Goal: Transaction & Acquisition: Purchase product/service

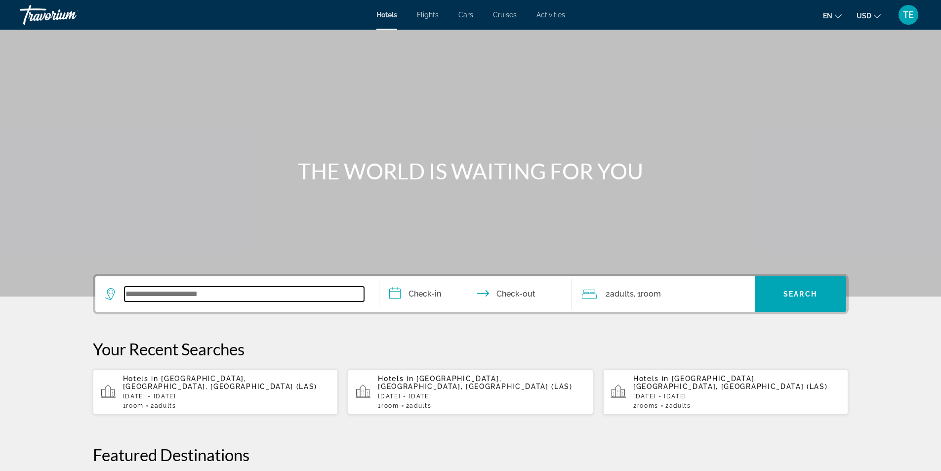
click at [206, 288] on input "Search widget" at bounding box center [245, 294] width 240 height 15
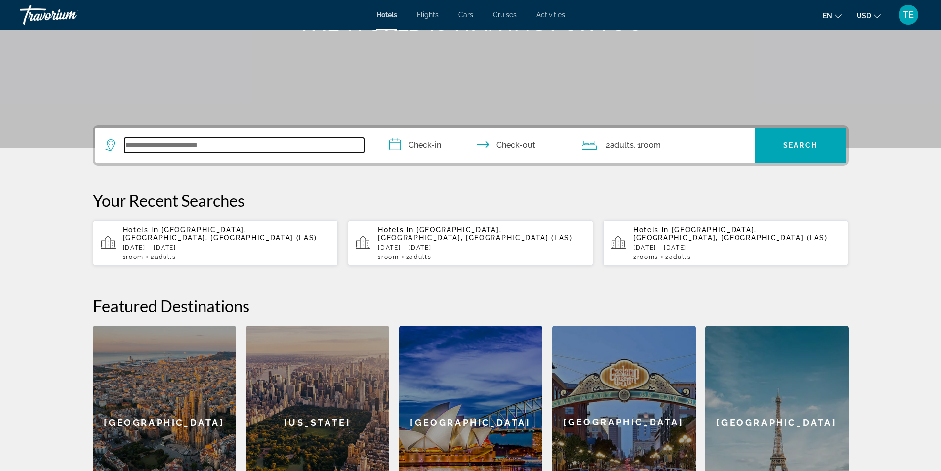
scroll to position [242, 0]
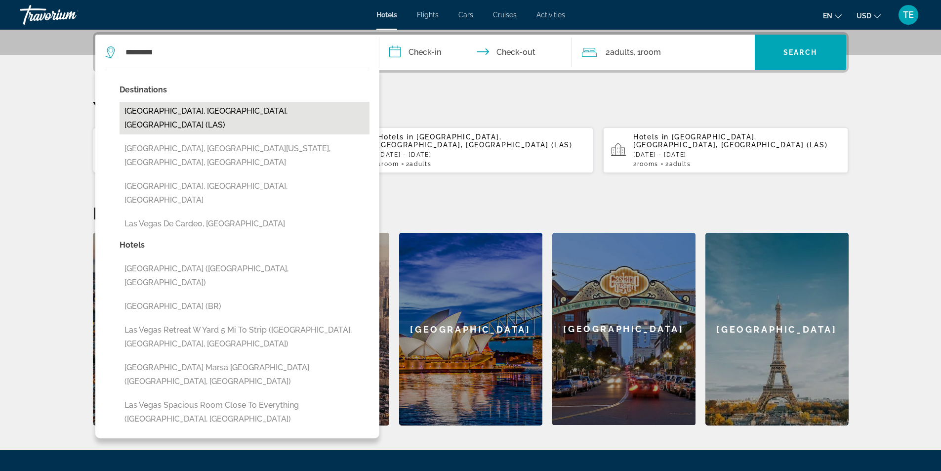
click at [204, 110] on button "[GEOGRAPHIC_DATA], [GEOGRAPHIC_DATA], [GEOGRAPHIC_DATA] (LAS)" at bounding box center [245, 118] width 250 height 33
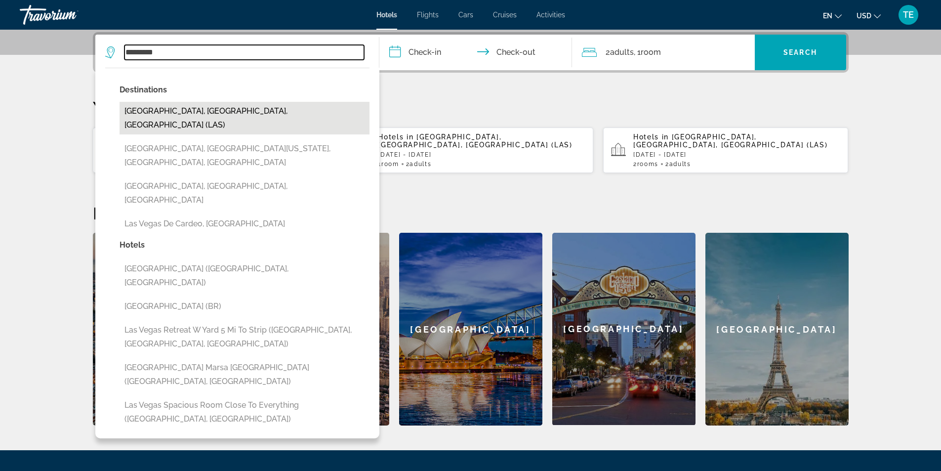
type input "**********"
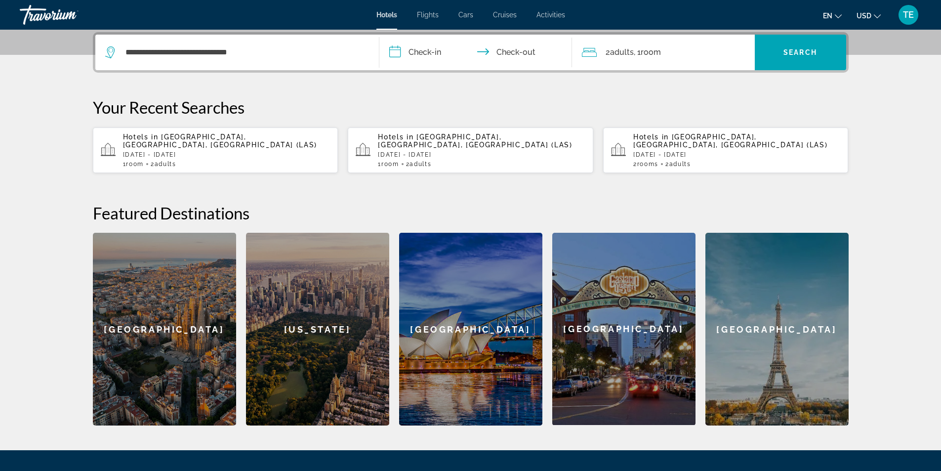
click at [430, 45] on input "**********" at bounding box center [478, 54] width 197 height 39
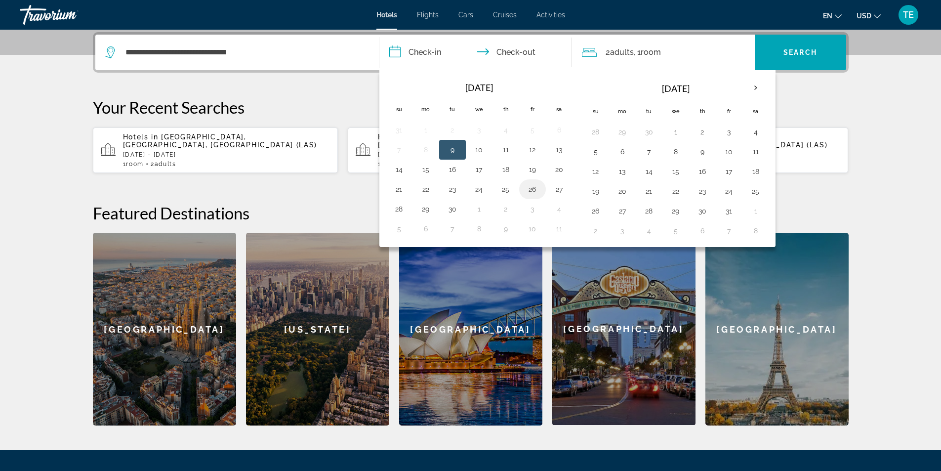
click at [532, 189] on button "26" at bounding box center [533, 189] width 16 height 14
click at [558, 188] on button "27" at bounding box center [560, 189] width 16 height 14
type input "**********"
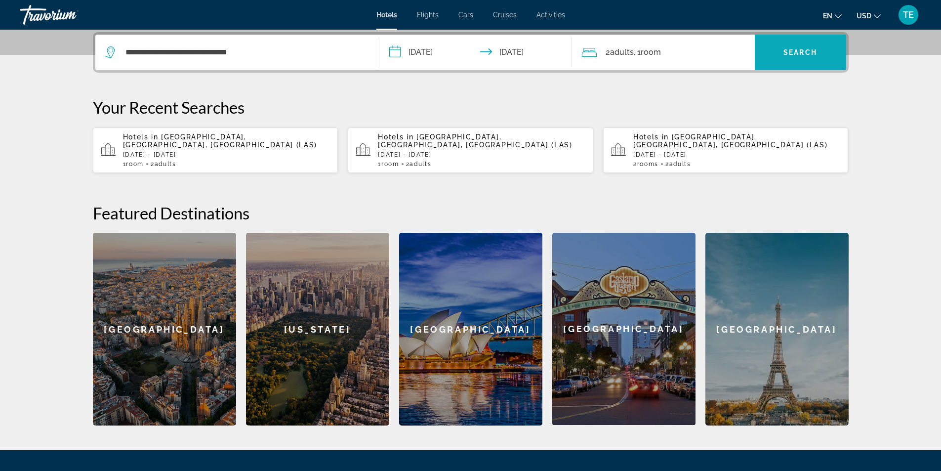
click at [804, 48] on span "Search" at bounding box center [801, 52] width 34 height 8
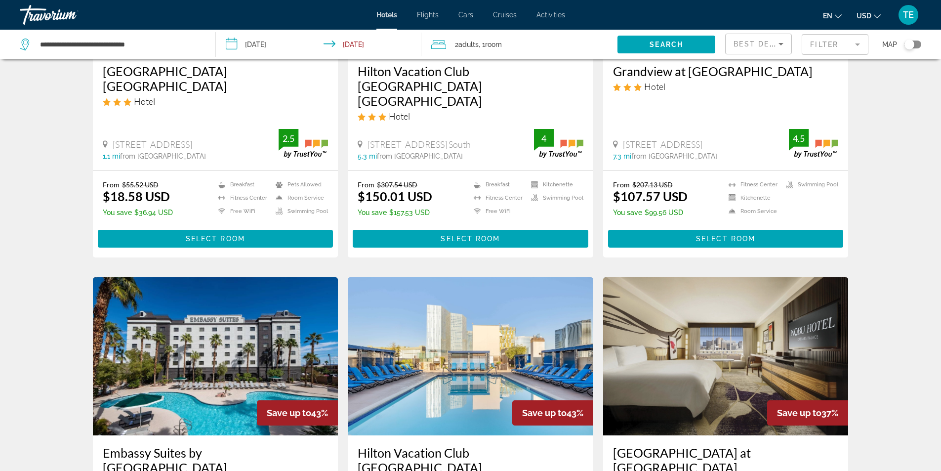
scroll to position [297, 0]
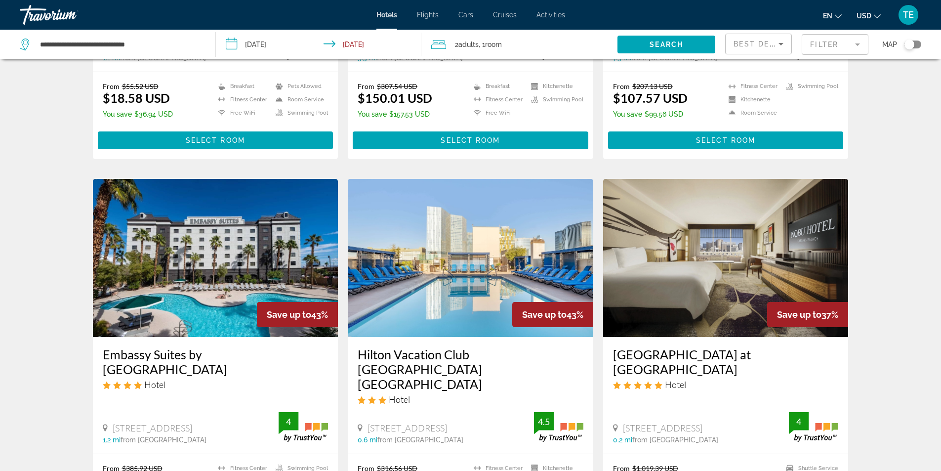
click at [702, 230] on img "Main content" at bounding box center [726, 258] width 246 height 158
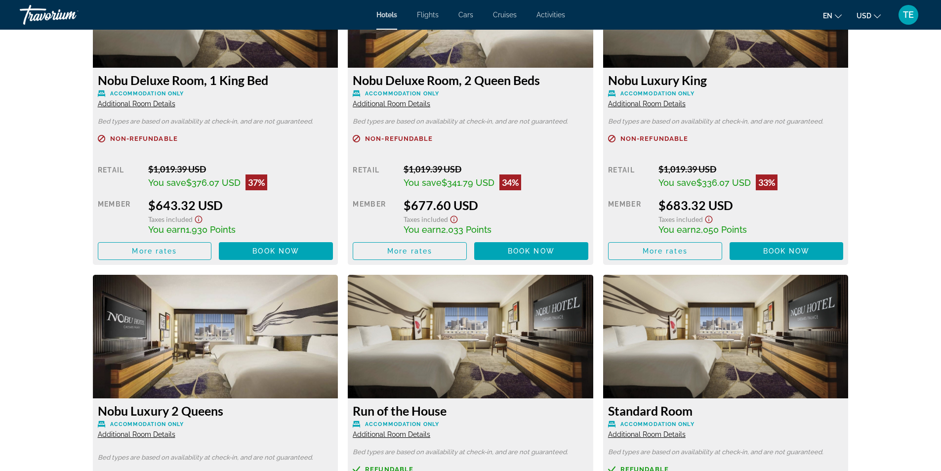
scroll to position [1285, 0]
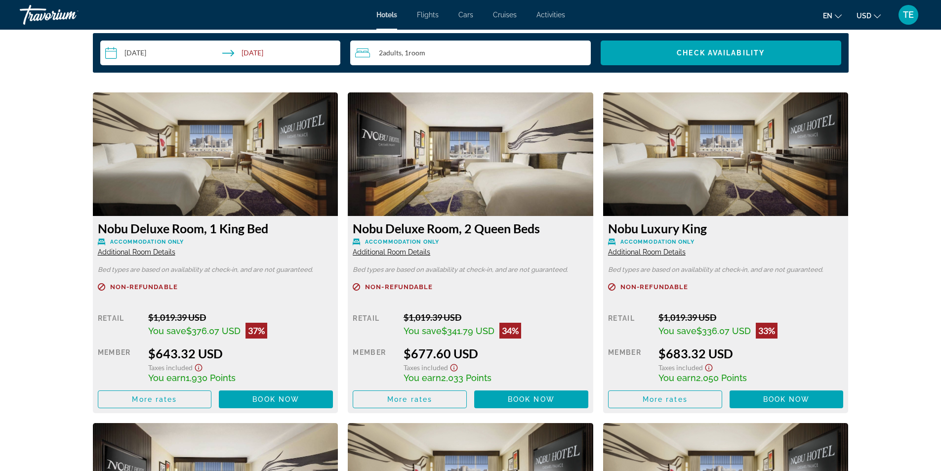
click at [395, 250] on span "Additional Room Details" at bounding box center [392, 252] width 78 height 8
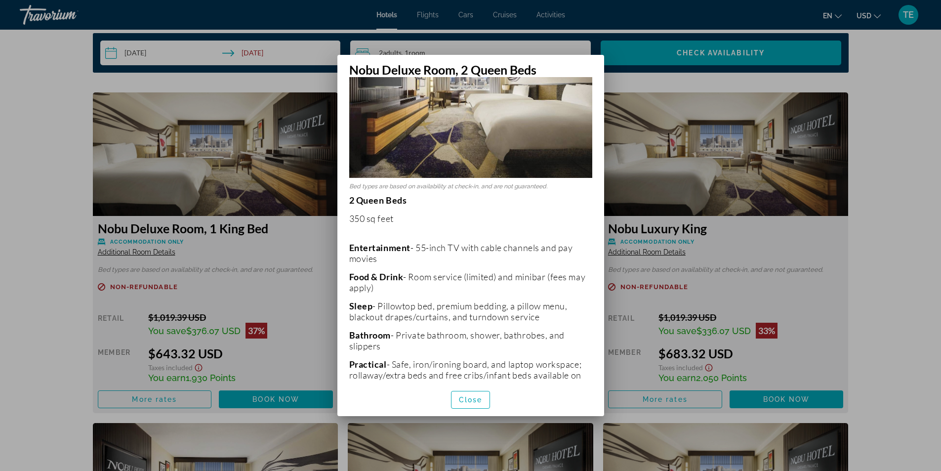
scroll to position [214, 0]
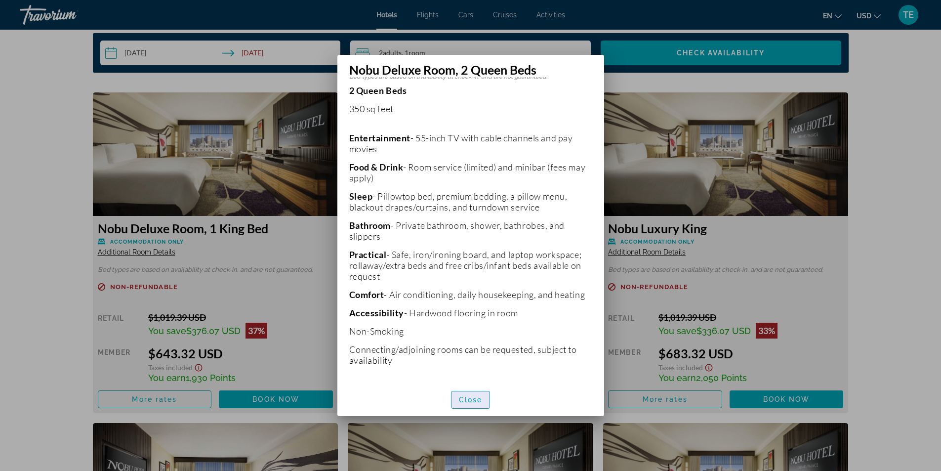
click at [455, 399] on span "button" at bounding box center [471, 400] width 39 height 24
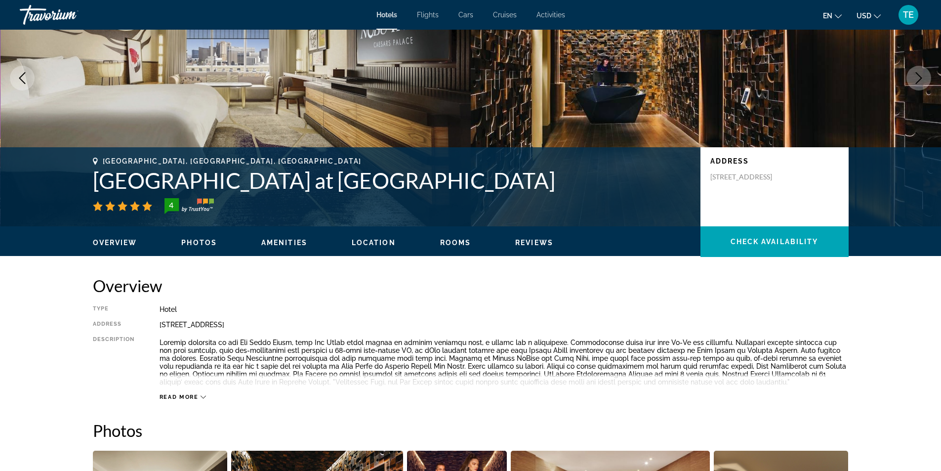
scroll to position [0, 0]
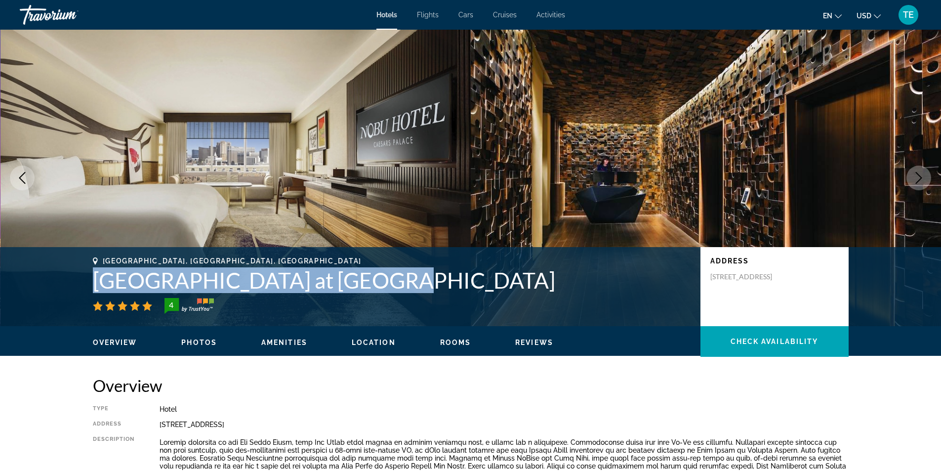
drag, startPoint x: 94, startPoint y: 282, endPoint x: 382, endPoint y: 288, distance: 287.2
click at [382, 288] on h1 "Nobu Hotel at Caesars Palace" at bounding box center [392, 280] width 598 height 26
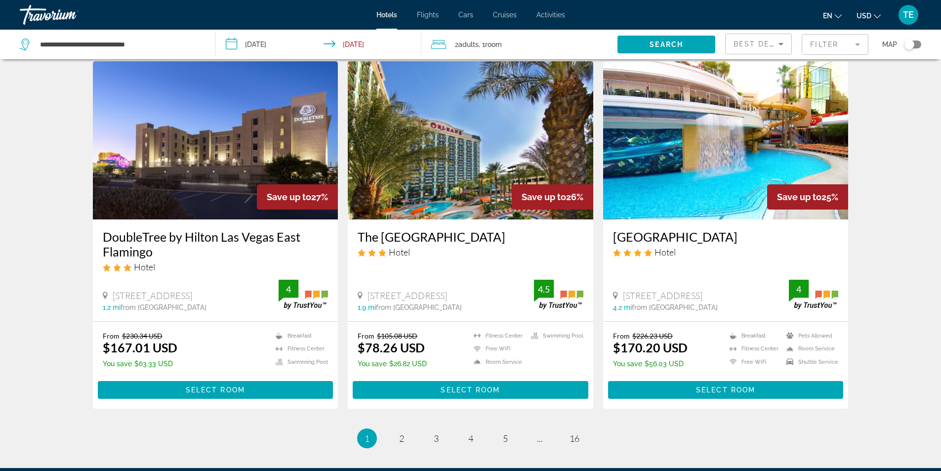
scroll to position [1251, 0]
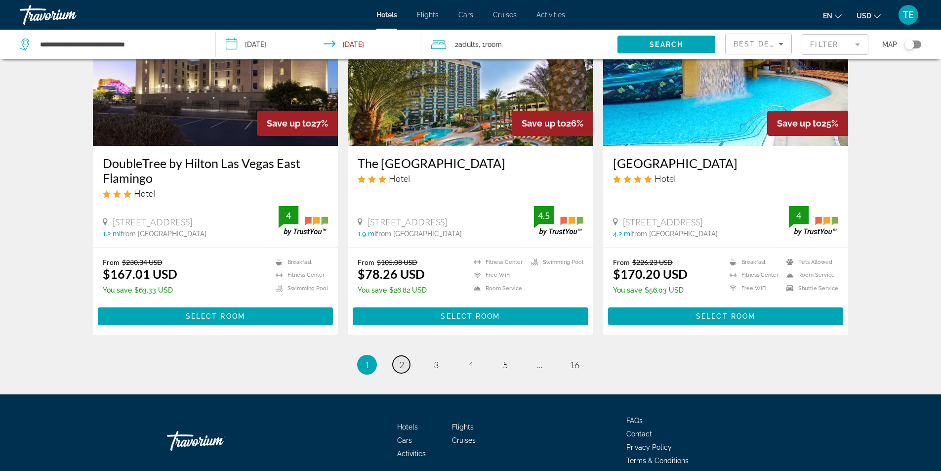
click at [401, 359] on span "2" at bounding box center [401, 364] width 5 height 11
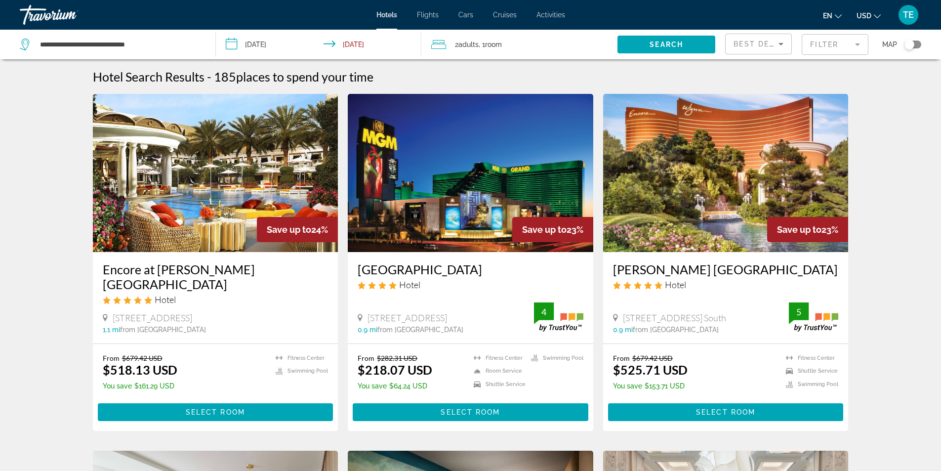
scroll to position [49, 0]
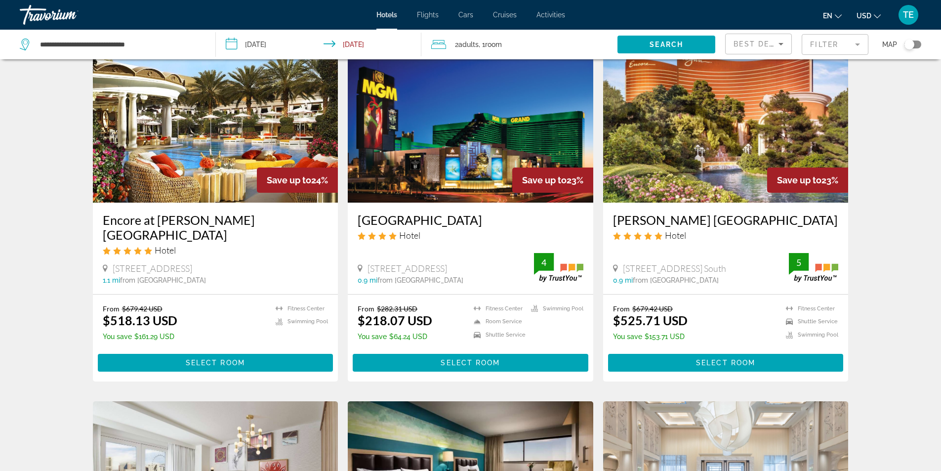
click at [251, 148] on img "Main content" at bounding box center [216, 123] width 246 height 158
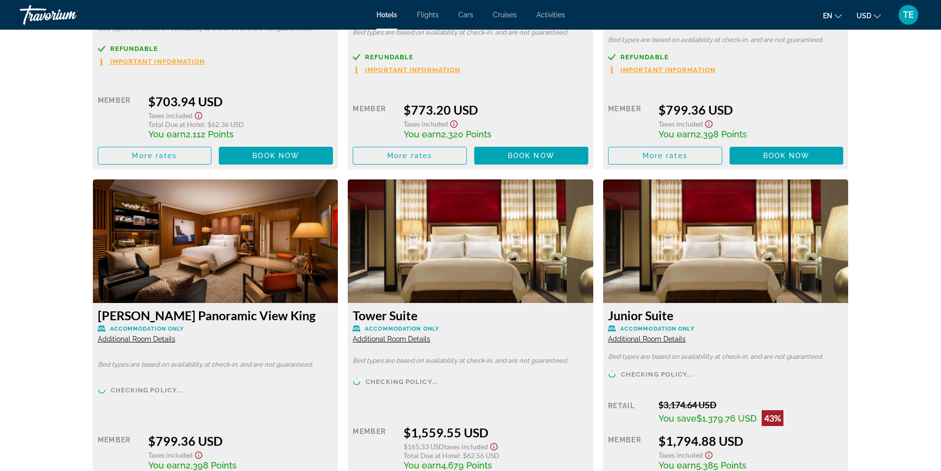
scroll to position [2819, 0]
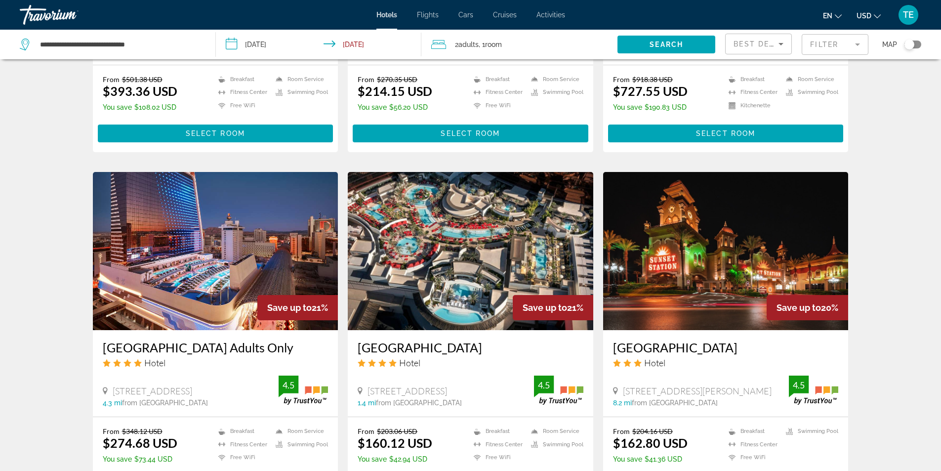
scroll to position [1087, 0]
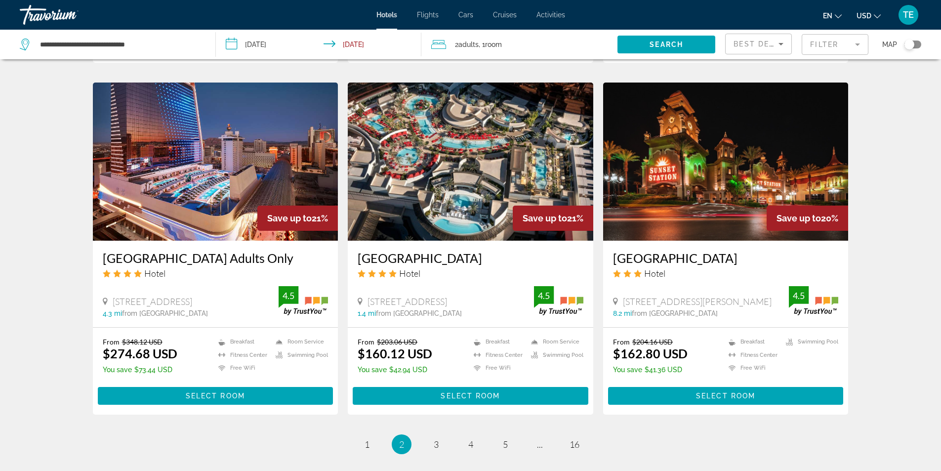
click at [496, 148] on img "Main content" at bounding box center [471, 162] width 246 height 158
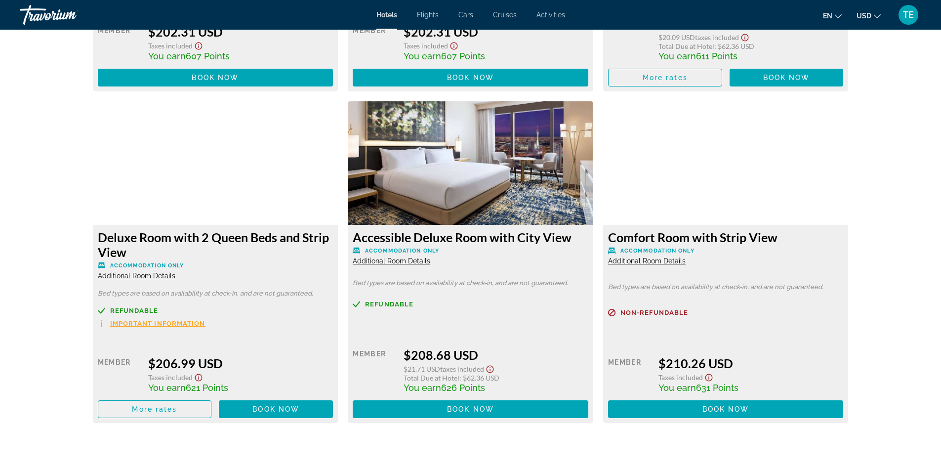
scroll to position [4781, 0]
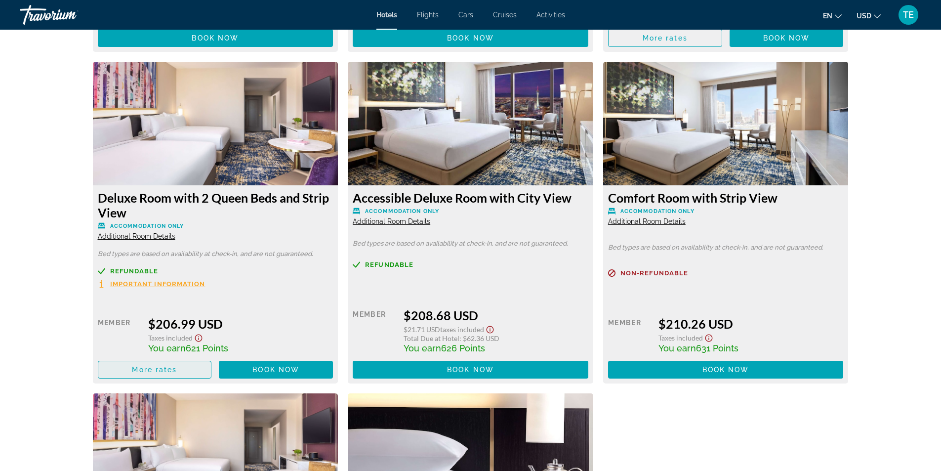
click at [149, 368] on span "More rates" at bounding box center [154, 370] width 45 height 8
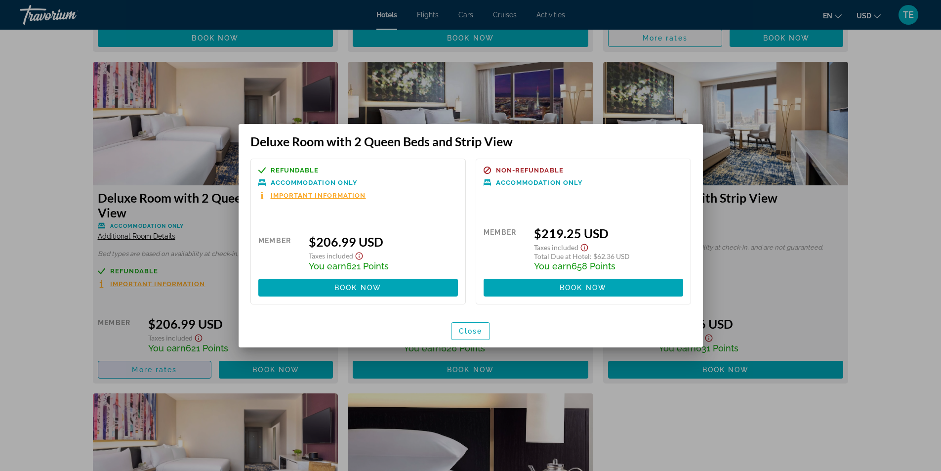
scroll to position [0, 0]
click at [476, 333] on span "Close" at bounding box center [471, 331] width 24 height 8
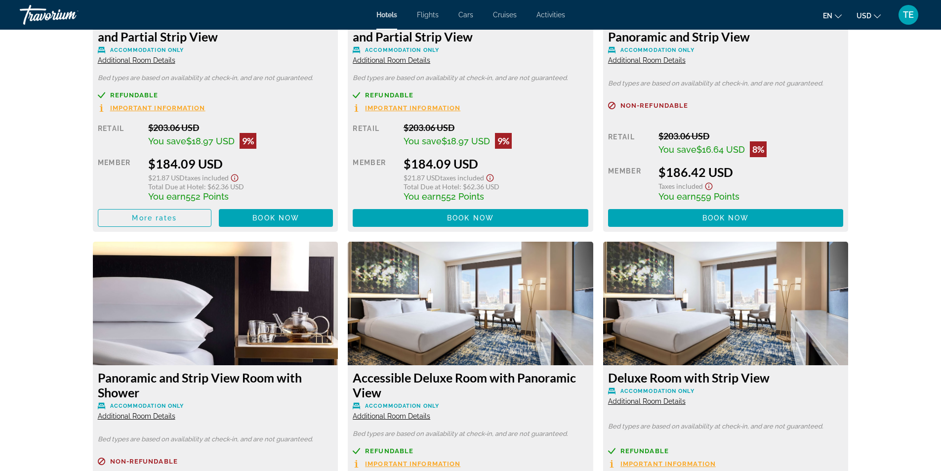
scroll to position [2742, 0]
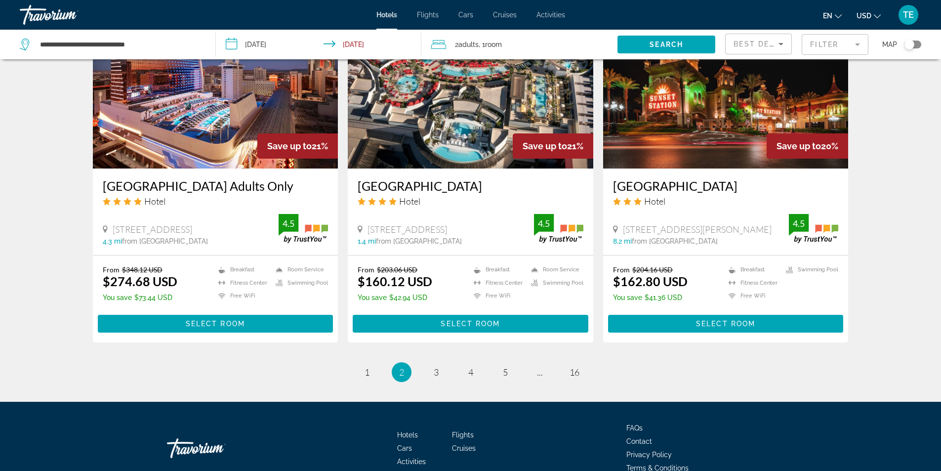
scroll to position [1186, 0]
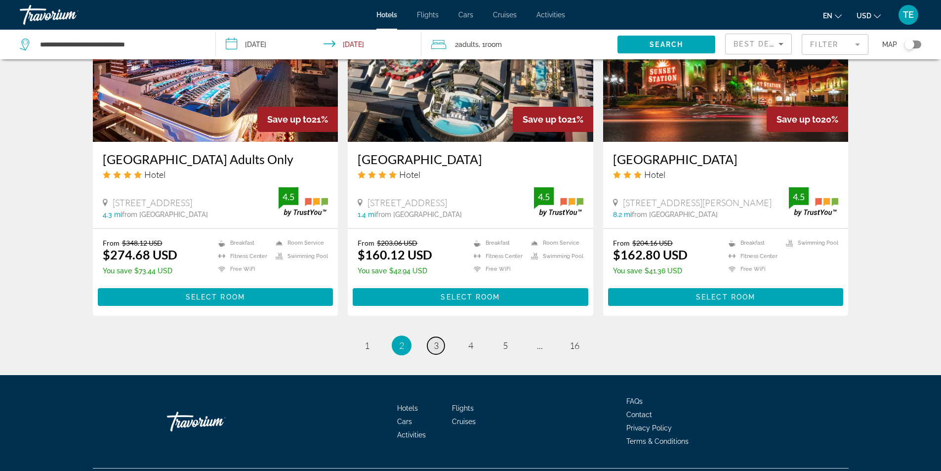
click at [437, 340] on span "3" at bounding box center [436, 345] width 5 height 11
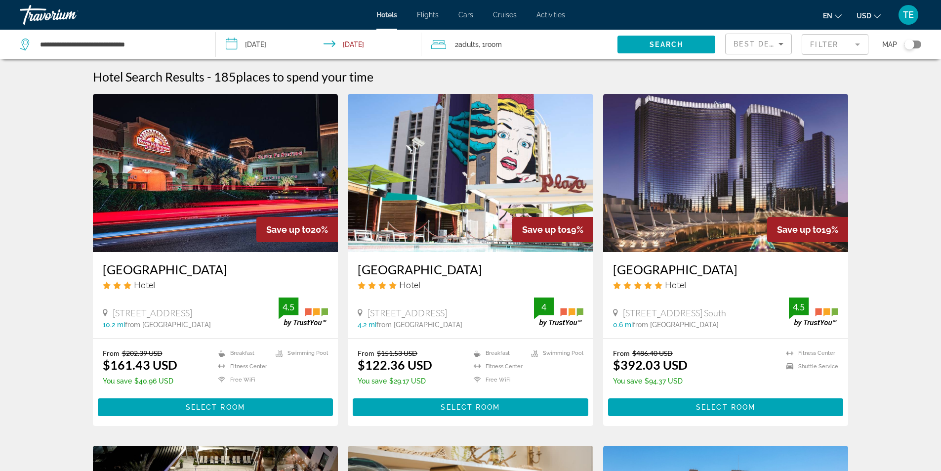
click at [696, 193] on img "Main content" at bounding box center [726, 173] width 246 height 158
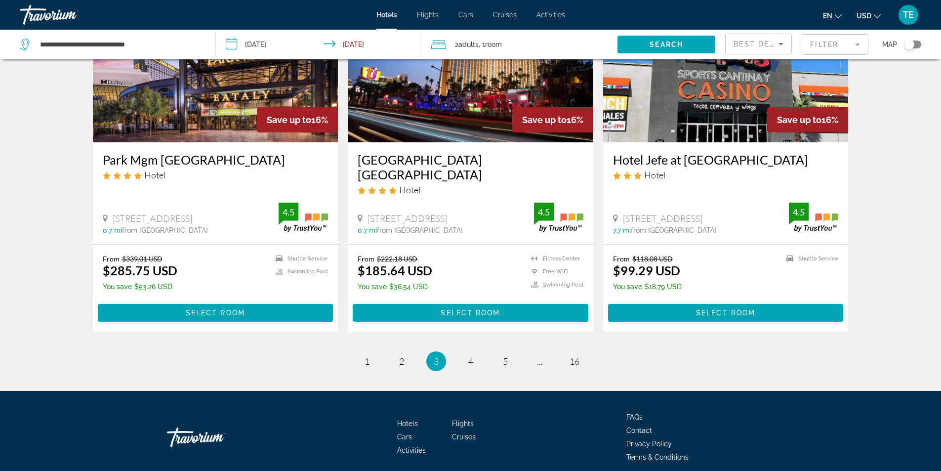
scroll to position [1186, 0]
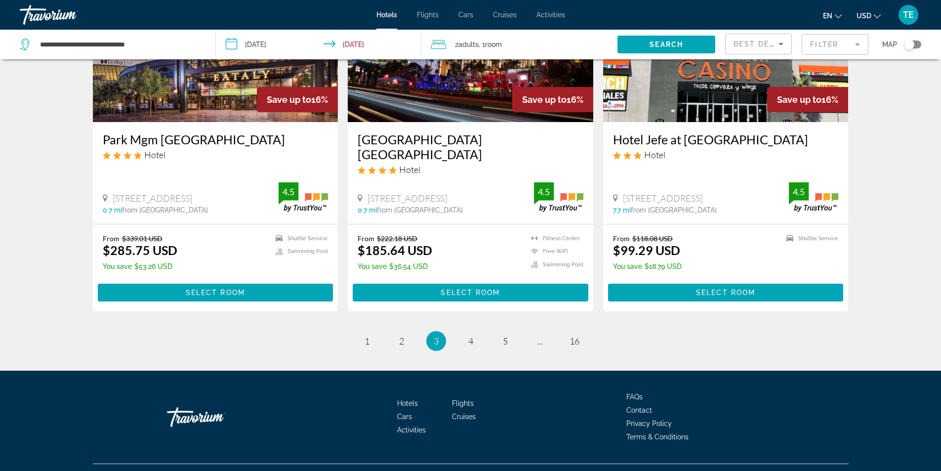
click at [216, 112] on img "Main content" at bounding box center [216, 43] width 246 height 158
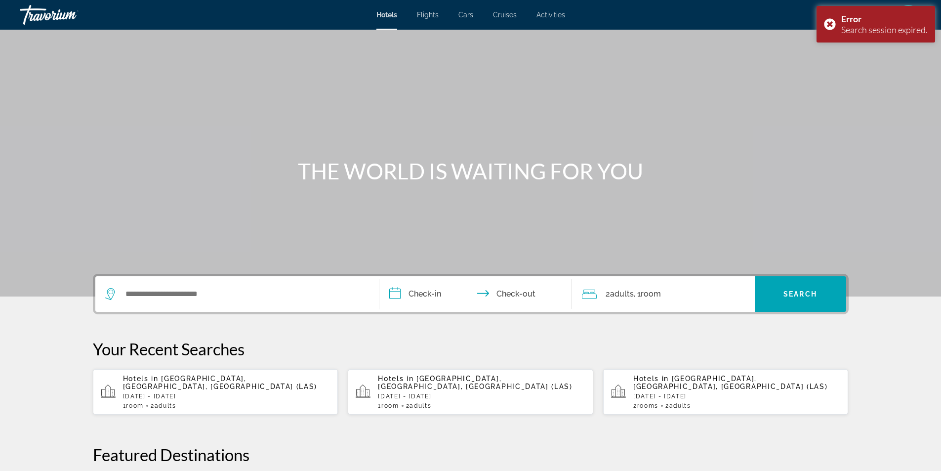
click at [475, 392] on div "Hotels in Las Vegas, NV, United States (LAS) Fri, 26 Sep - Sat, 27 Sep 1 Room r…" at bounding box center [482, 392] width 208 height 35
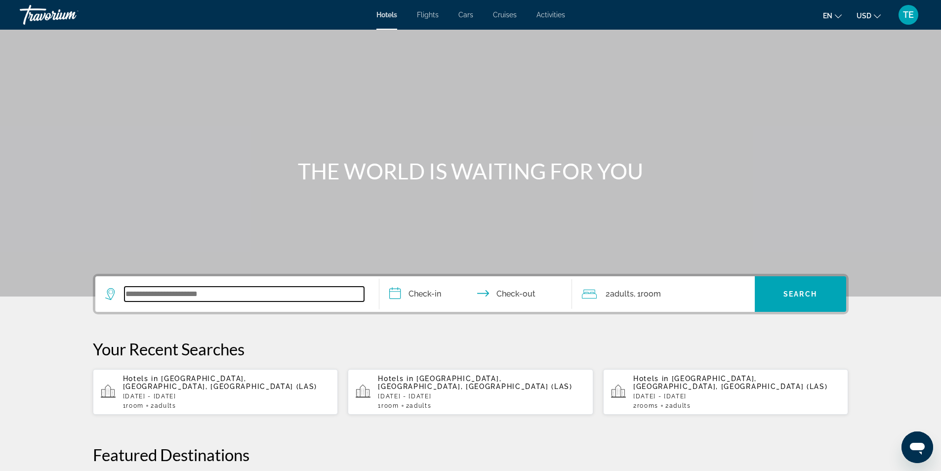
click at [147, 292] on input "Search widget" at bounding box center [245, 294] width 240 height 15
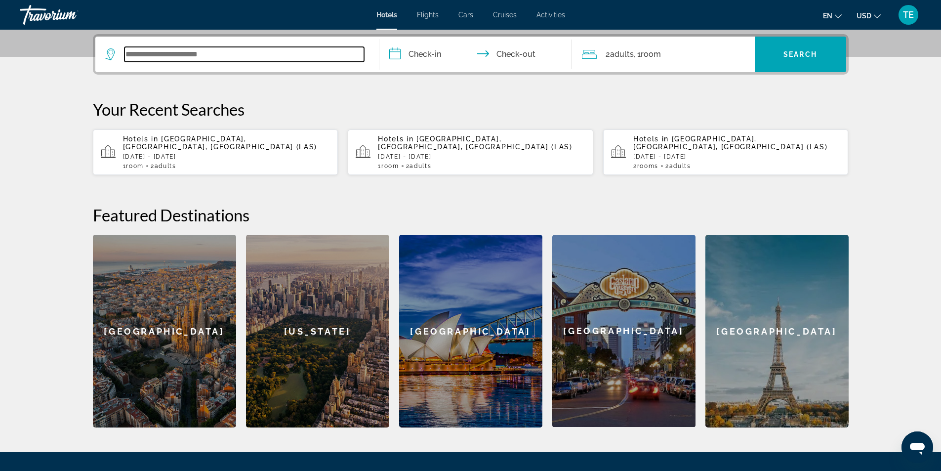
scroll to position [242, 0]
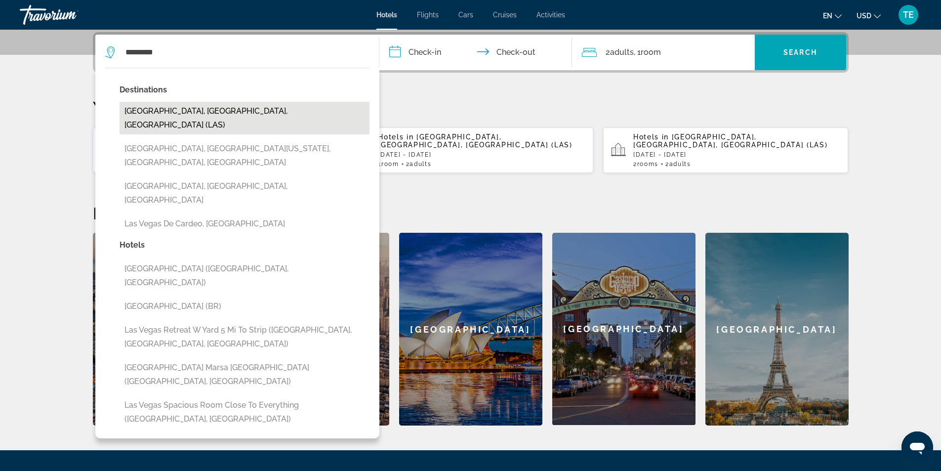
click at [237, 106] on button "[GEOGRAPHIC_DATA], [GEOGRAPHIC_DATA], [GEOGRAPHIC_DATA] (LAS)" at bounding box center [245, 118] width 250 height 33
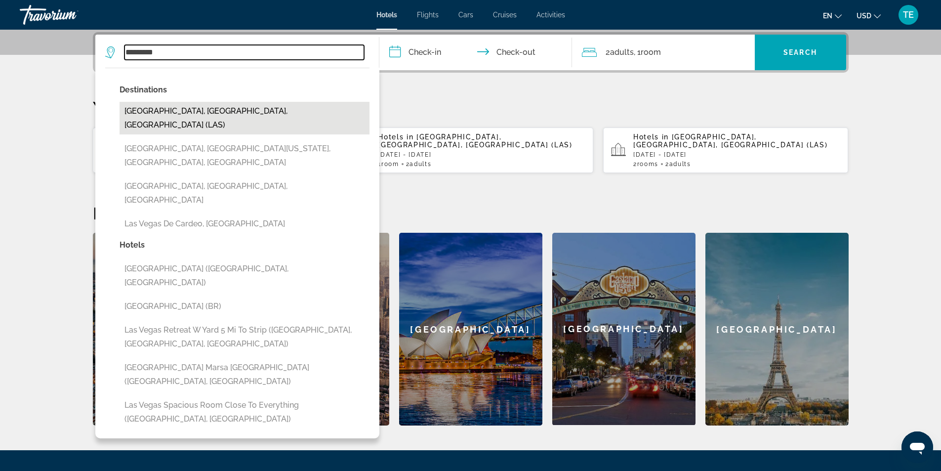
type input "**********"
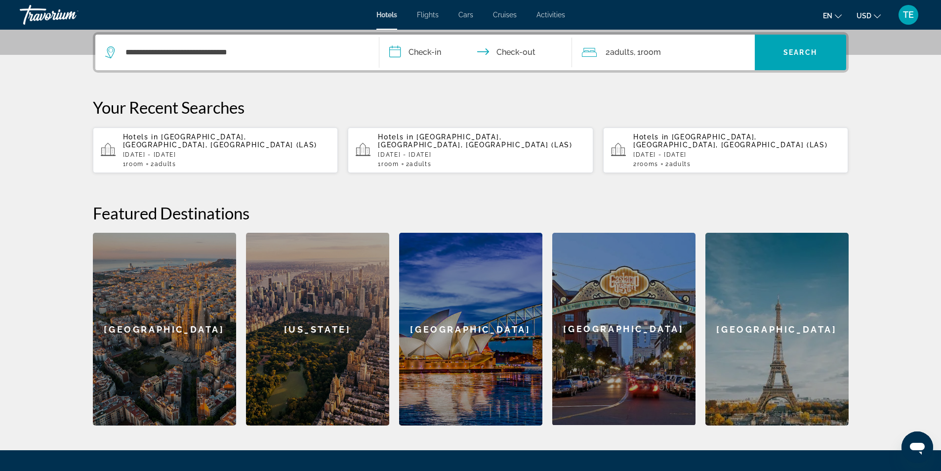
click at [432, 56] on input "**********" at bounding box center [478, 54] width 197 height 39
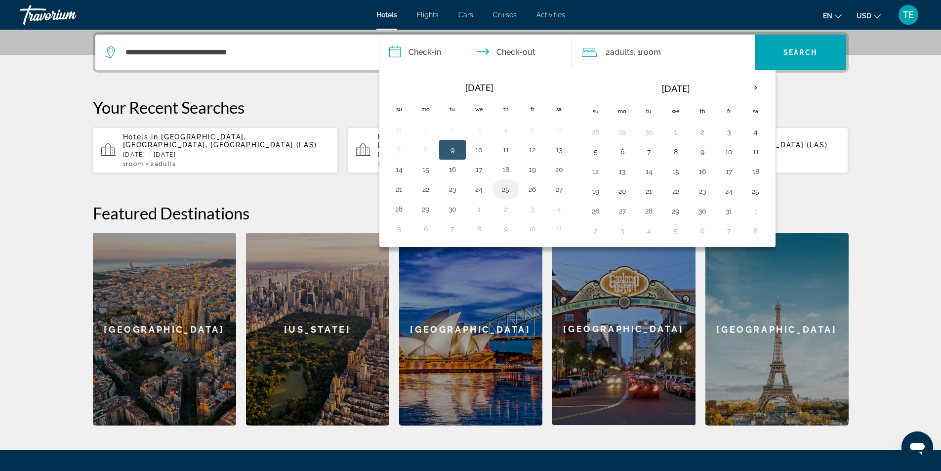
click at [507, 188] on button "25" at bounding box center [506, 189] width 16 height 14
click at [532, 187] on button "26" at bounding box center [533, 189] width 16 height 14
type input "**********"
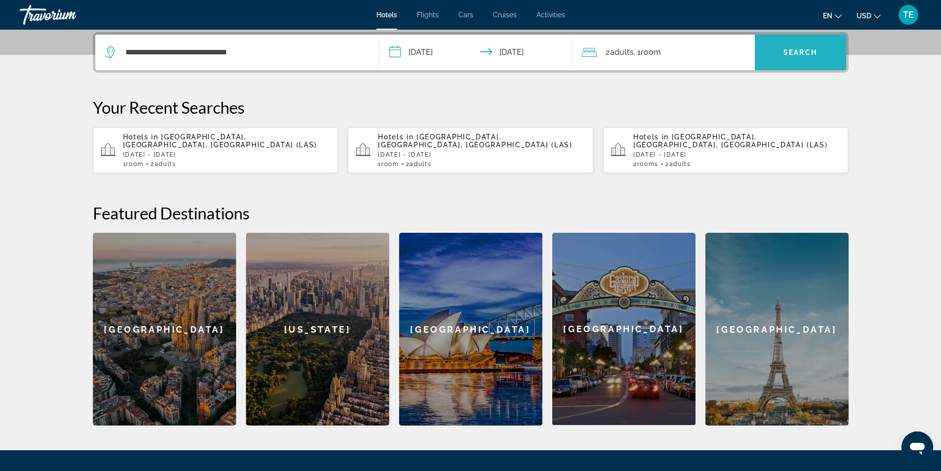
click at [804, 54] on span "Search" at bounding box center [801, 52] width 34 height 8
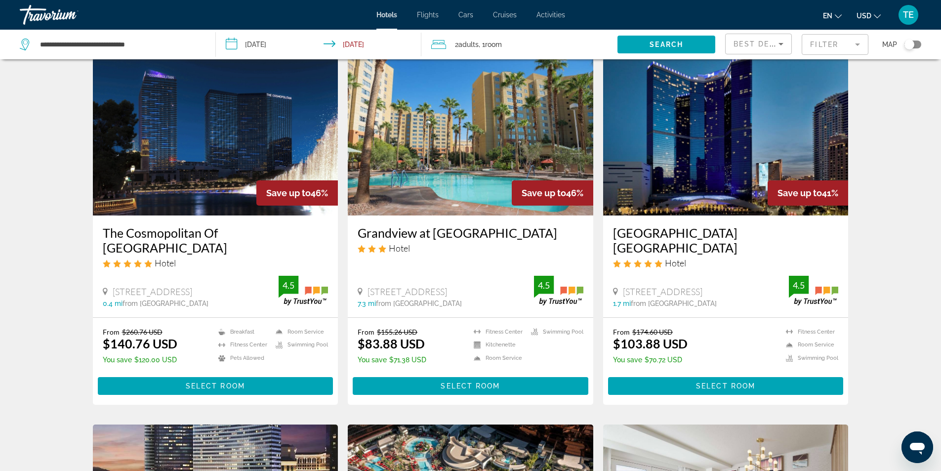
scroll to position [445, 0]
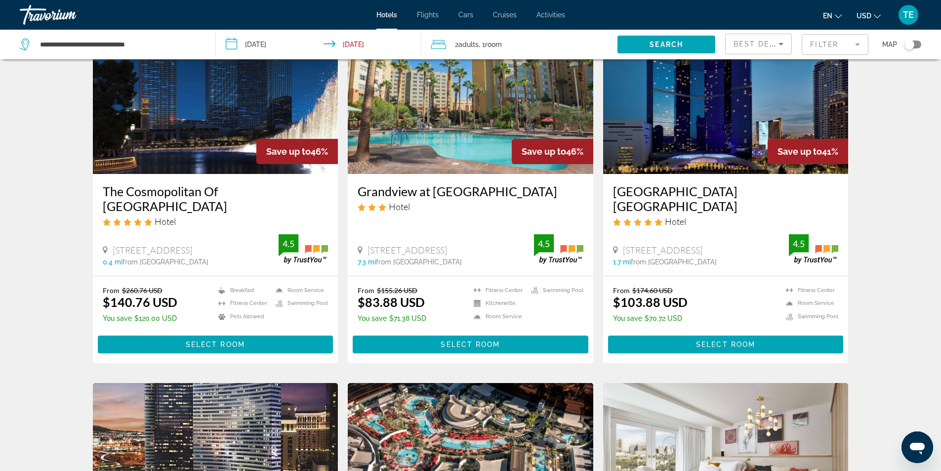
click at [200, 113] on img "Main content" at bounding box center [216, 95] width 246 height 158
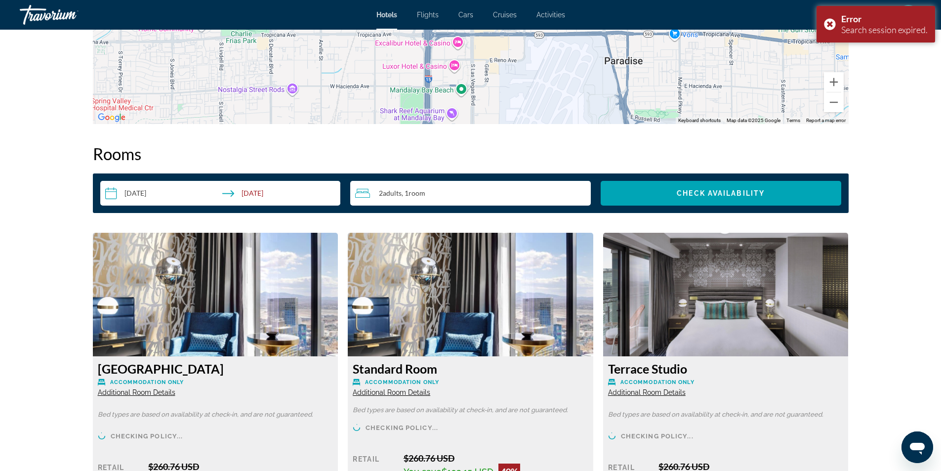
scroll to position [1334, 0]
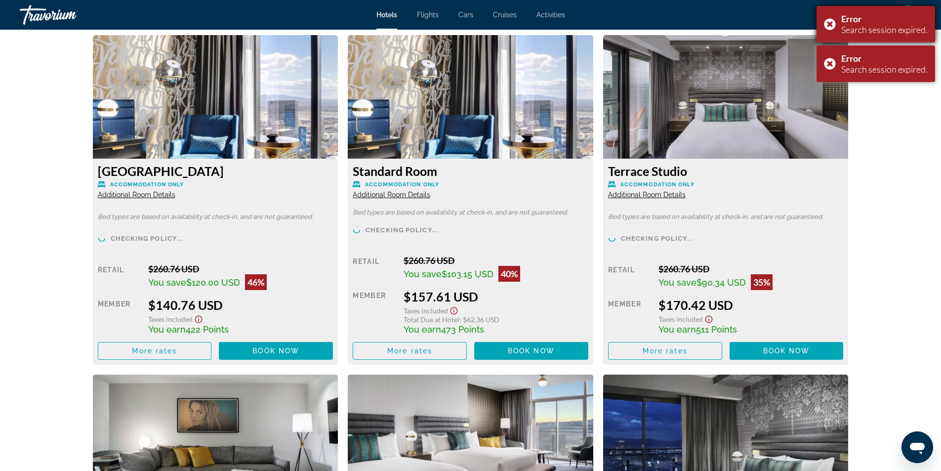
click at [828, 25] on div "Error Search session expired." at bounding box center [876, 24] width 119 height 37
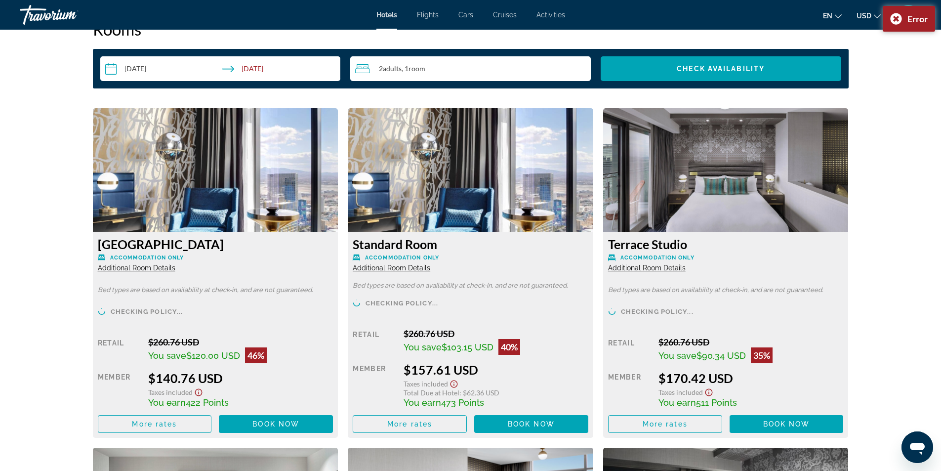
scroll to position [1236, 0]
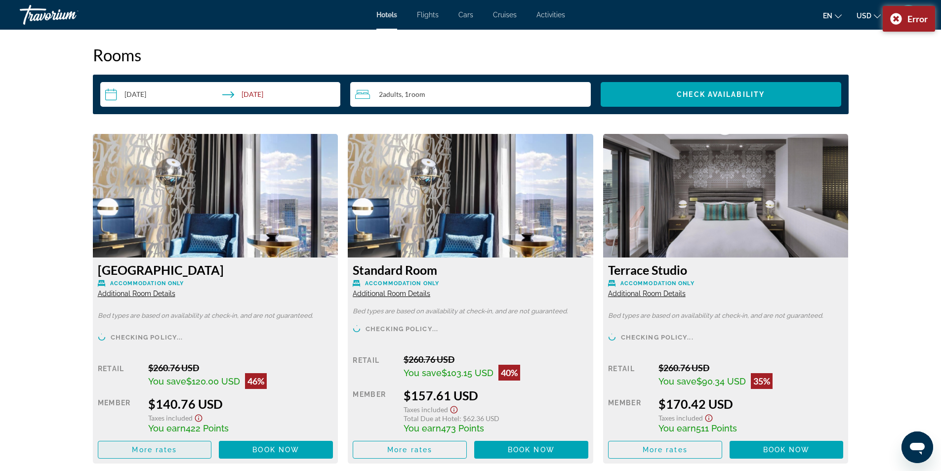
click at [172, 446] on span "More rates" at bounding box center [154, 450] width 45 height 8
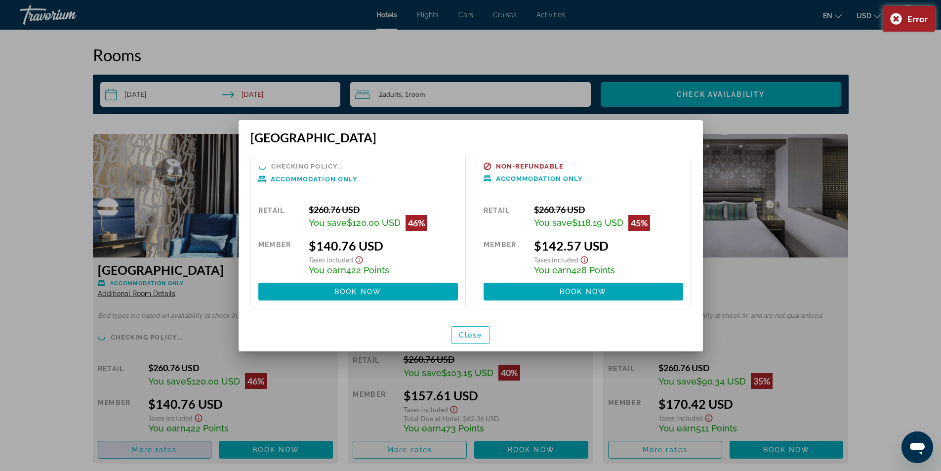
scroll to position [0, 0]
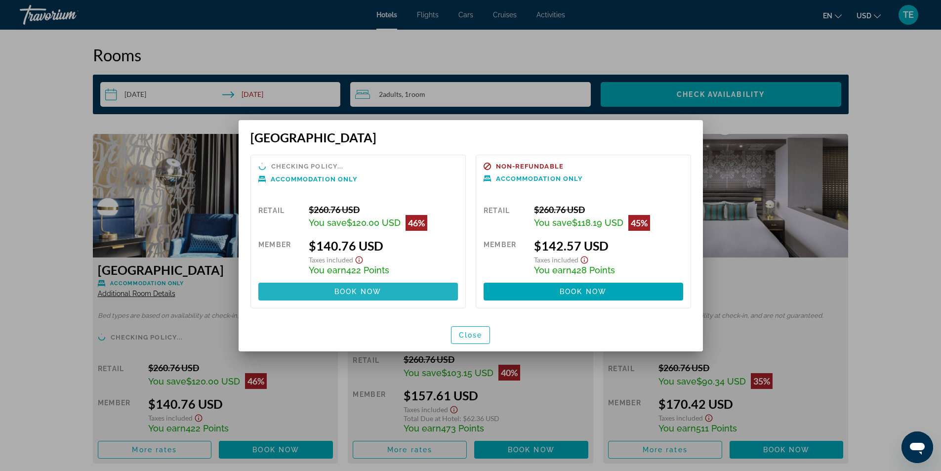
click at [344, 291] on span "Book now" at bounding box center [358, 292] width 47 height 8
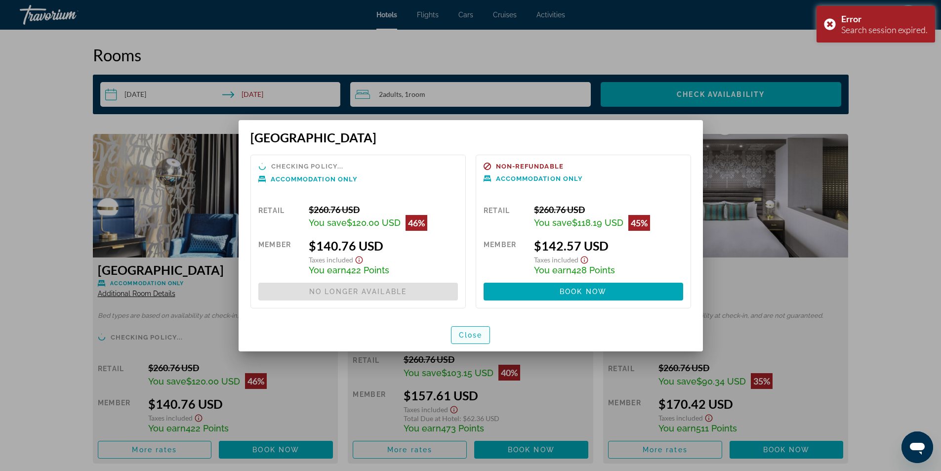
click at [465, 339] on span "Close" at bounding box center [471, 335] width 24 height 8
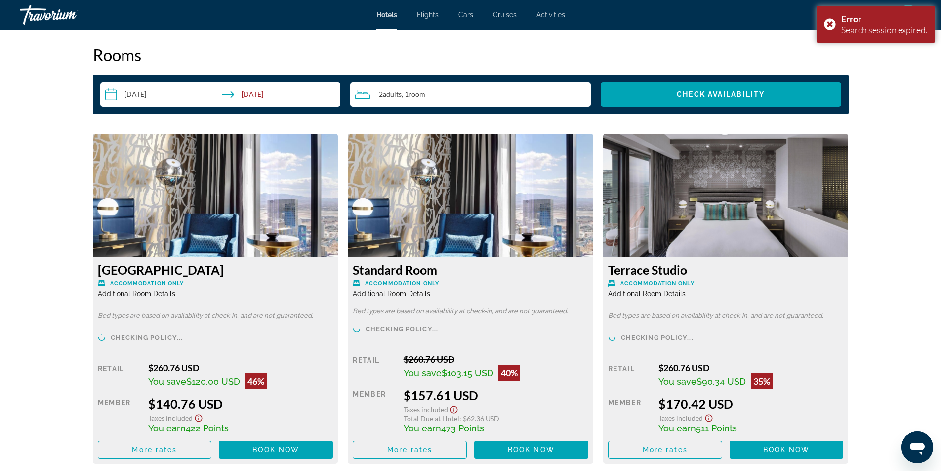
scroll to position [1236, 0]
click at [825, 21] on div "Error Search session expired." at bounding box center [876, 24] width 119 height 37
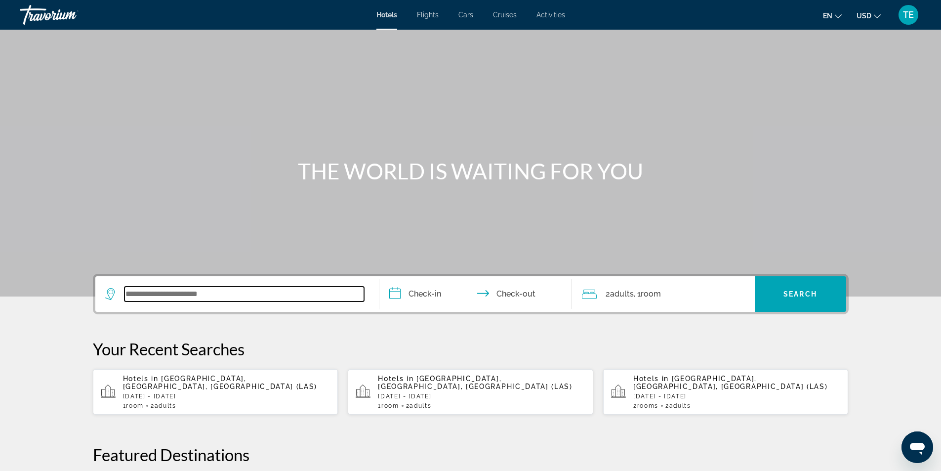
click at [194, 293] on input "Search widget" at bounding box center [245, 294] width 240 height 15
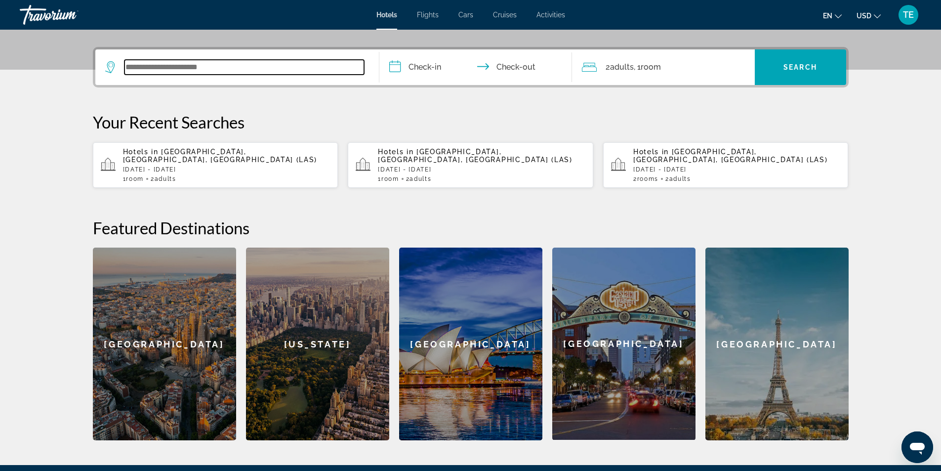
scroll to position [242, 0]
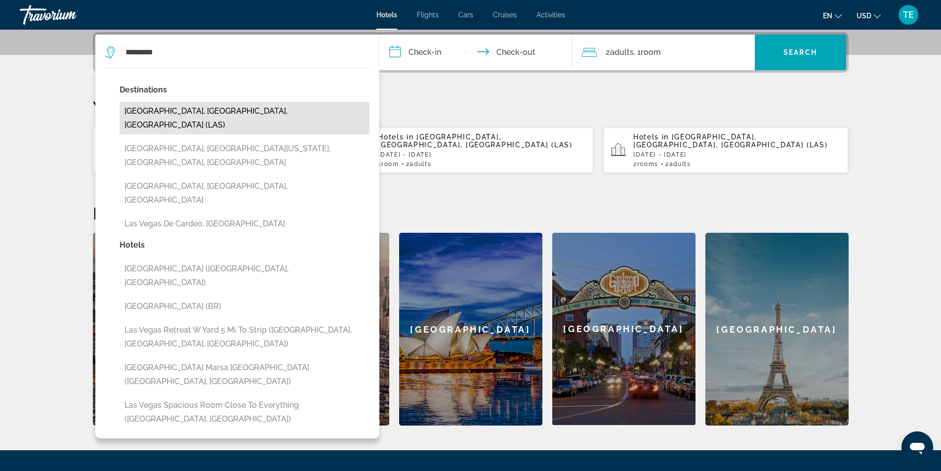
click at [218, 109] on button "[GEOGRAPHIC_DATA], [GEOGRAPHIC_DATA], [GEOGRAPHIC_DATA] (LAS)" at bounding box center [245, 118] width 250 height 33
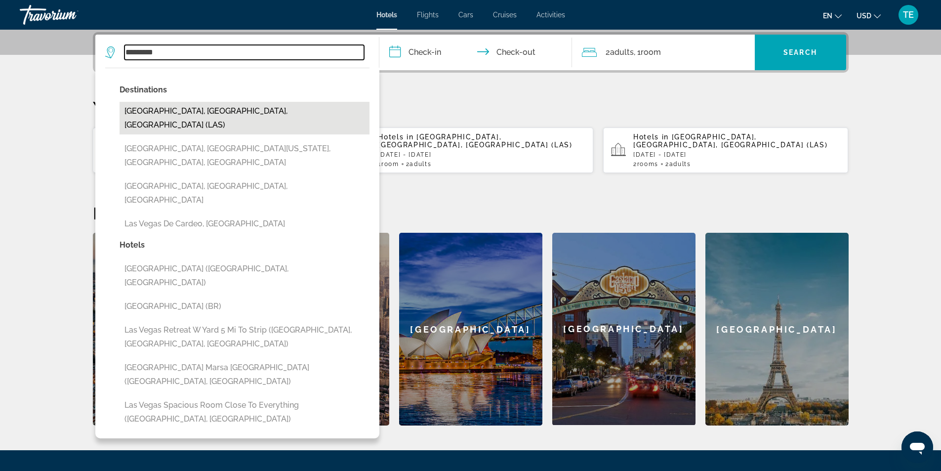
type input "**********"
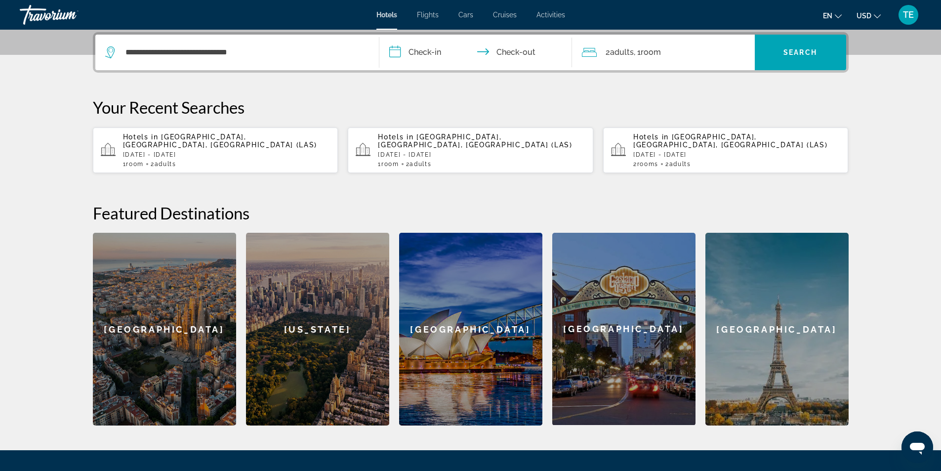
click at [436, 55] on input "**********" at bounding box center [478, 54] width 197 height 39
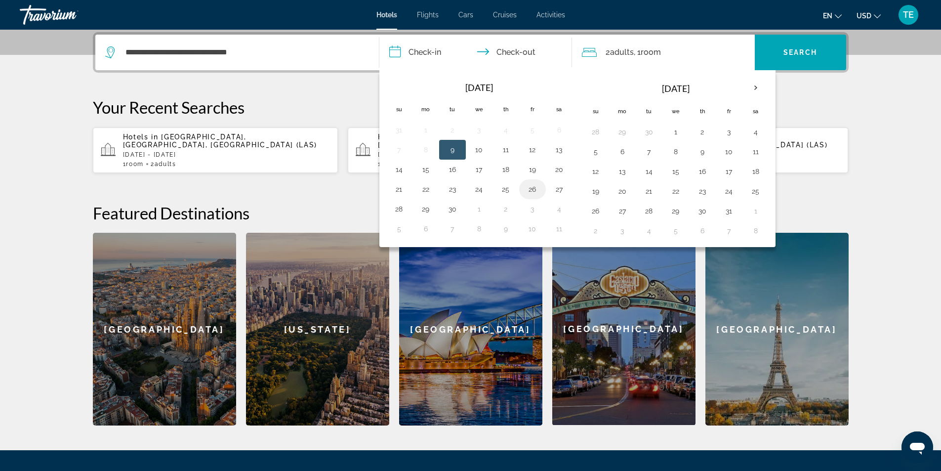
click at [530, 187] on button "26" at bounding box center [533, 189] width 16 height 14
click at [552, 187] on button "27" at bounding box center [560, 189] width 16 height 14
type input "**********"
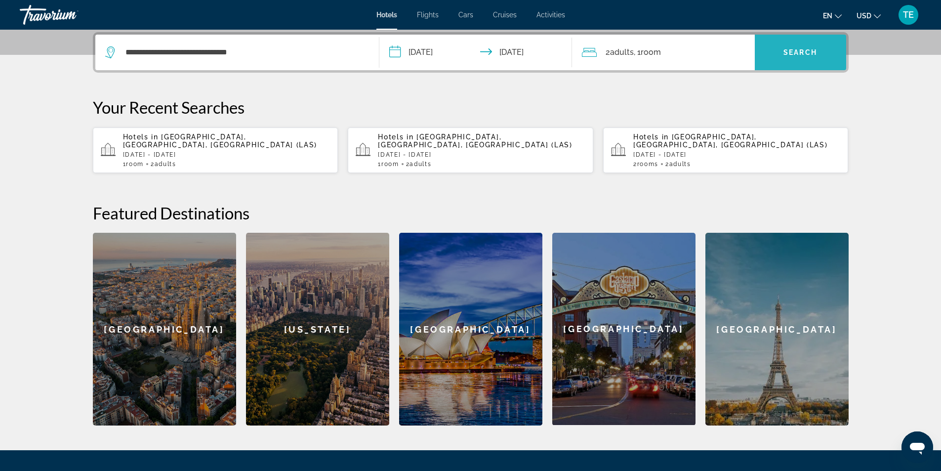
click at [795, 48] on span "Search widget" at bounding box center [800, 53] width 91 height 24
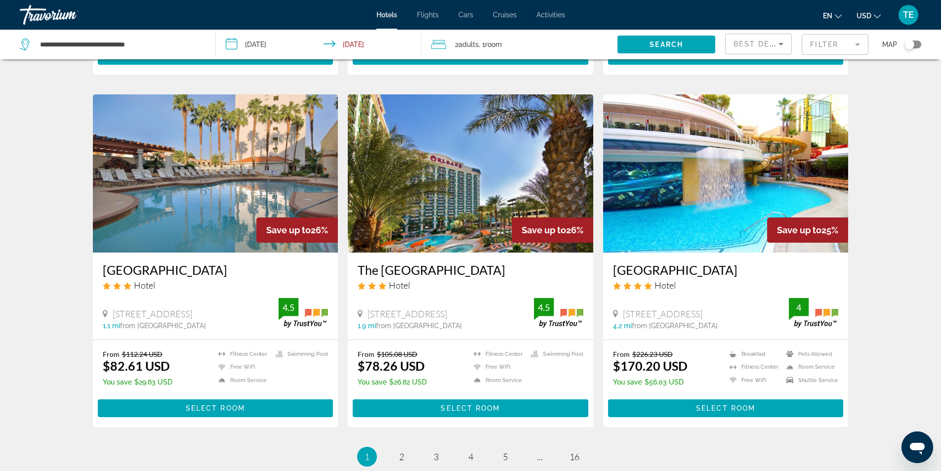
scroll to position [1039, 0]
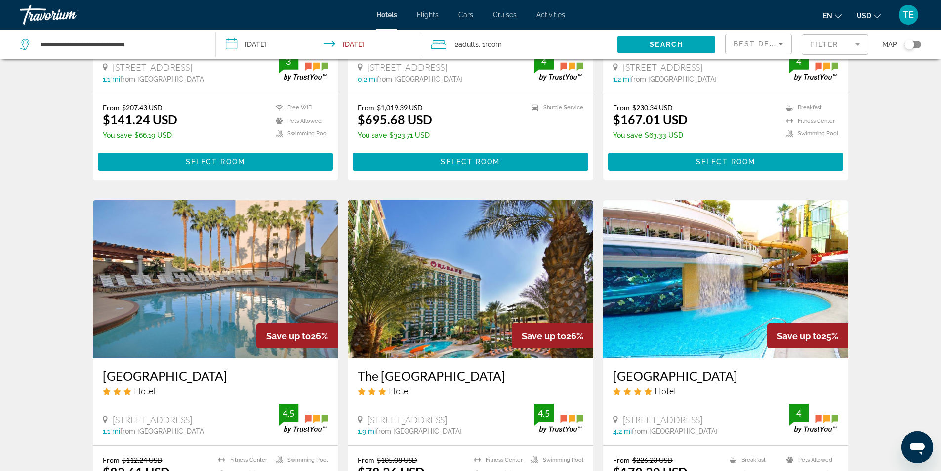
click at [856, 43] on mat-form-field "Filter" at bounding box center [835, 44] width 67 height 21
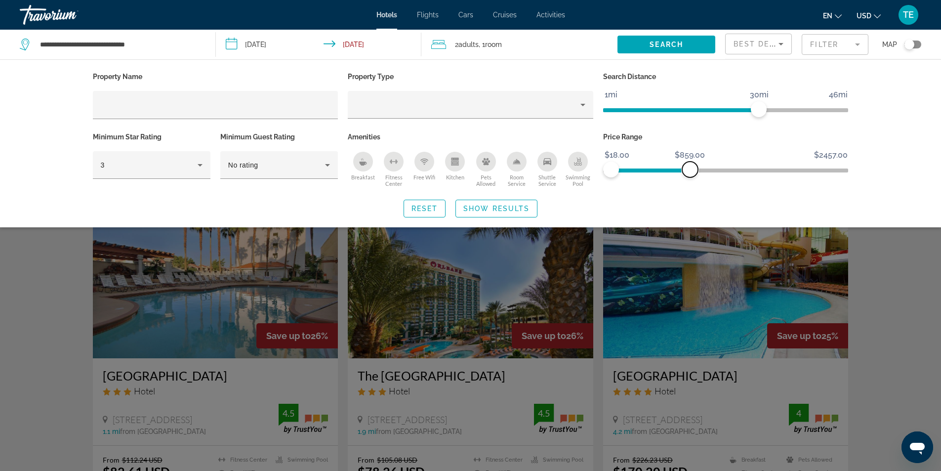
drag, startPoint x: 840, startPoint y: 170, endPoint x: 689, endPoint y: 176, distance: 151.3
click at [689, 176] on span "ngx-slider-max" at bounding box center [691, 170] width 16 height 16
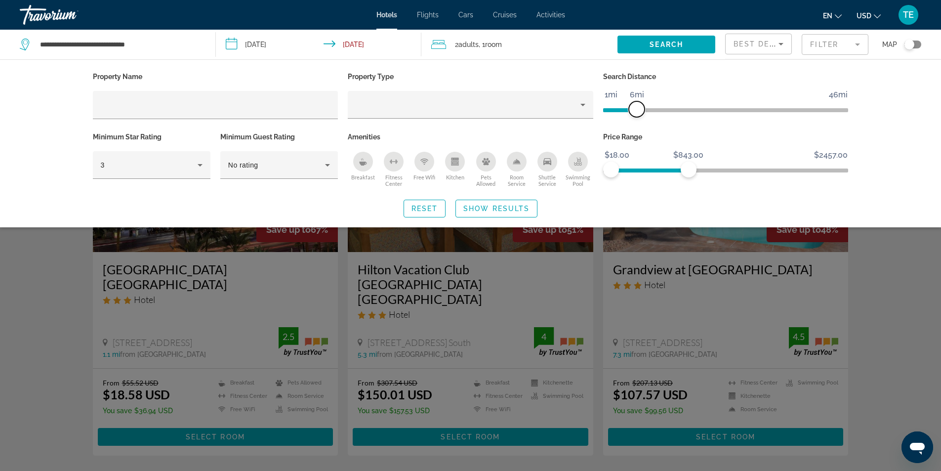
drag, startPoint x: 760, startPoint y: 108, endPoint x: 637, endPoint y: 113, distance: 122.6
click at [637, 113] on span "ngx-slider" at bounding box center [637, 109] width 16 height 16
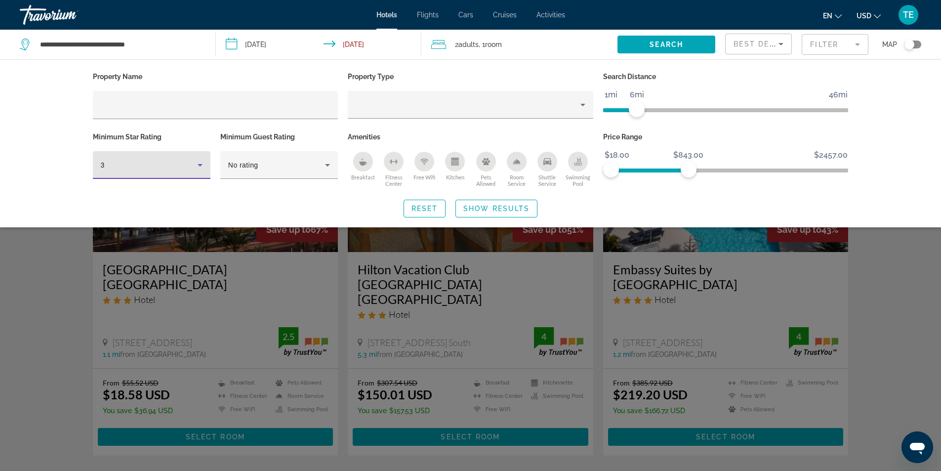
click at [202, 160] on icon "Hotel Filters" at bounding box center [200, 165] width 12 height 12
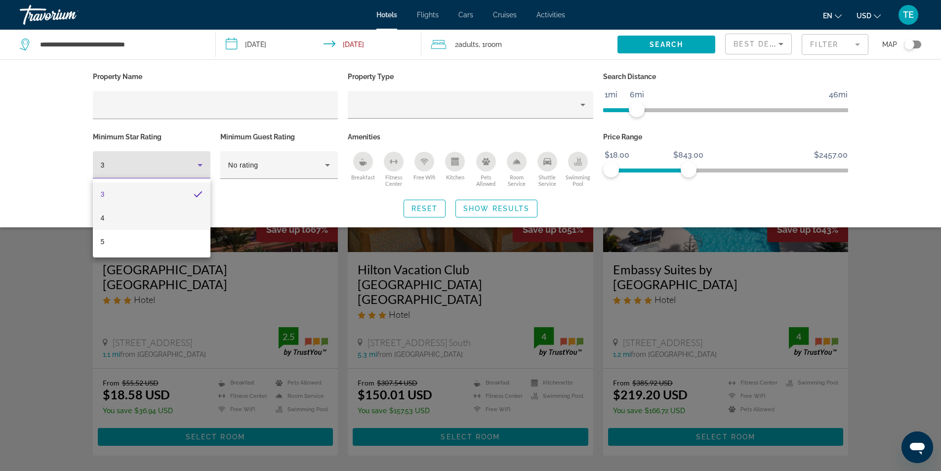
click at [123, 216] on mat-option "4" at bounding box center [152, 218] width 118 height 24
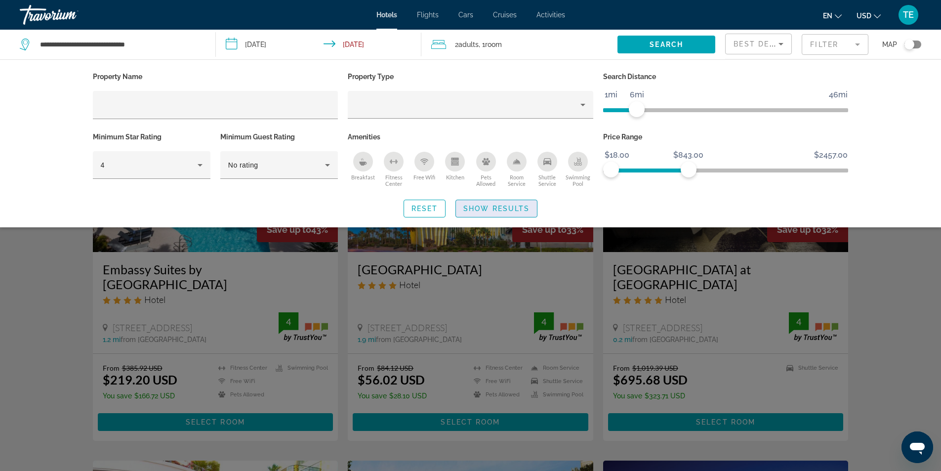
click at [501, 211] on span "Show Results" at bounding box center [497, 209] width 66 height 8
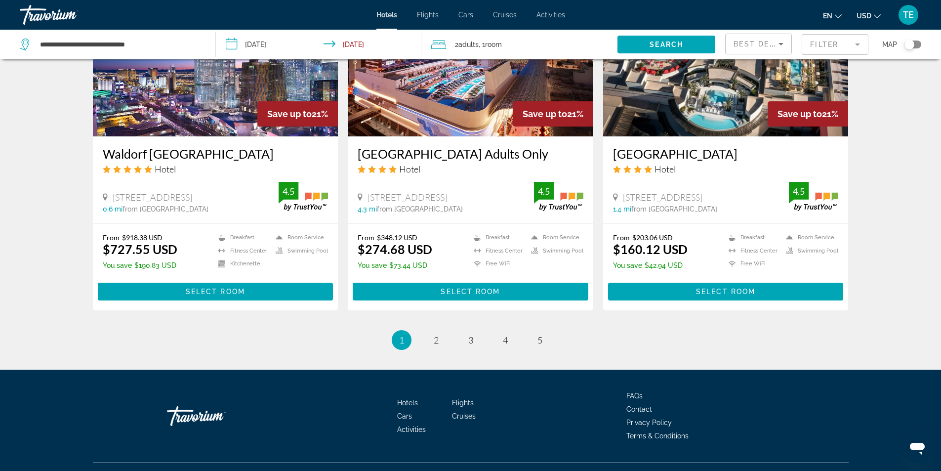
scroll to position [1207, 0]
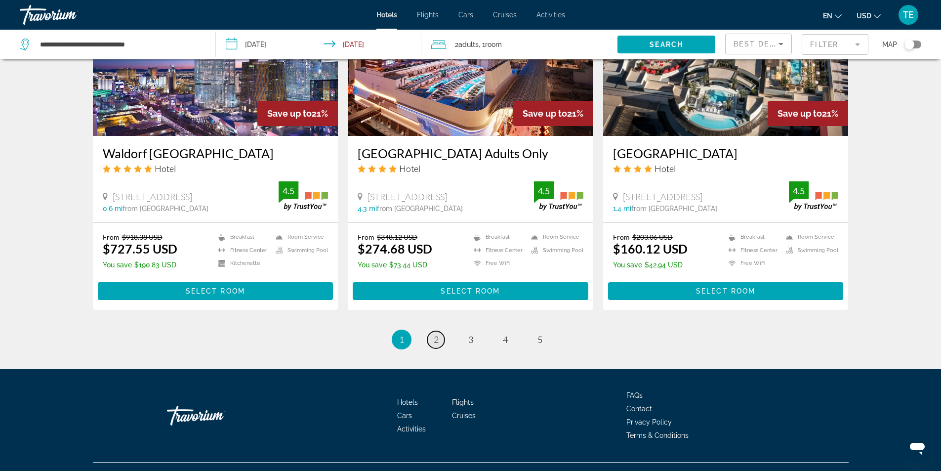
click at [434, 334] on span "2" at bounding box center [436, 339] width 5 height 11
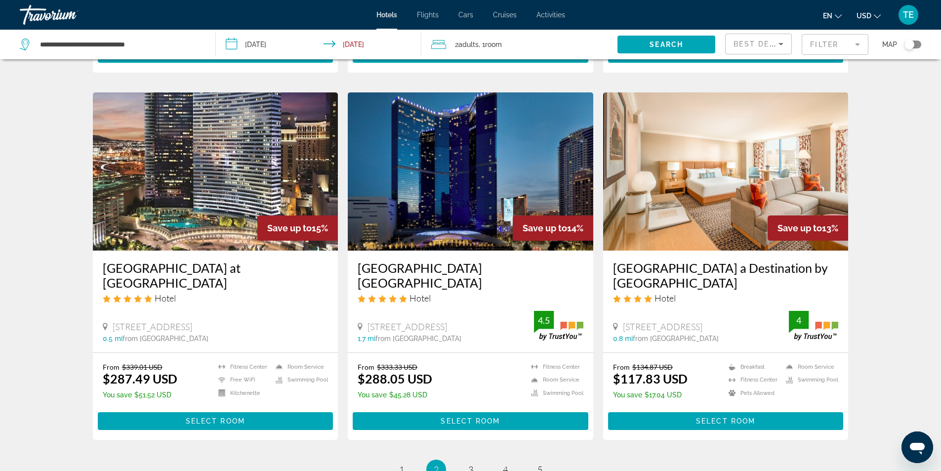
scroll to position [1222, 0]
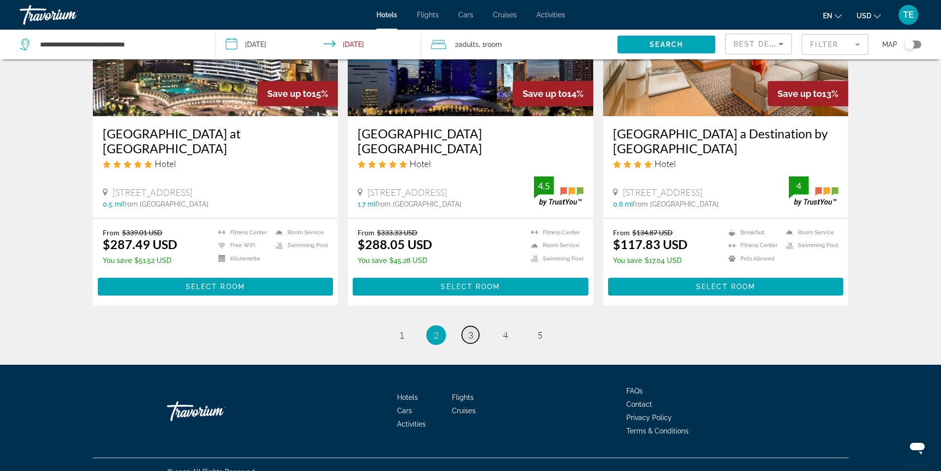
click at [469, 330] on span "3" at bounding box center [471, 335] width 5 height 11
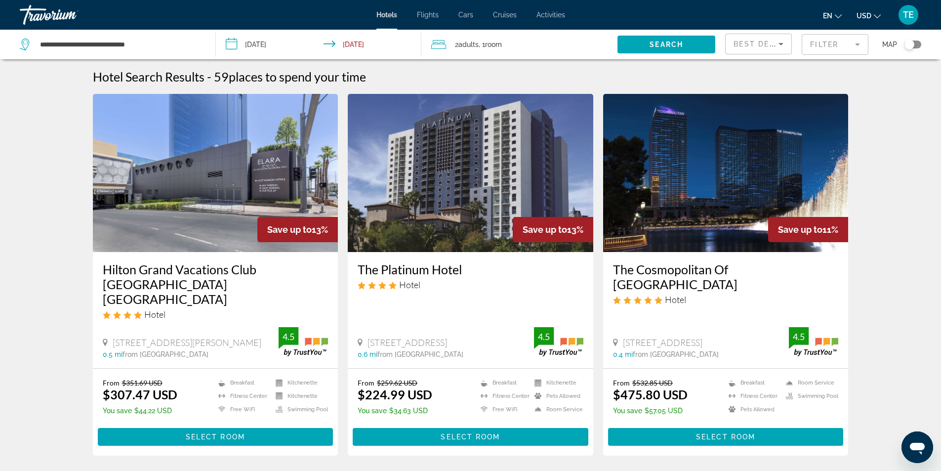
click at [229, 195] on img "Main content" at bounding box center [216, 173] width 246 height 158
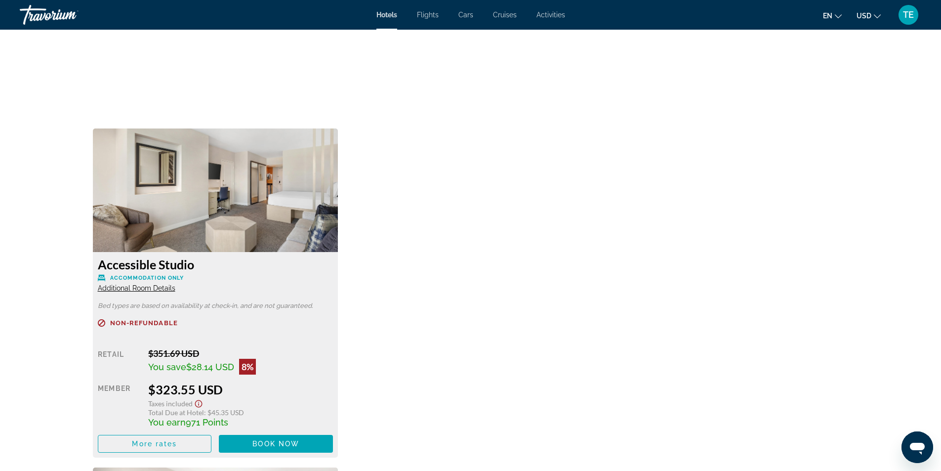
scroll to position [1606, 0]
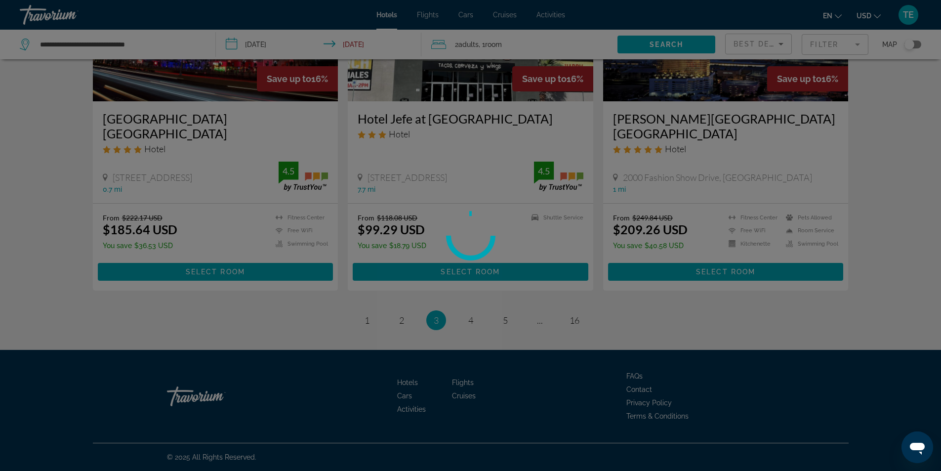
scroll to position [1237, 0]
click at [472, 320] on div at bounding box center [470, 235] width 941 height 471
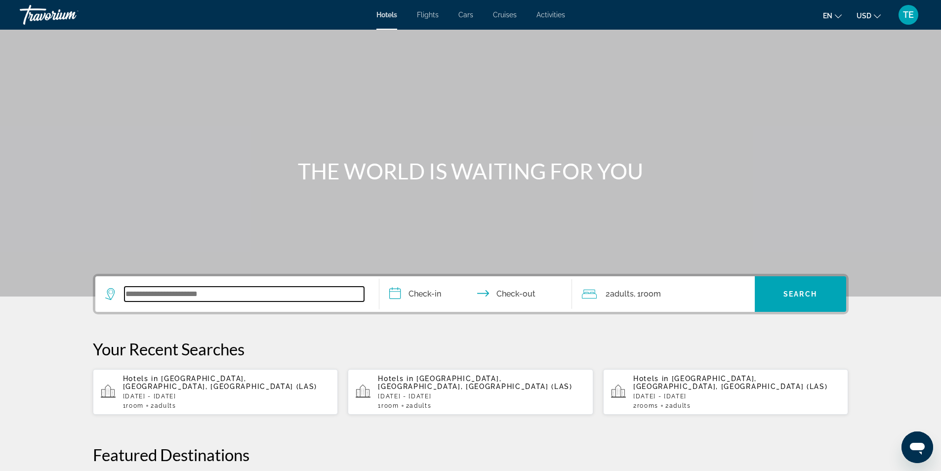
click at [157, 287] on input "Search widget" at bounding box center [245, 294] width 240 height 15
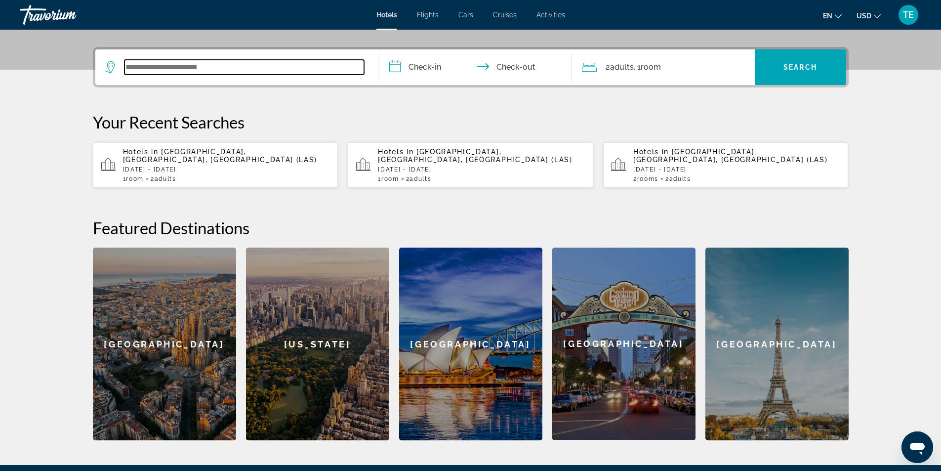
scroll to position [242, 0]
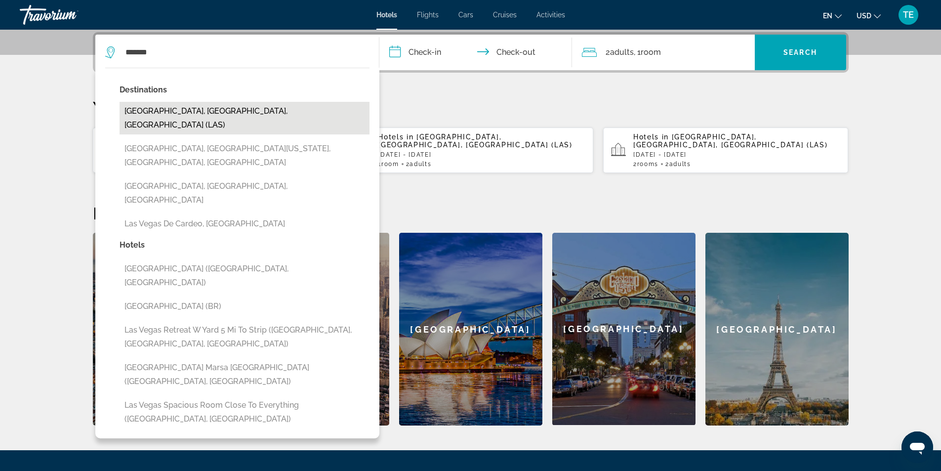
click at [241, 107] on button "[GEOGRAPHIC_DATA], [GEOGRAPHIC_DATA], [GEOGRAPHIC_DATA] (LAS)" at bounding box center [245, 118] width 250 height 33
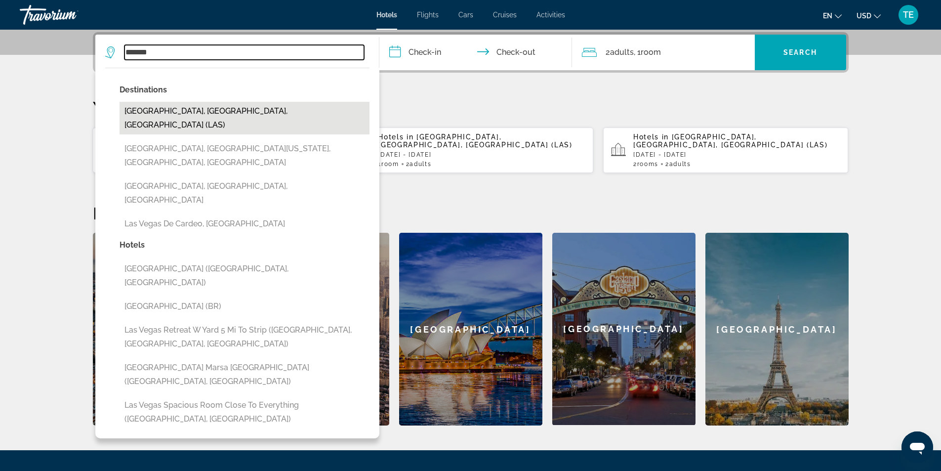
type input "**********"
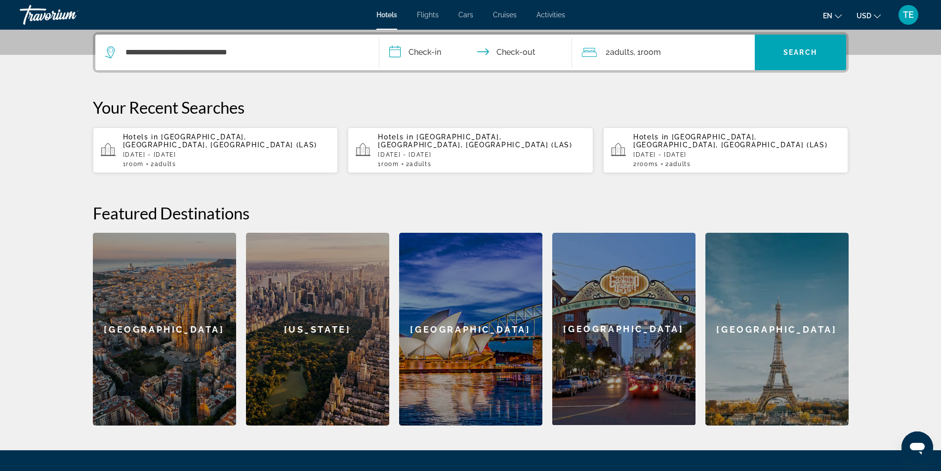
click at [434, 50] on input "**********" at bounding box center [478, 54] width 197 height 39
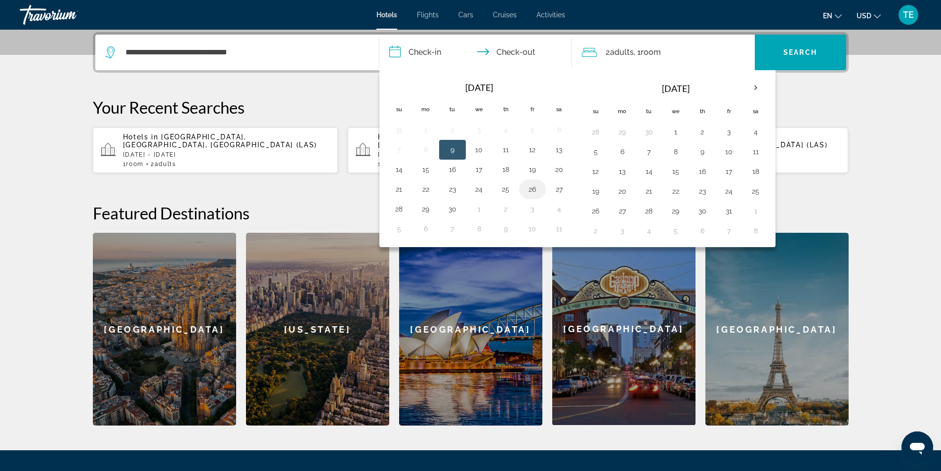
click at [530, 192] on button "26" at bounding box center [533, 189] width 16 height 14
click at [559, 189] on button "27" at bounding box center [560, 189] width 16 height 14
type input "**********"
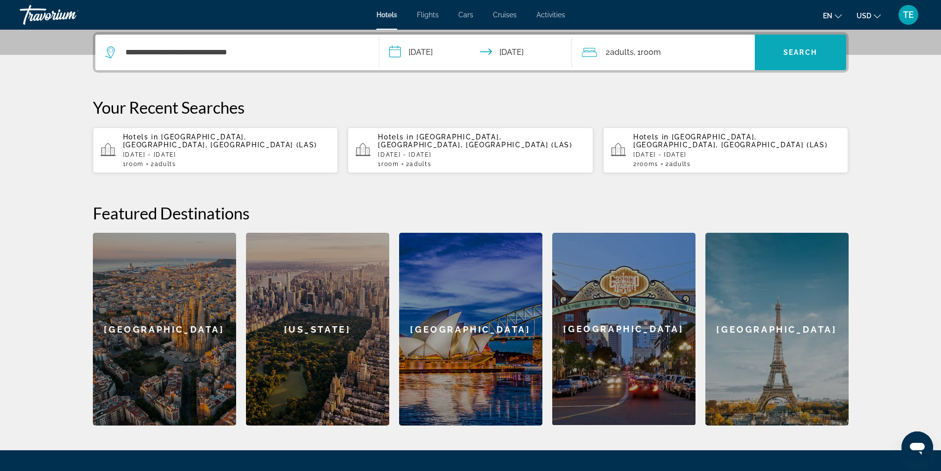
click at [795, 49] on span "Search" at bounding box center [801, 52] width 34 height 8
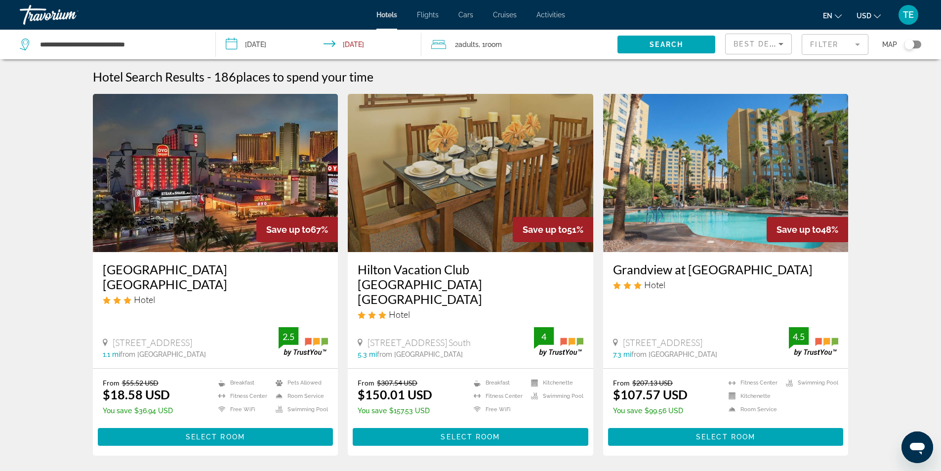
click at [861, 44] on mat-form-field "Filter" at bounding box center [835, 44] width 67 height 21
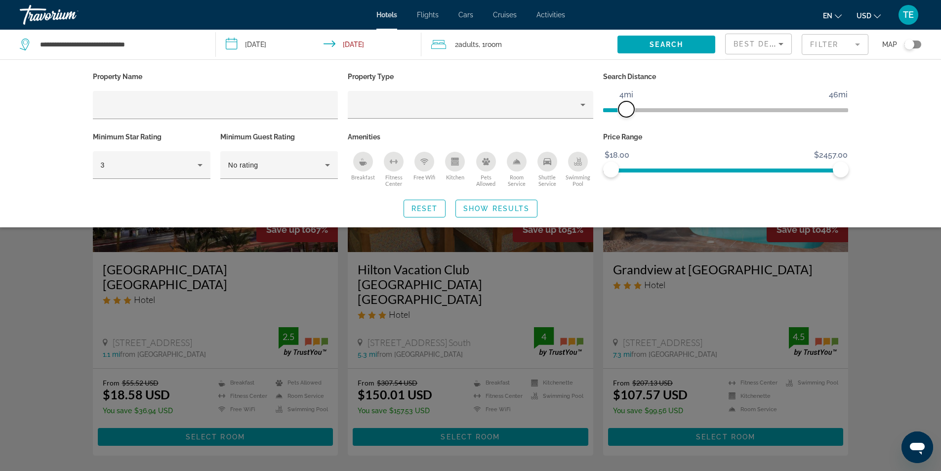
drag, startPoint x: 763, startPoint y: 105, endPoint x: 624, endPoint y: 121, distance: 139.7
click at [624, 121] on div "Search Distance 1mi 46mi 4mi" at bounding box center [727, 100] width 256 height 60
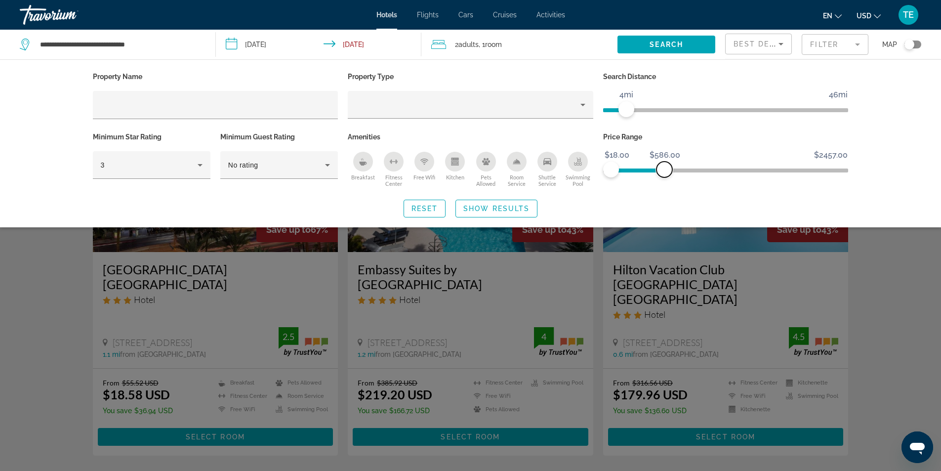
drag, startPoint x: 839, startPoint y: 165, endPoint x: 664, endPoint y: 168, distance: 175.0
click at [664, 168] on span "ngx-slider-max" at bounding box center [665, 170] width 16 height 16
click at [204, 166] on icon "Hotel Filters" at bounding box center [200, 165] width 12 height 12
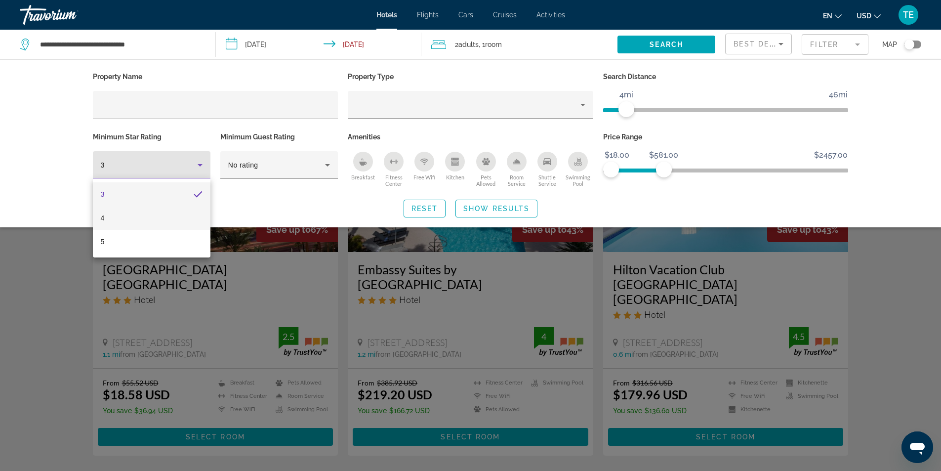
click at [145, 217] on mat-option "4" at bounding box center [152, 218] width 118 height 24
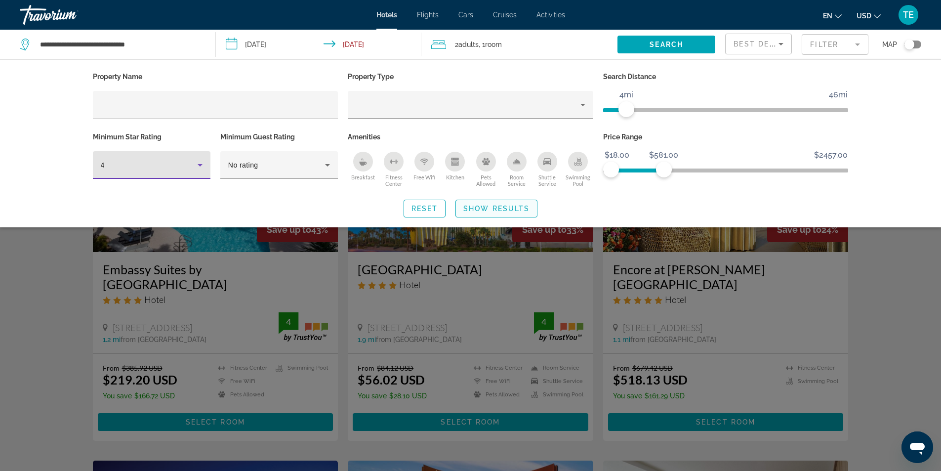
click at [503, 209] on span "Show Results" at bounding box center [497, 209] width 66 height 8
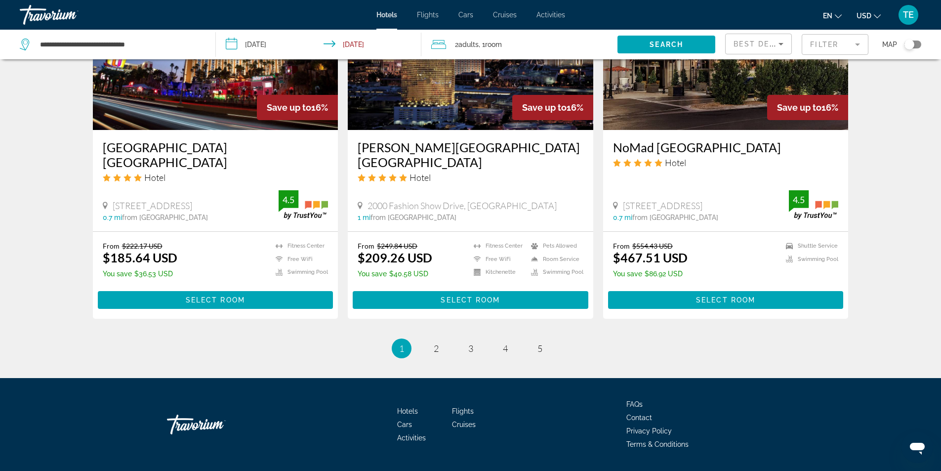
scroll to position [1226, 0]
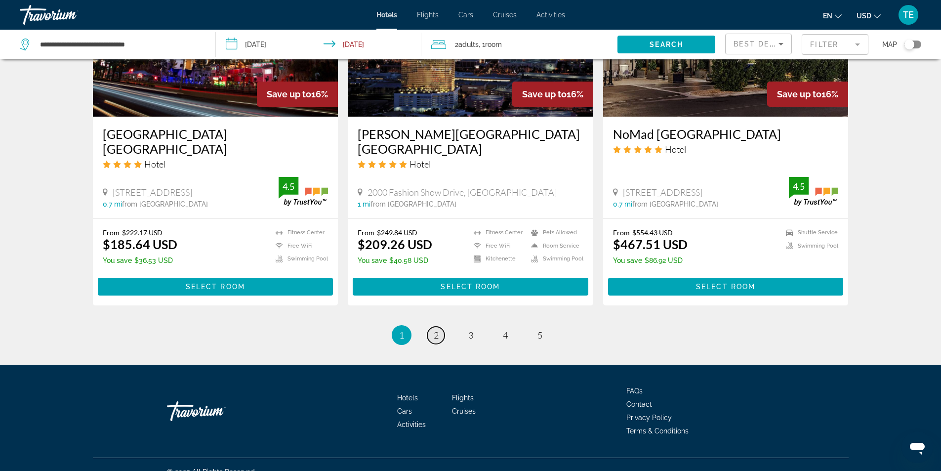
click at [434, 330] on span "2" at bounding box center [436, 335] width 5 height 11
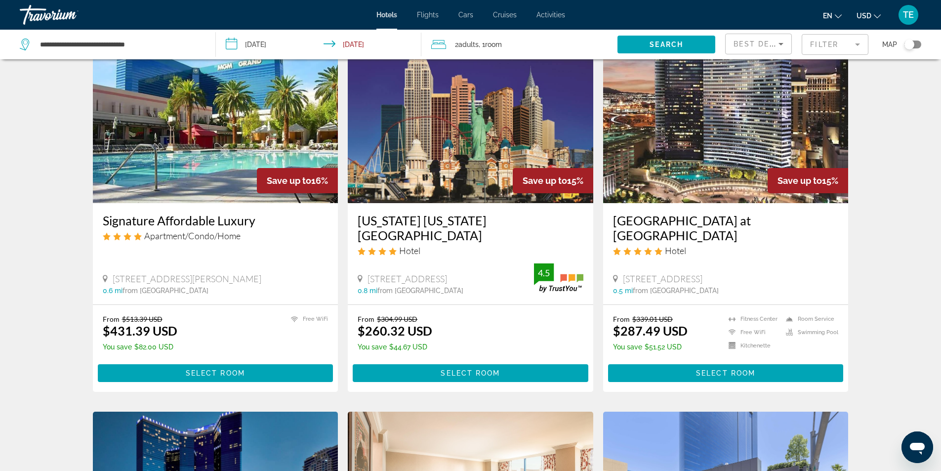
scroll to position [49, 0]
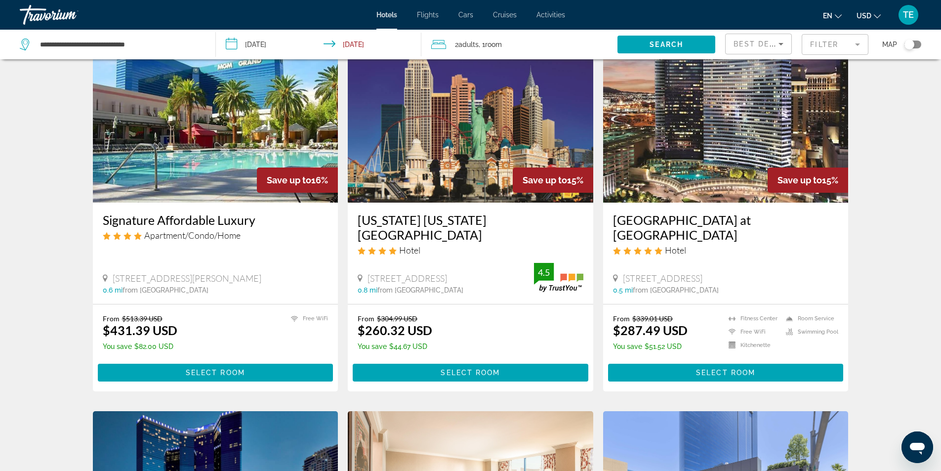
click at [223, 131] on img "Main content" at bounding box center [216, 123] width 246 height 158
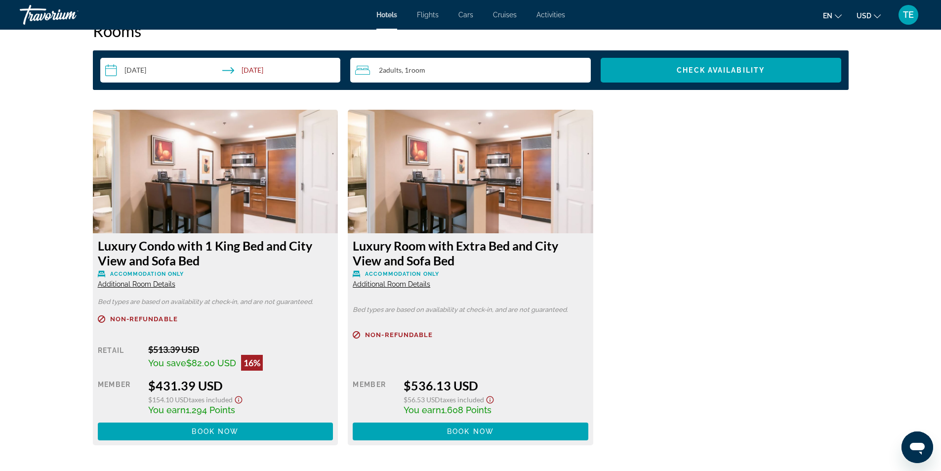
scroll to position [1384, 0]
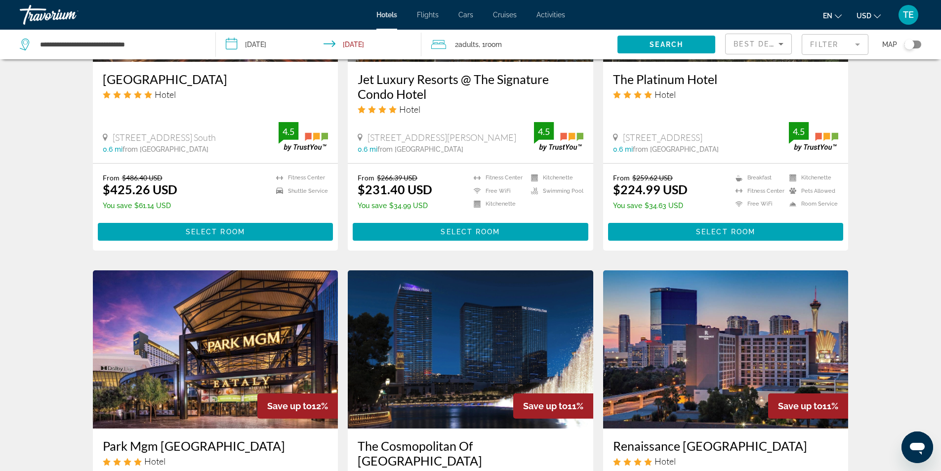
scroll to position [791, 0]
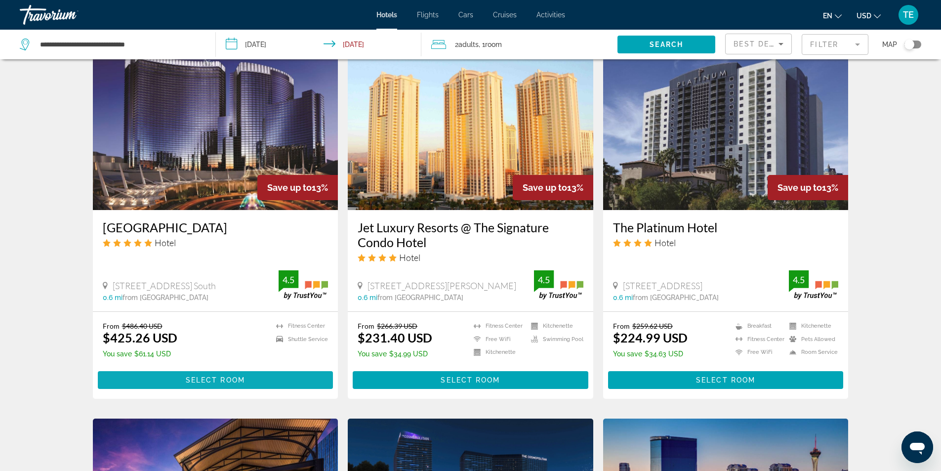
click at [211, 376] on span "Select Room" at bounding box center [215, 380] width 59 height 8
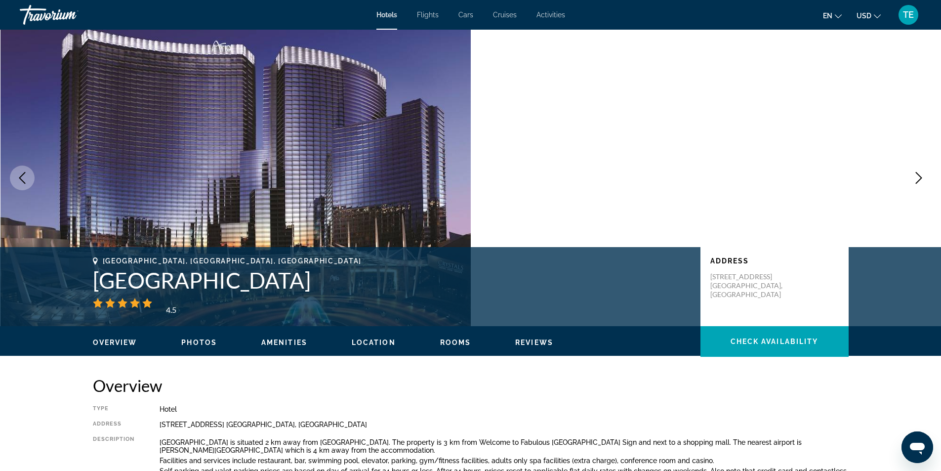
scroll to position [148, 0]
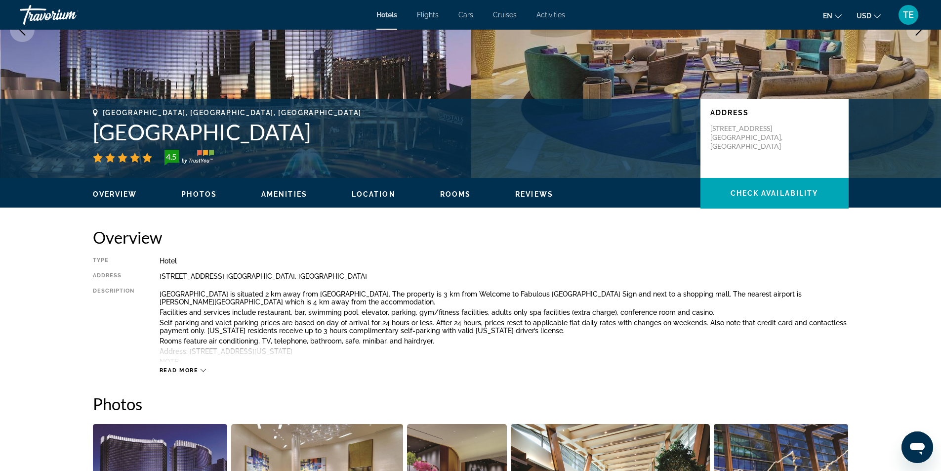
click at [202, 370] on icon "Main content" at bounding box center [203, 370] width 5 height 5
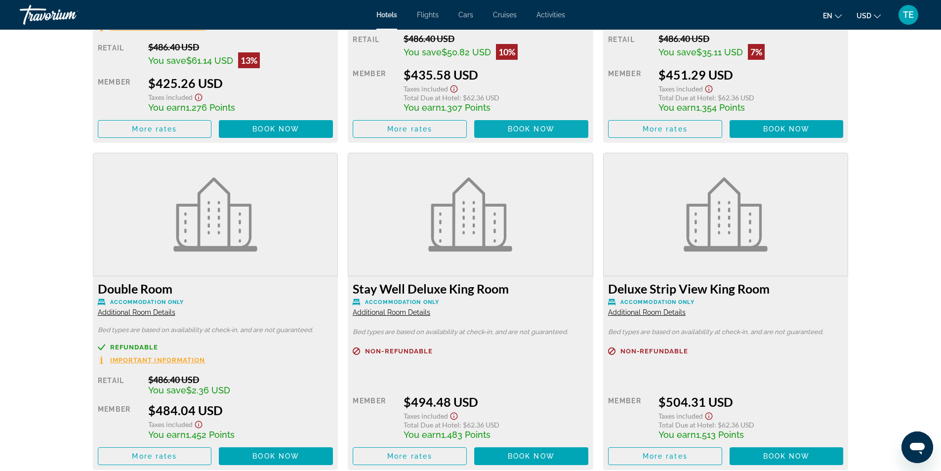
scroll to position [1483, 0]
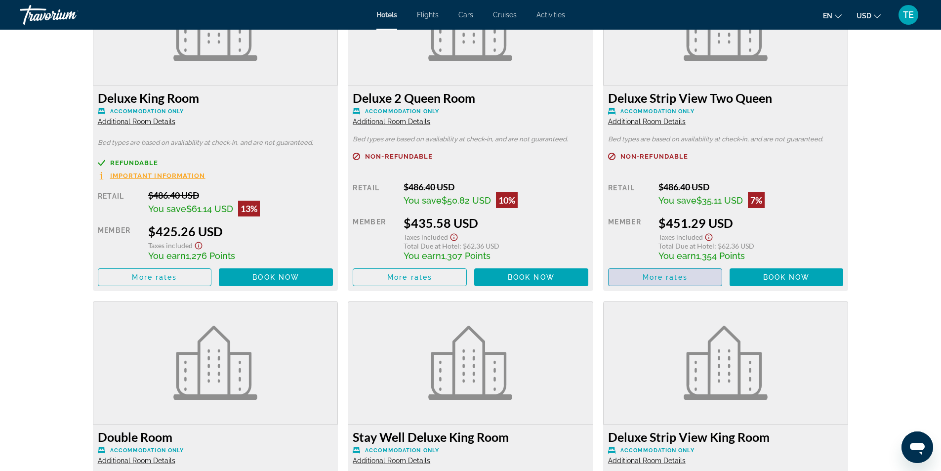
click at [685, 273] on span "More rates" at bounding box center [665, 277] width 45 height 8
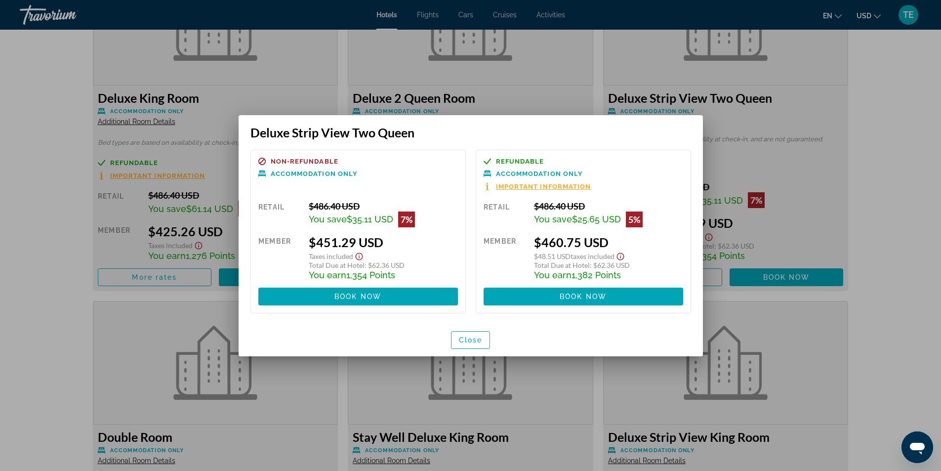
click at [922, 183] on div at bounding box center [470, 235] width 941 height 471
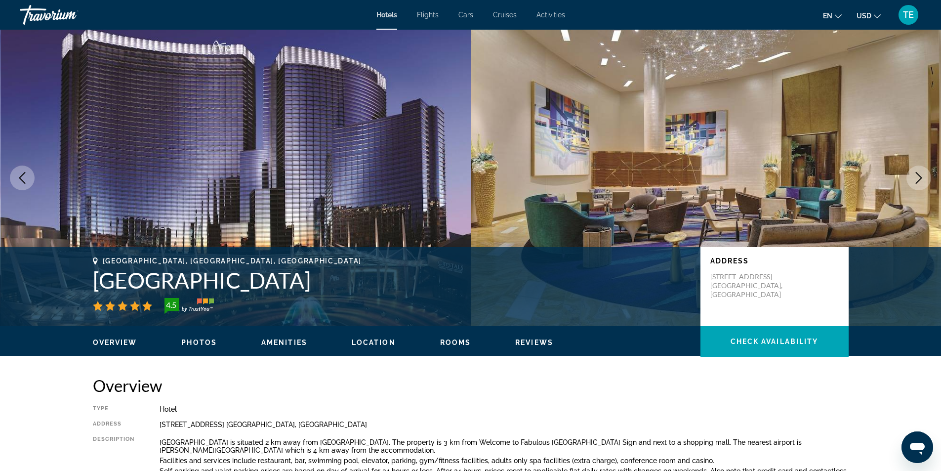
scroll to position [1483, 0]
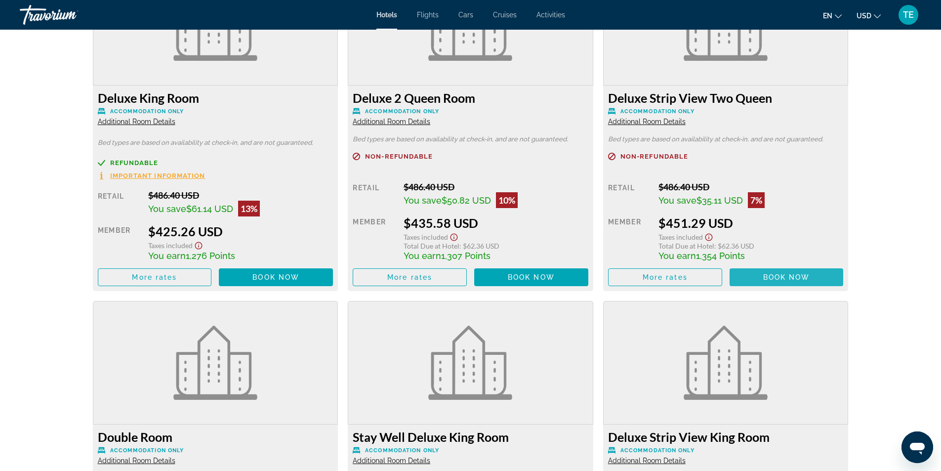
click at [770, 273] on span "Book now" at bounding box center [787, 277] width 47 height 8
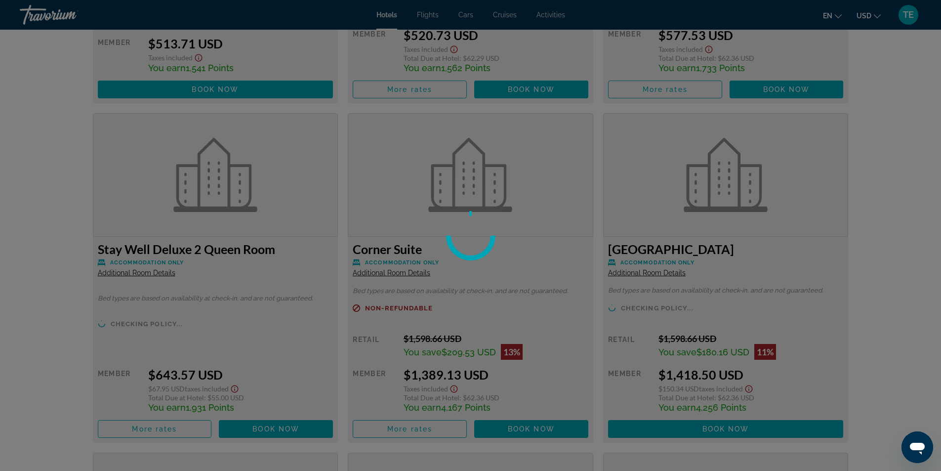
scroll to position [2322, 0]
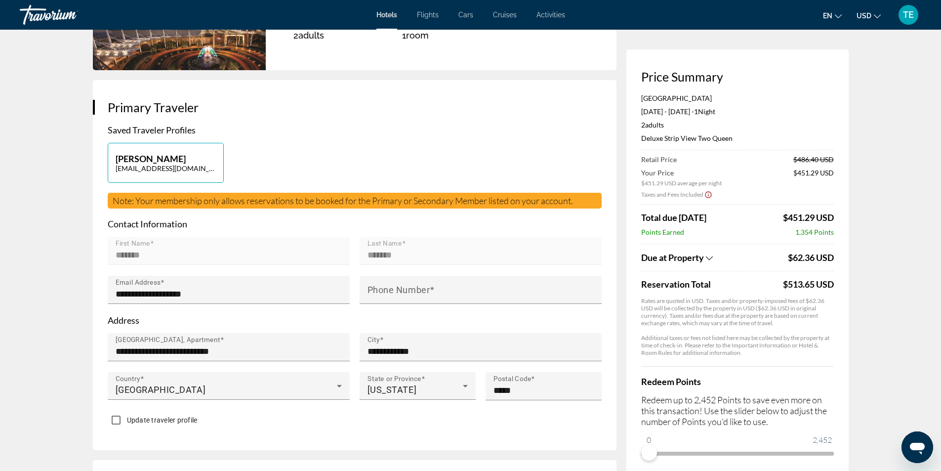
scroll to position [148, 0]
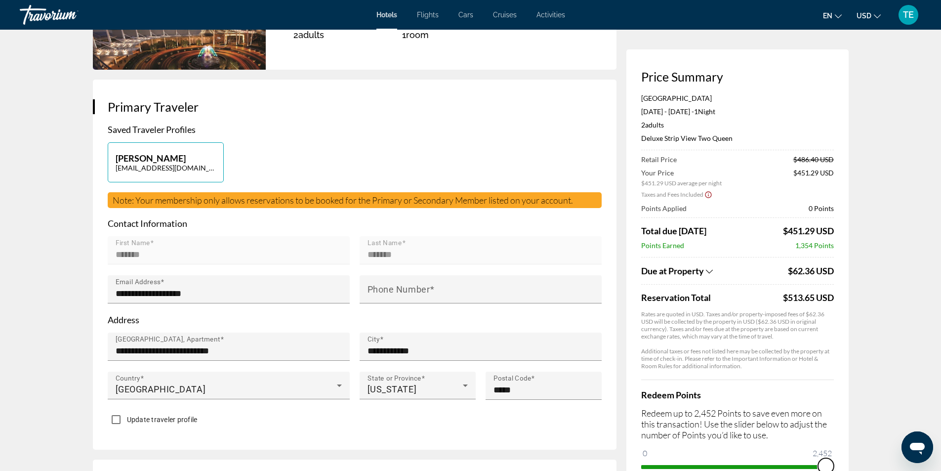
drag, startPoint x: 647, startPoint y: 453, endPoint x: 844, endPoint y: 462, distance: 196.9
click at [844, 462] on div "Price Summary Aria Resort & Casino Sep 26, 2025 - Sep 27, 2025 - 1 Night Nights…" at bounding box center [738, 271] width 222 height 445
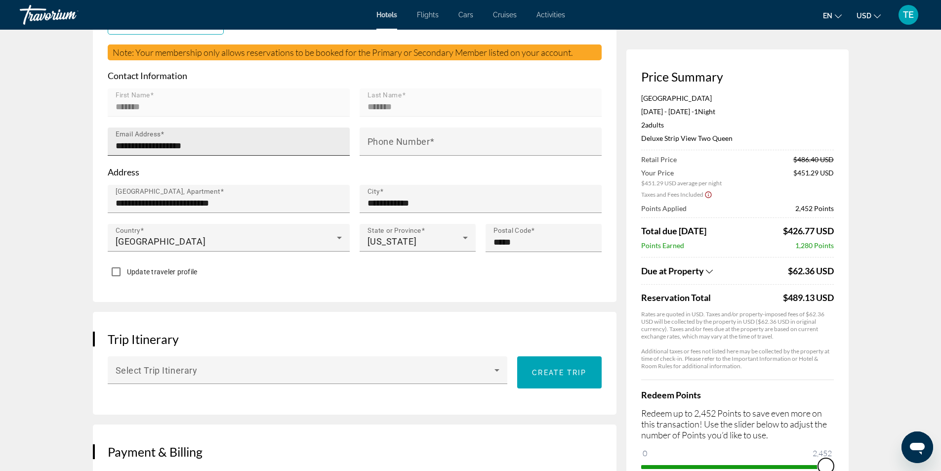
scroll to position [297, 0]
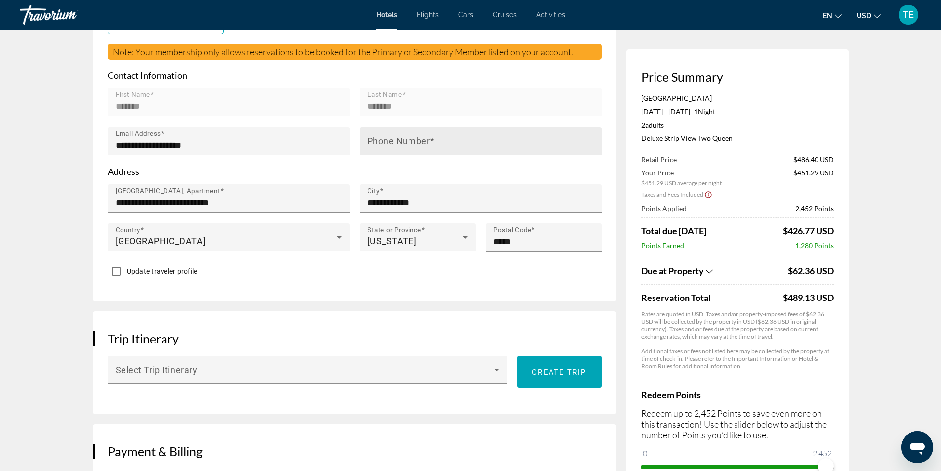
click at [412, 139] on mat-label "Phone Number" at bounding box center [399, 141] width 63 height 10
click at [412, 139] on input "Phone Number" at bounding box center [484, 145] width 232 height 12
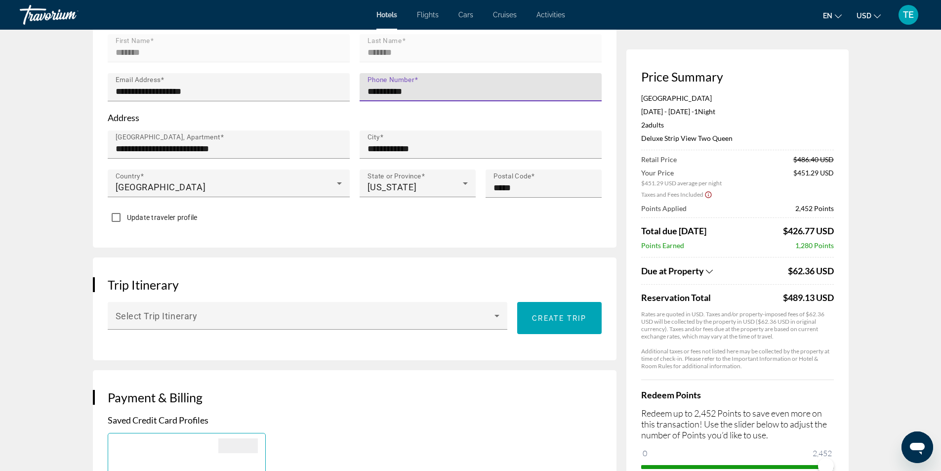
scroll to position [395, 0]
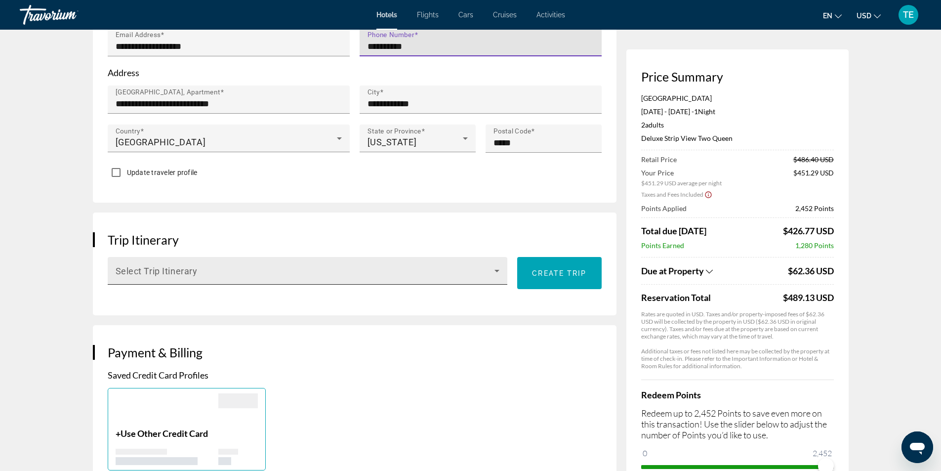
type input "**********"
click at [498, 270] on icon "Main content" at bounding box center [497, 271] width 5 height 2
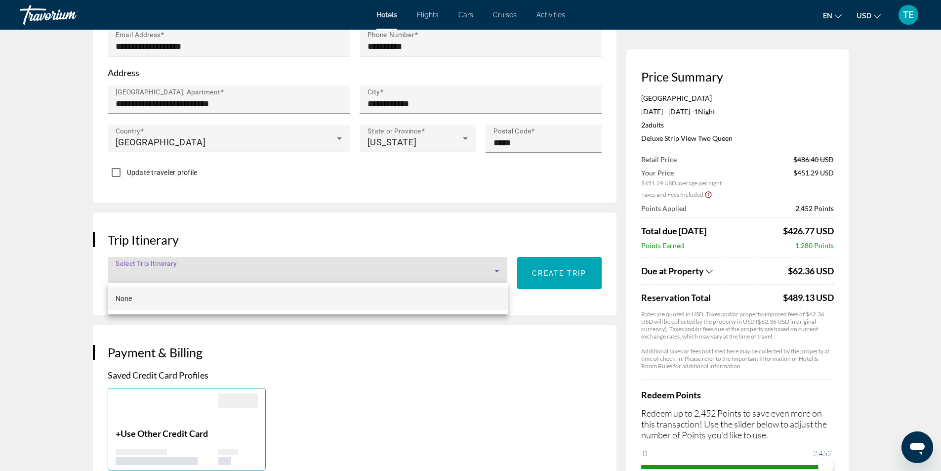
click at [498, 270] on div at bounding box center [470, 235] width 941 height 471
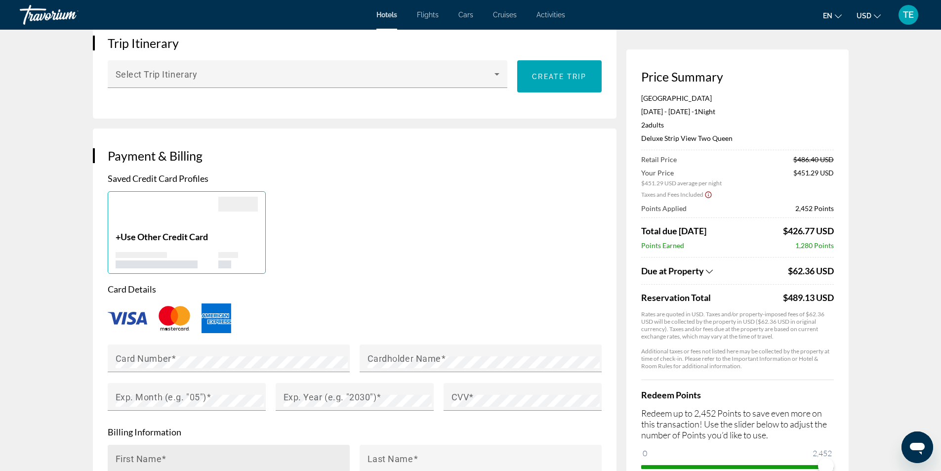
scroll to position [692, 0]
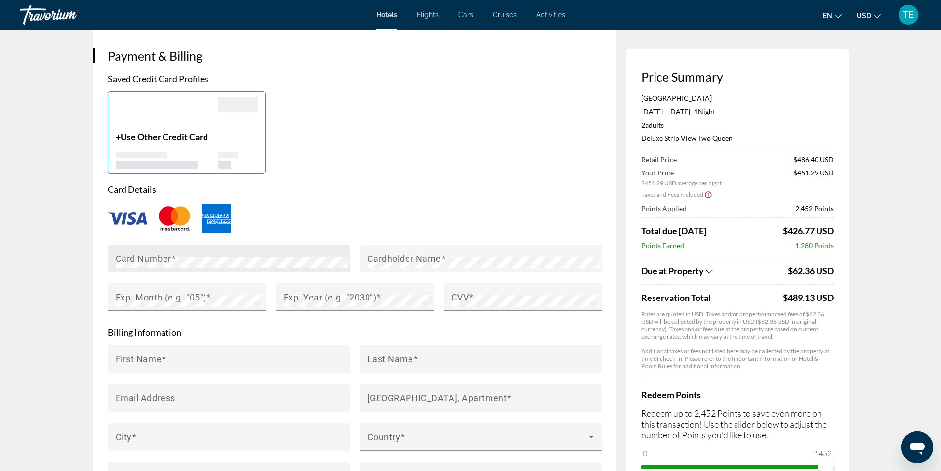
click at [139, 255] on mat-label "Card Number" at bounding box center [144, 258] width 56 height 10
click at [377, 256] on mat-label "Cardholder Name" at bounding box center [405, 258] width 74 height 10
click at [180, 299] on mat-label "Exp. Month (e.g. "05")" at bounding box center [161, 297] width 91 height 10
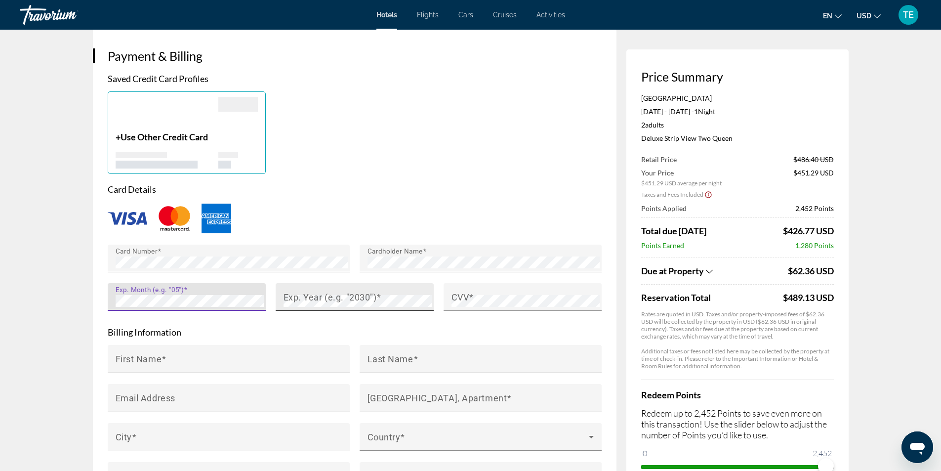
click at [304, 298] on mat-label "Exp. Year (e.g. "2030")" at bounding box center [330, 297] width 93 height 10
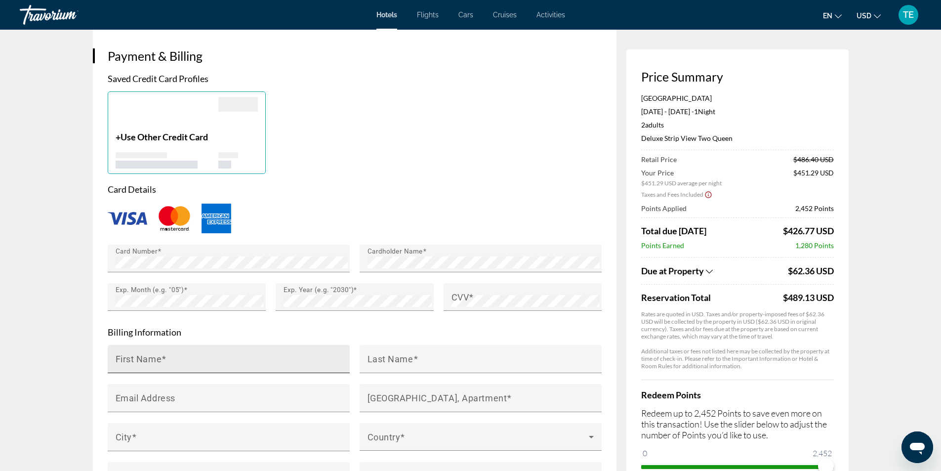
click at [158, 362] on mat-label "First Name" at bounding box center [139, 358] width 46 height 10
click at [158, 362] on input "First Name" at bounding box center [232, 363] width 232 height 12
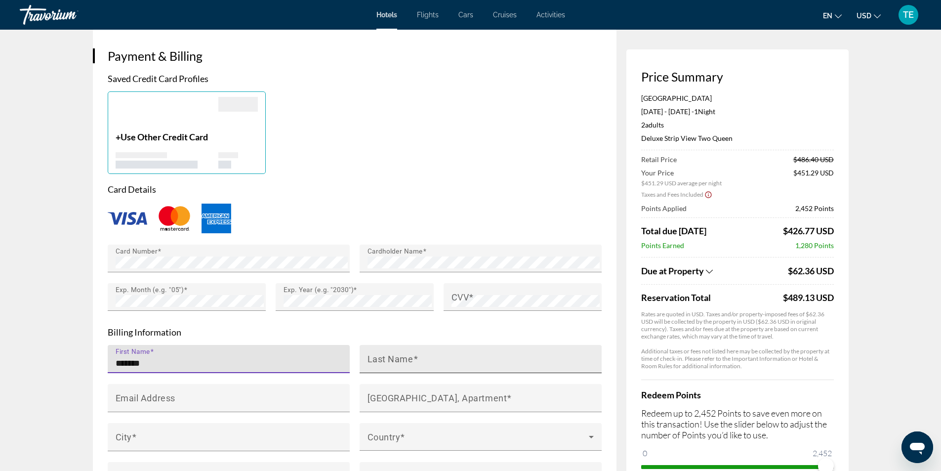
type input "*******"
click at [373, 355] on mat-label "Last Name" at bounding box center [391, 358] width 46 height 10
click at [373, 357] on input "Last Name" at bounding box center [484, 363] width 232 height 12
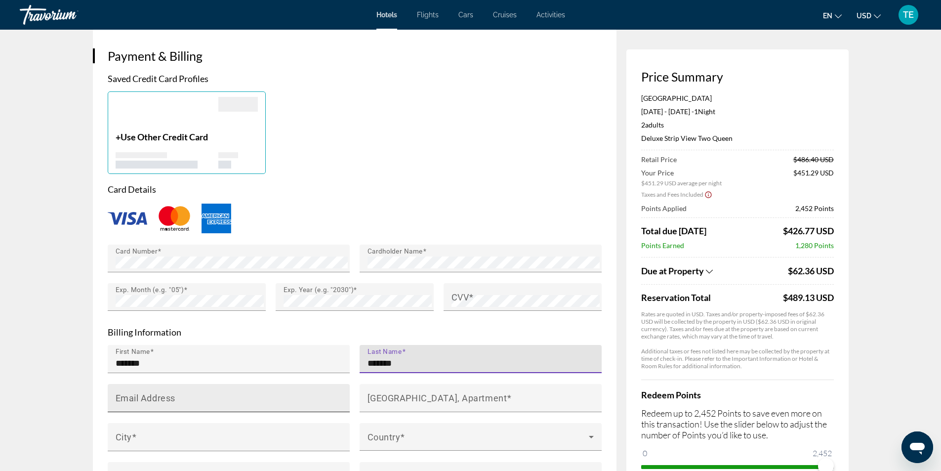
type input "*******"
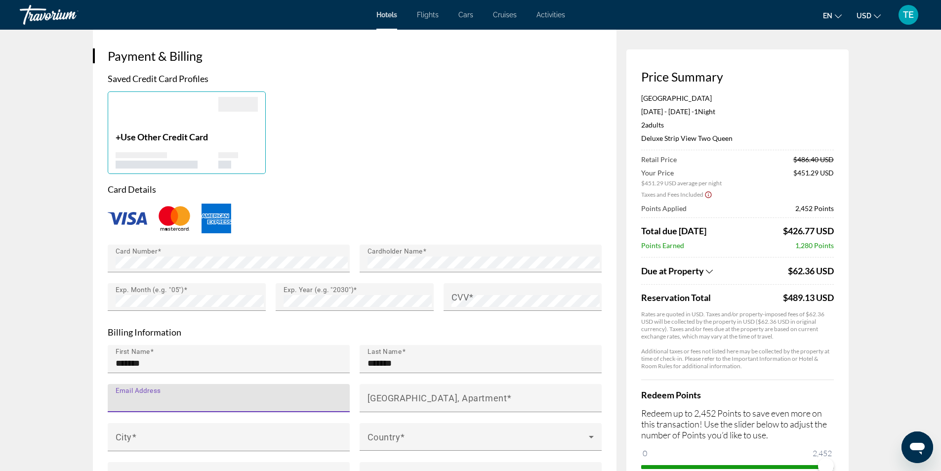
click at [188, 398] on input "Email Address" at bounding box center [232, 402] width 232 height 12
type input "**********"
click at [377, 392] on mat-label "[GEOGRAPHIC_DATA], Apartment" at bounding box center [438, 397] width 140 height 10
click at [377, 396] on input "[GEOGRAPHIC_DATA], Apartment" at bounding box center [484, 402] width 232 height 12
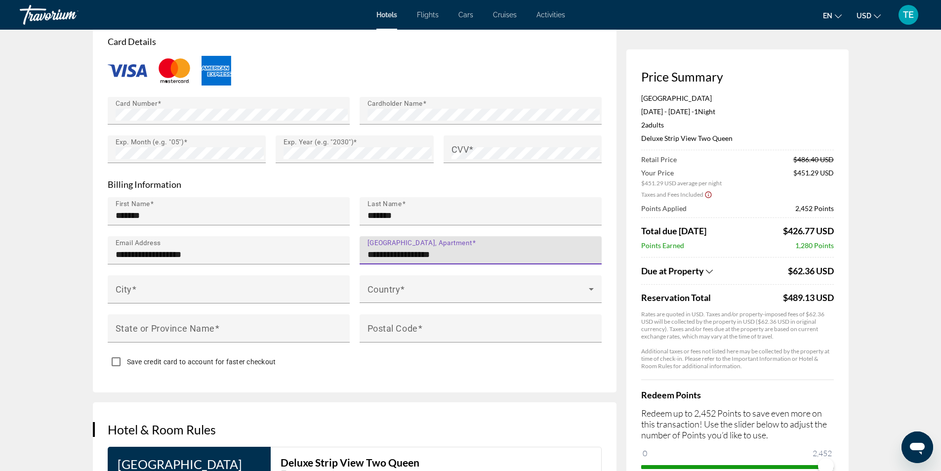
scroll to position [840, 0]
type input "**********"
click at [143, 288] on input "City" at bounding box center [232, 293] width 232 height 12
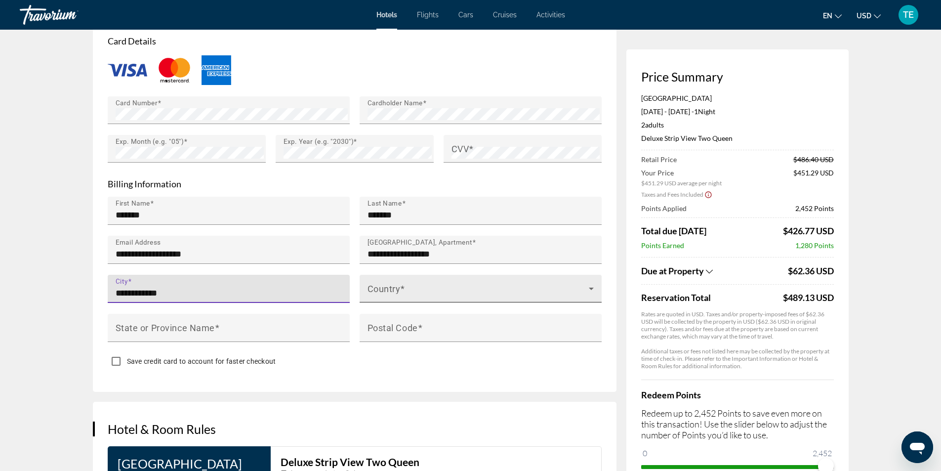
type input "**********"
click at [376, 283] on mat-label "Country" at bounding box center [384, 288] width 33 height 10
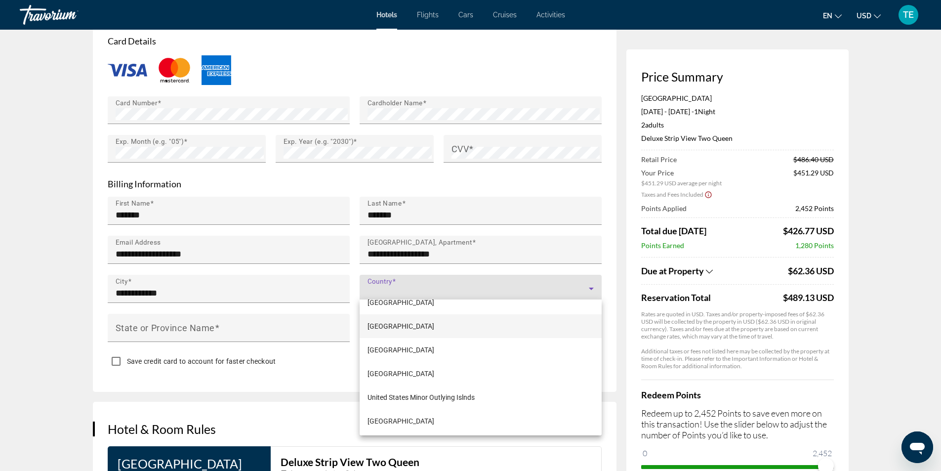
scroll to position [5693, 0]
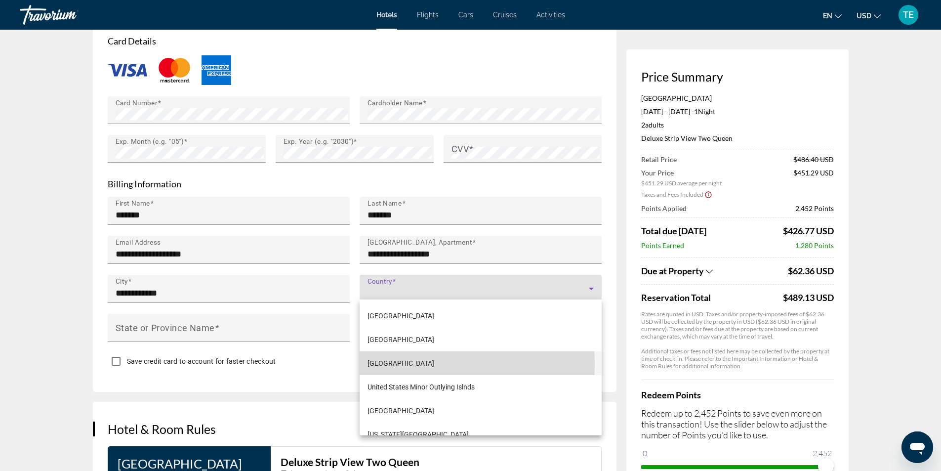
click at [423, 364] on span "[GEOGRAPHIC_DATA]" at bounding box center [401, 363] width 67 height 12
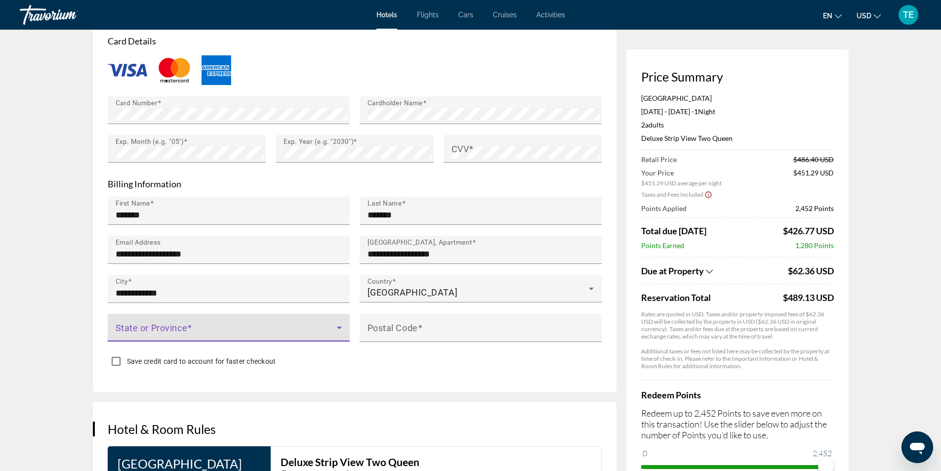
click at [343, 325] on icon "Main content" at bounding box center [340, 328] width 12 height 12
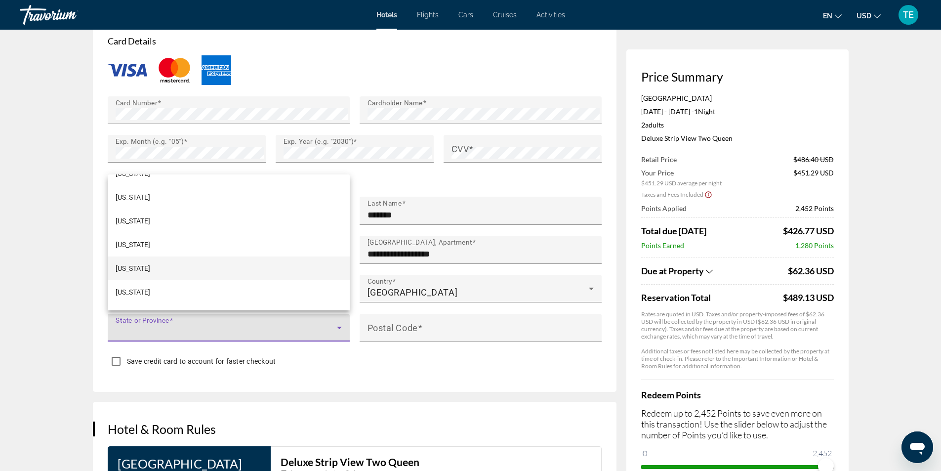
scroll to position [148, 0]
click at [137, 258] on mat-option "[US_STATE]" at bounding box center [229, 256] width 242 height 24
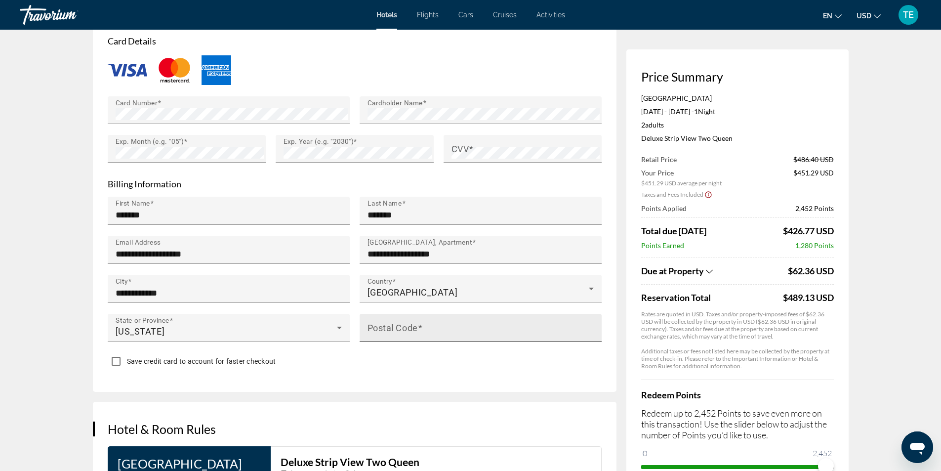
click at [383, 326] on mat-label "Postal Code" at bounding box center [393, 327] width 50 height 10
click at [383, 326] on input "Postal Code" at bounding box center [484, 332] width 232 height 12
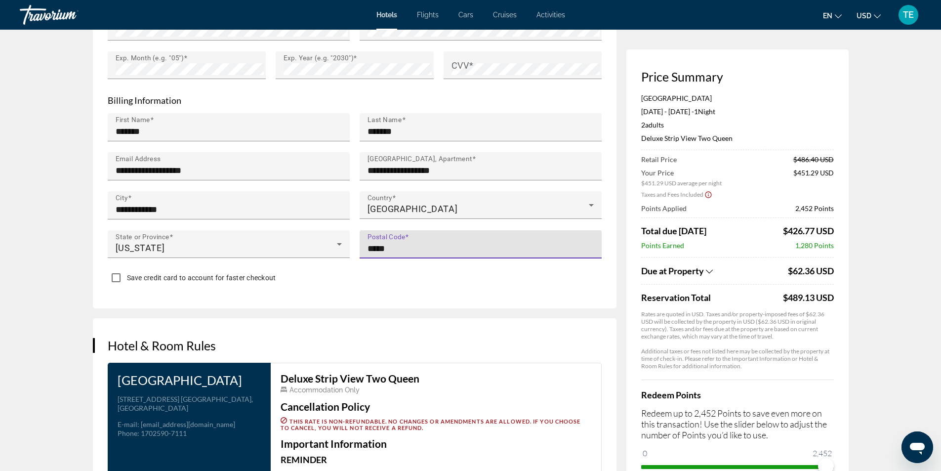
scroll to position [840, 0]
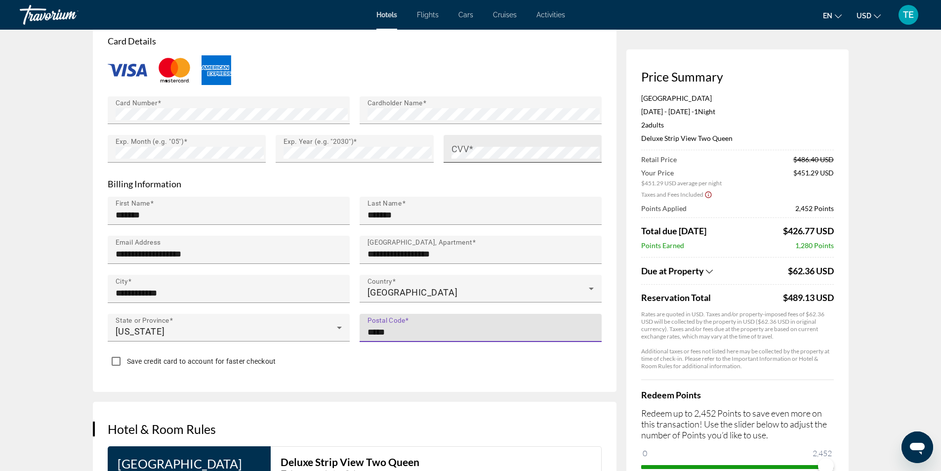
type input "*****"
click at [467, 147] on mat-label "CVV" at bounding box center [461, 148] width 18 height 10
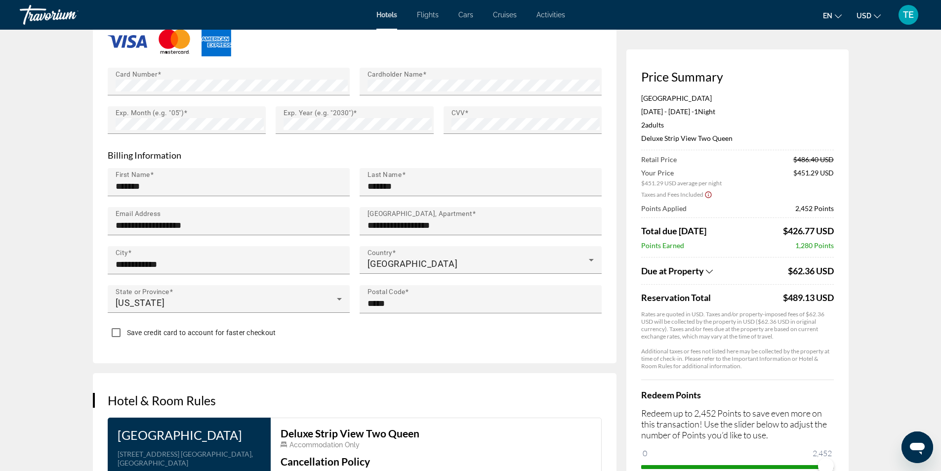
scroll to position [890, 0]
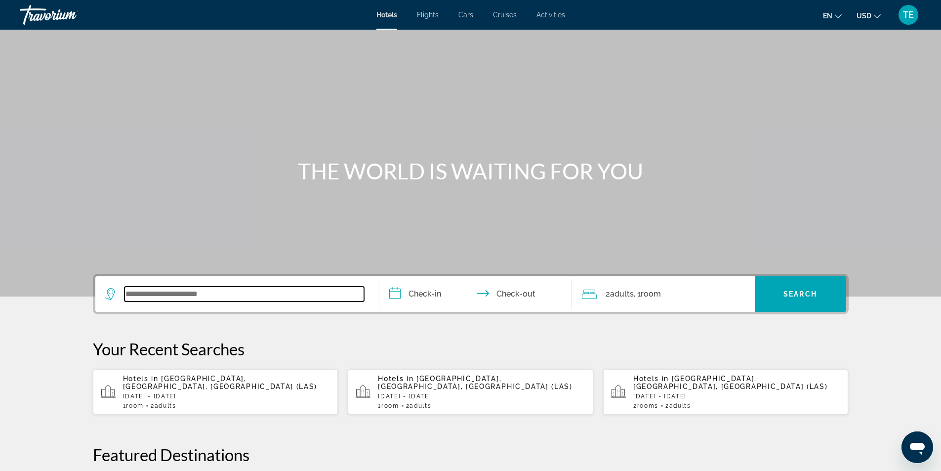
click at [138, 295] on input "Search widget" at bounding box center [245, 294] width 240 height 15
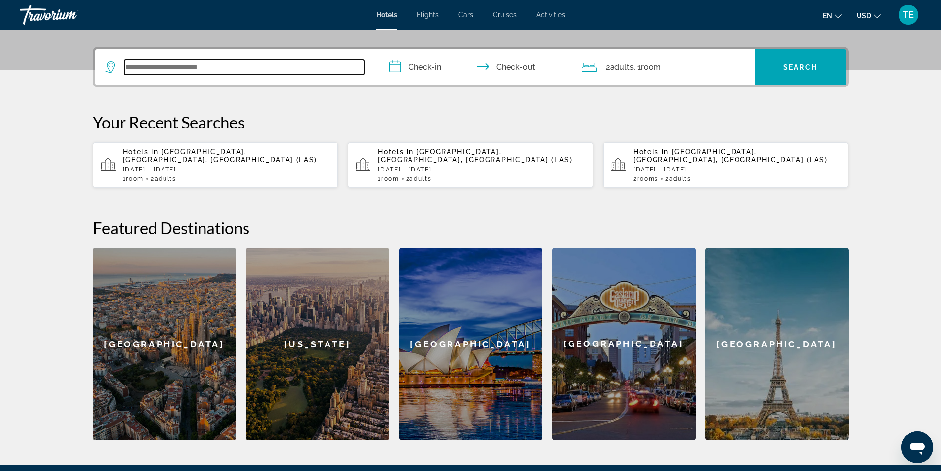
scroll to position [242, 0]
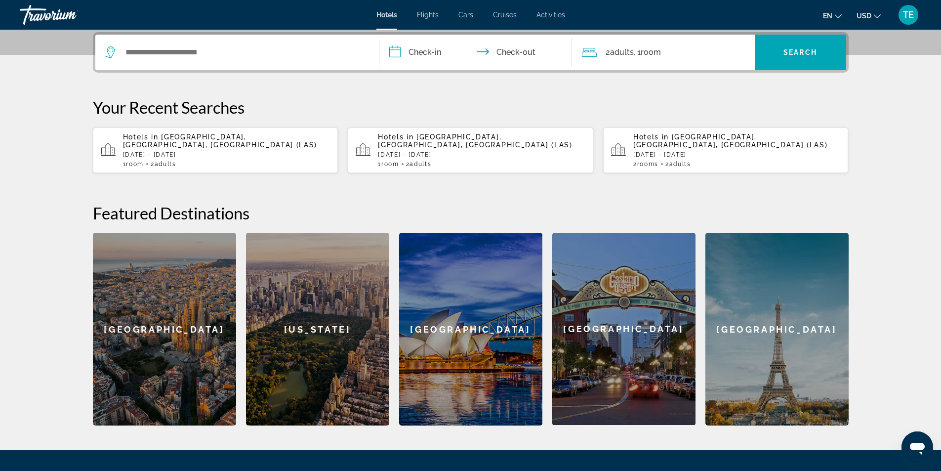
click at [445, 151] on p "[DATE] - [DATE]" at bounding box center [482, 154] width 208 height 7
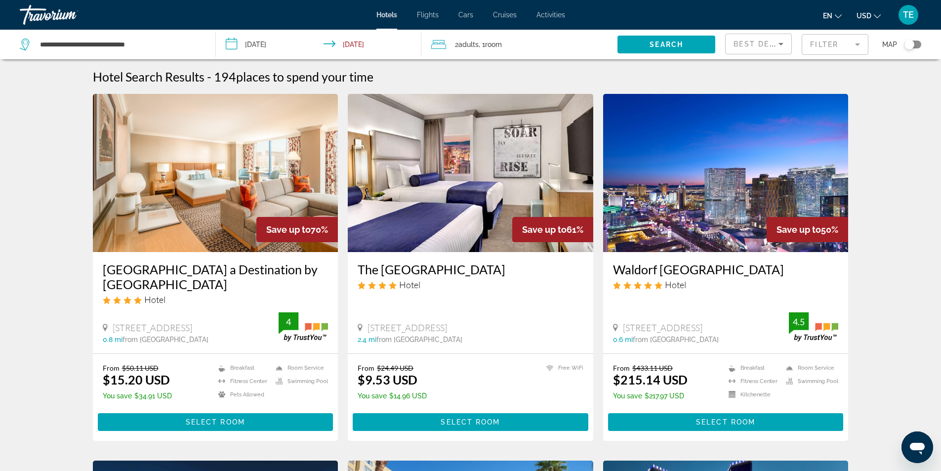
click at [860, 45] on mat-form-field "Filter" at bounding box center [835, 44] width 67 height 21
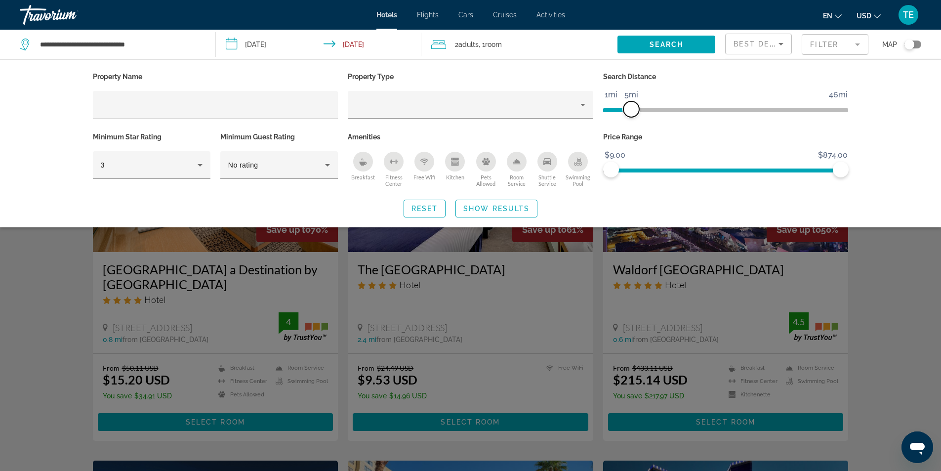
drag, startPoint x: 762, startPoint y: 108, endPoint x: 632, endPoint y: 125, distance: 131.1
click at [632, 125] on div "Search Distance 1mi 46mi 5mi" at bounding box center [727, 100] width 256 height 60
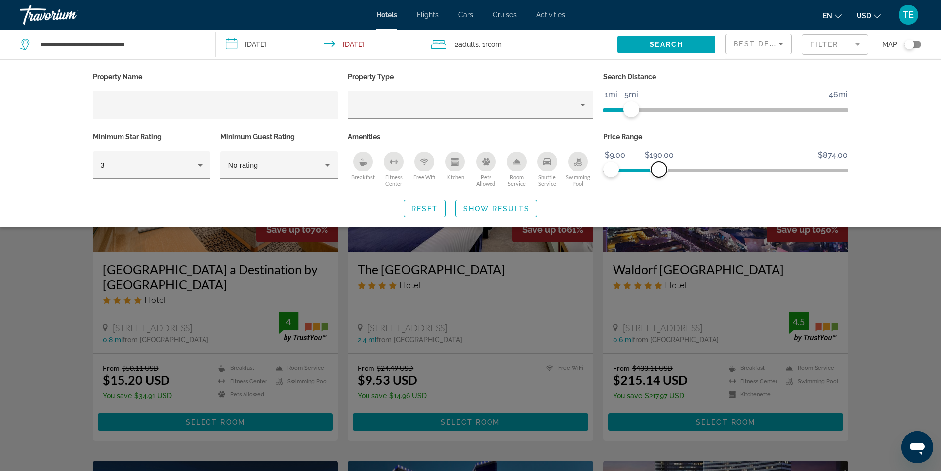
drag, startPoint x: 842, startPoint y: 170, endPoint x: 659, endPoint y: 176, distance: 183.0
click at [659, 176] on span "ngx-slider-max" at bounding box center [659, 170] width 16 height 16
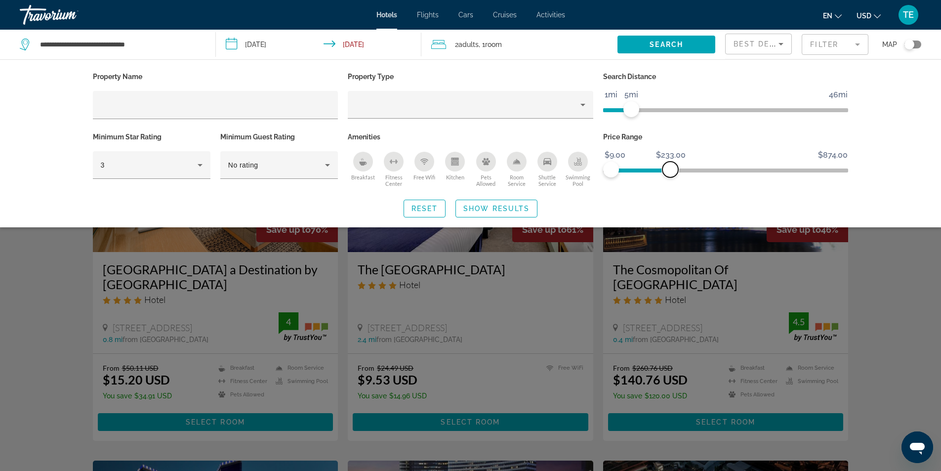
drag, startPoint x: 660, startPoint y: 169, endPoint x: 670, endPoint y: 172, distance: 10.0
click at [670, 172] on span "ngx-slider-max" at bounding box center [671, 170] width 16 height 16
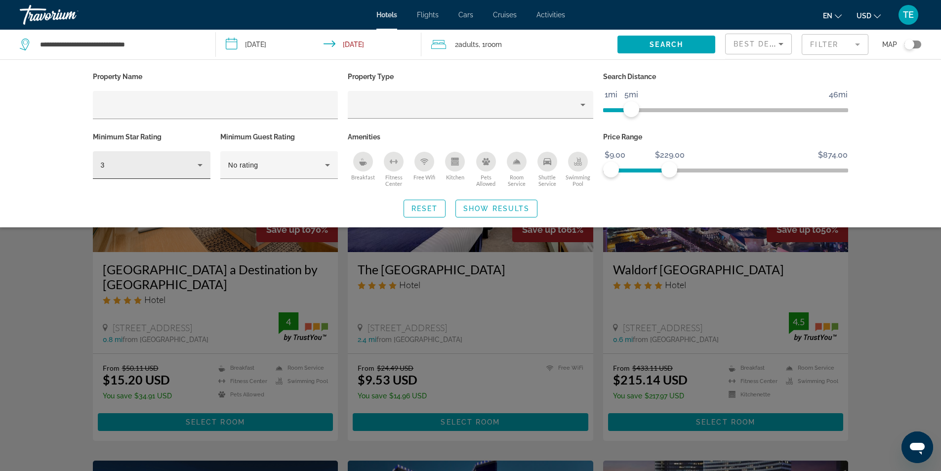
click at [203, 165] on icon "Hotel Filters" at bounding box center [200, 165] width 12 height 12
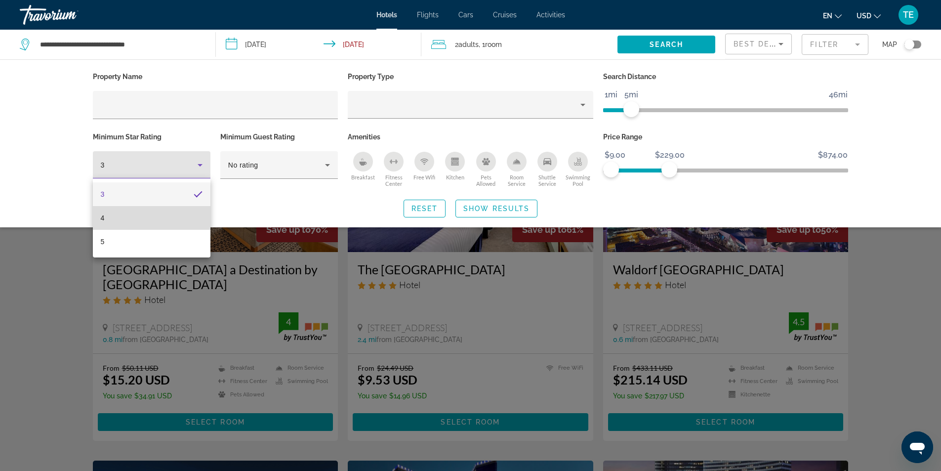
click at [154, 218] on mat-option "4" at bounding box center [152, 218] width 118 height 24
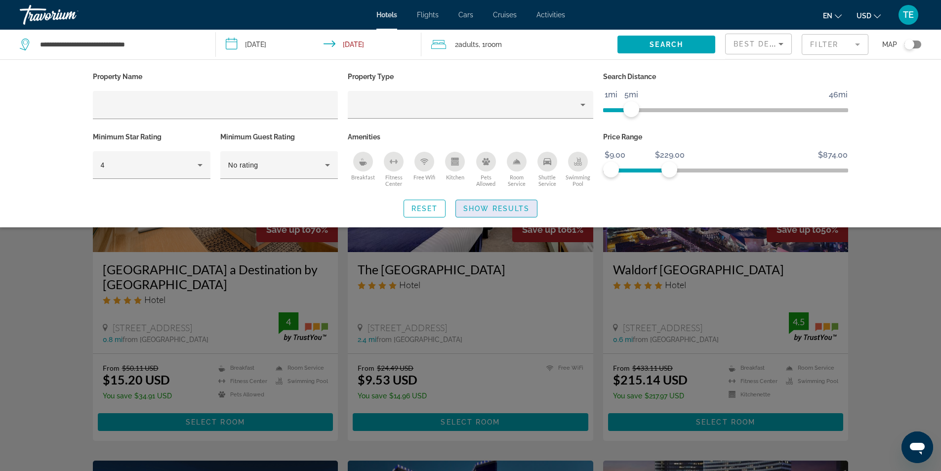
click at [491, 206] on span "Show Results" at bounding box center [497, 209] width 66 height 8
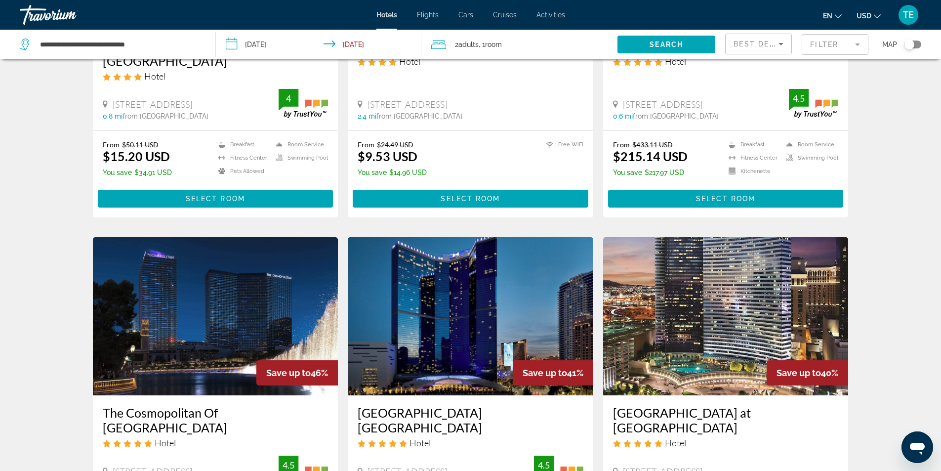
scroll to position [346, 0]
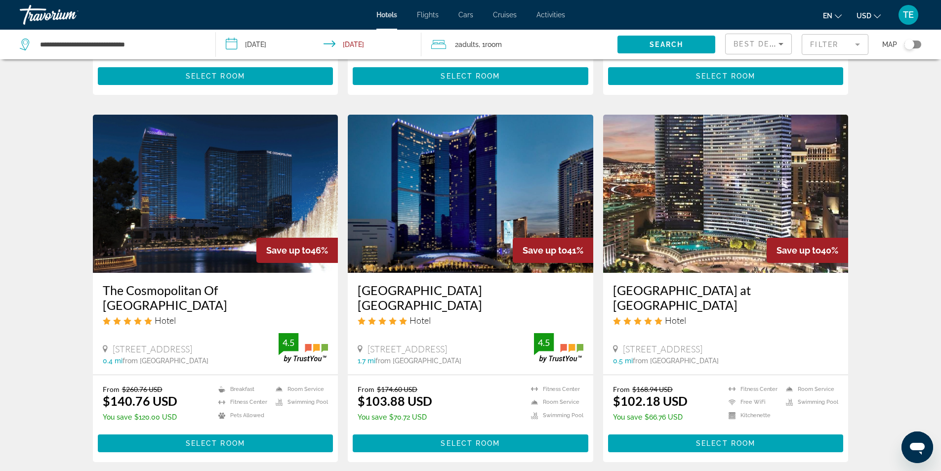
click at [189, 165] on img "Main content" at bounding box center [216, 194] width 246 height 158
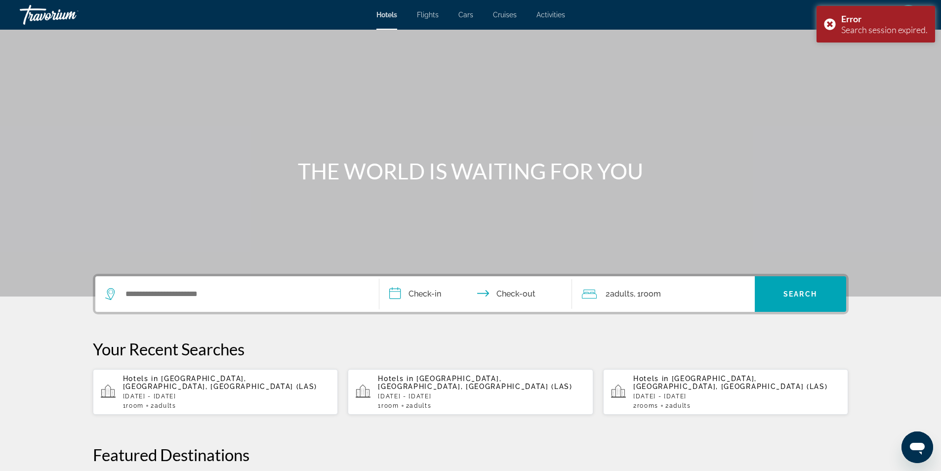
click at [700, 393] on p "[DATE] - [DATE]" at bounding box center [738, 396] width 208 height 7
click at [685, 392] on div "Hotels in [GEOGRAPHIC_DATA], [GEOGRAPHIC_DATA], [GEOGRAPHIC_DATA] ([GEOGRAPHIC_…" at bounding box center [738, 392] width 208 height 35
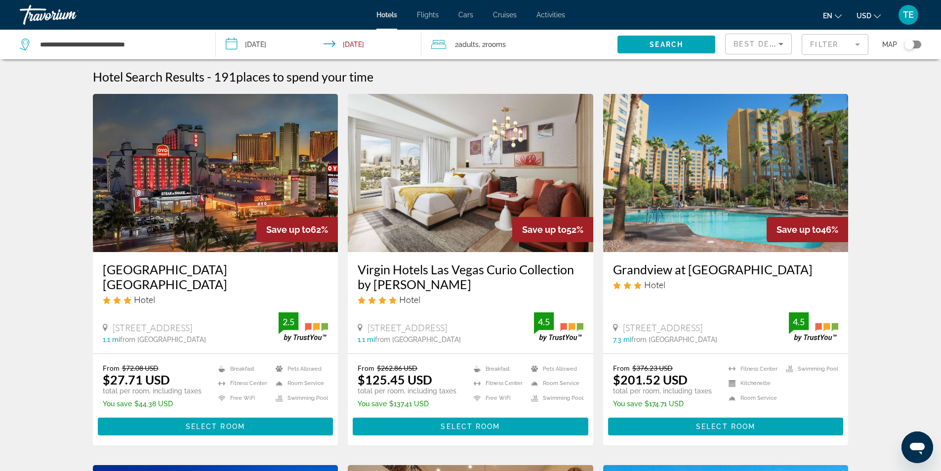
click at [856, 44] on mat-form-field "Filter" at bounding box center [835, 44] width 67 height 21
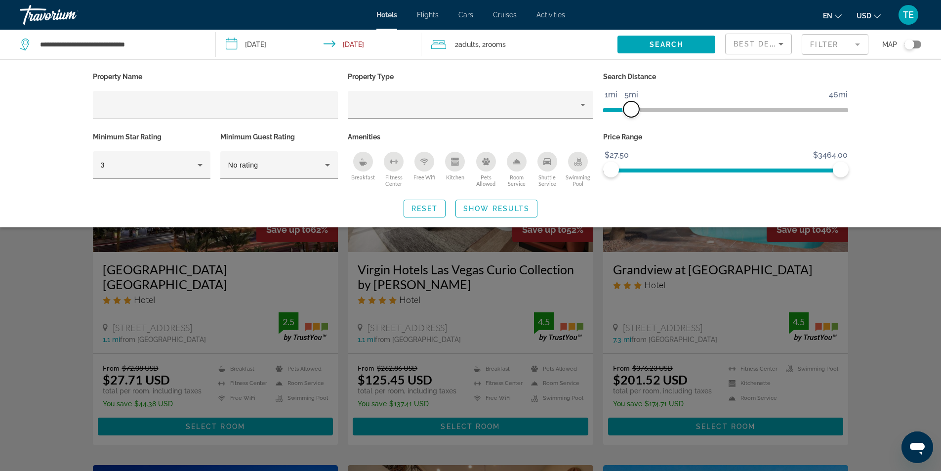
drag, startPoint x: 762, startPoint y: 110, endPoint x: 632, endPoint y: 135, distance: 131.9
click at [632, 135] on div "Property Name Property Type Search Distance 1mi 46mi 5mi Minimum Star Rating 3 …" at bounding box center [471, 130] width 766 height 120
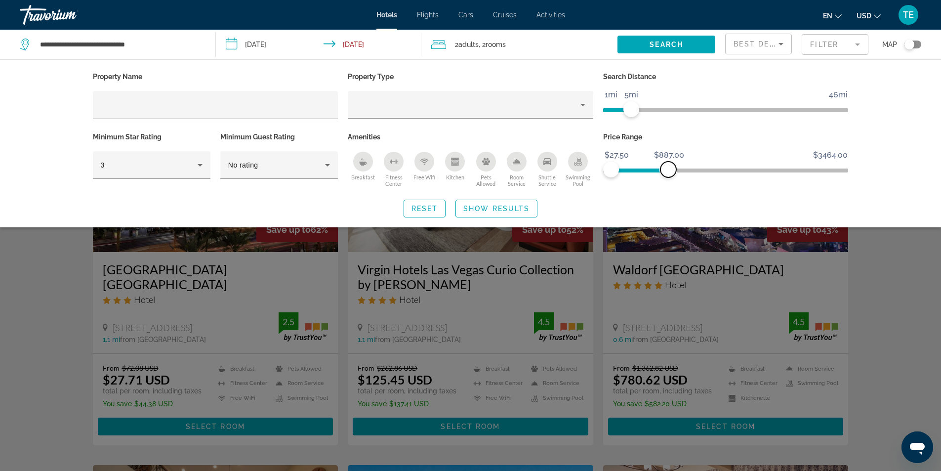
drag, startPoint x: 843, startPoint y: 169, endPoint x: 669, endPoint y: 174, distance: 174.5
click at [669, 174] on span "ngx-slider-max" at bounding box center [669, 170] width 16 height 16
click at [198, 163] on icon "Hotel Filters" at bounding box center [200, 165] width 12 height 12
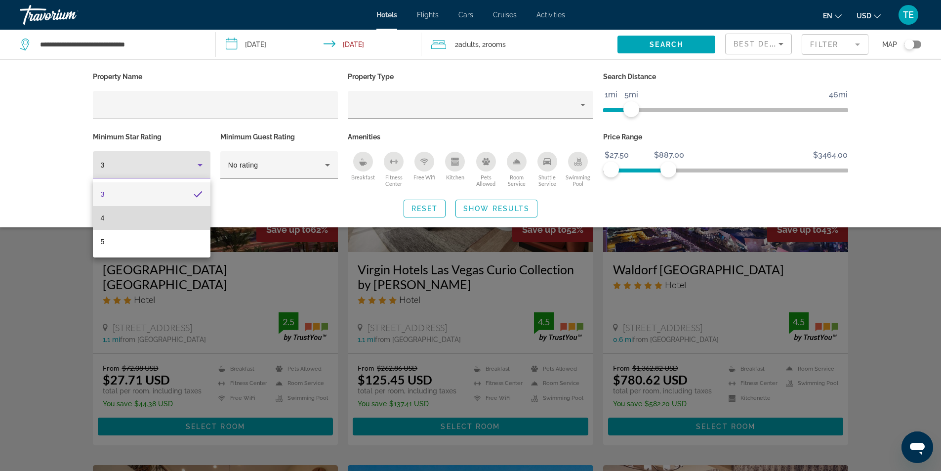
click at [147, 215] on mat-option "4" at bounding box center [152, 218] width 118 height 24
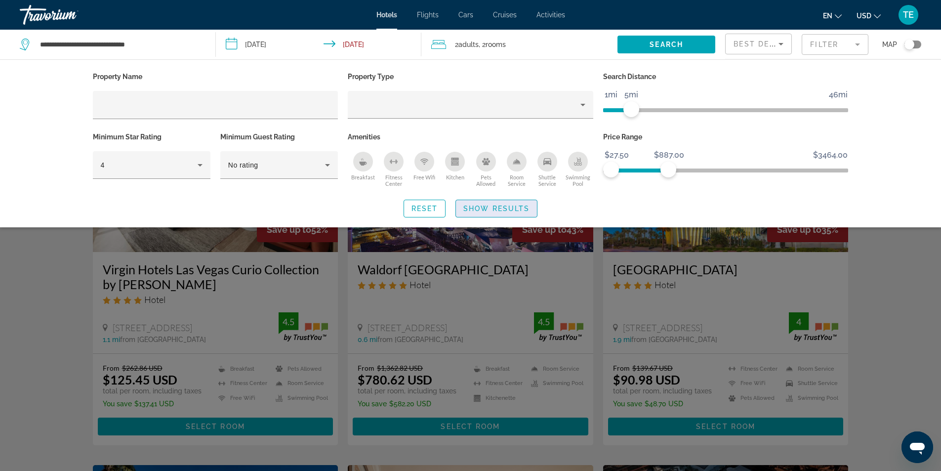
click at [521, 205] on span "Show Results" at bounding box center [497, 209] width 66 height 8
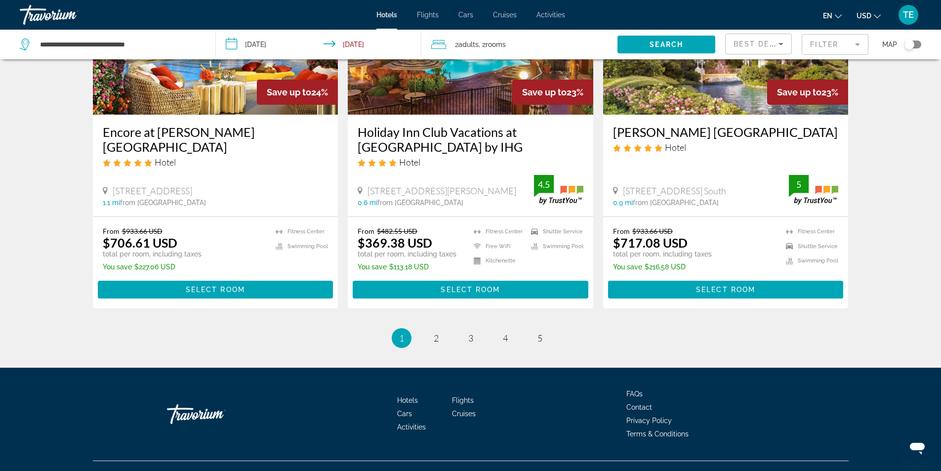
scroll to position [1254, 0]
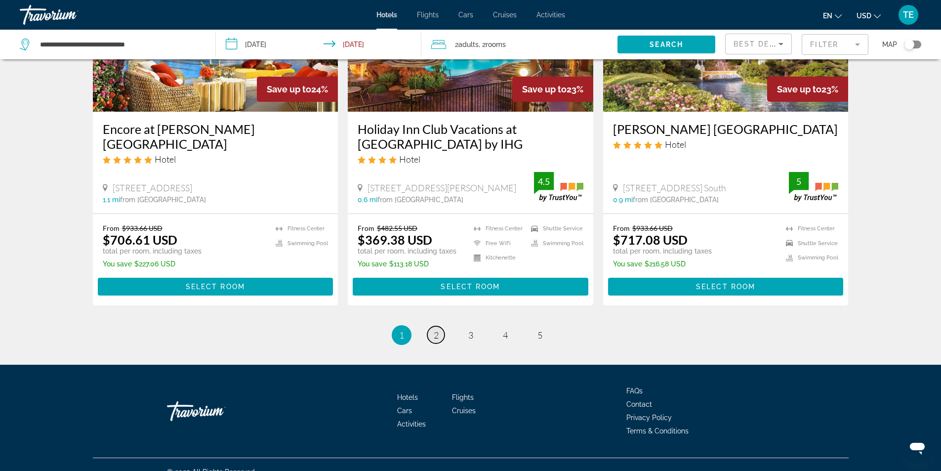
click at [428, 326] on link "page 2" at bounding box center [436, 334] width 17 height 17
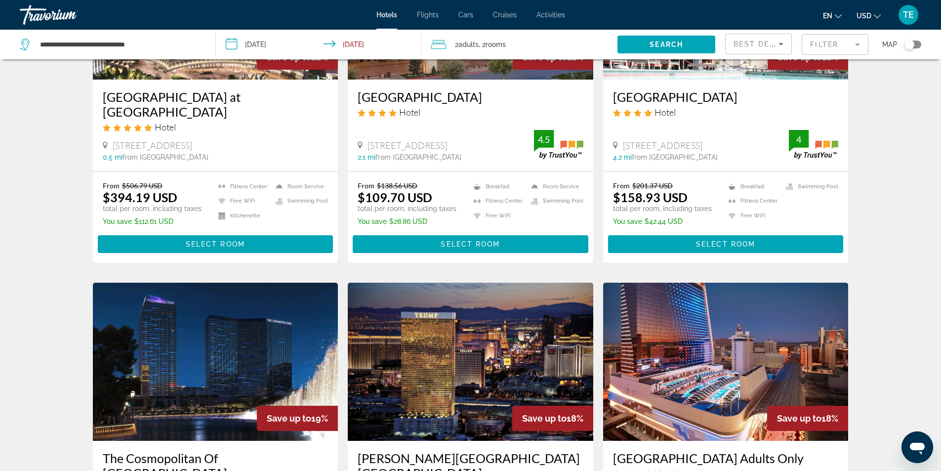
scroll to position [741, 0]
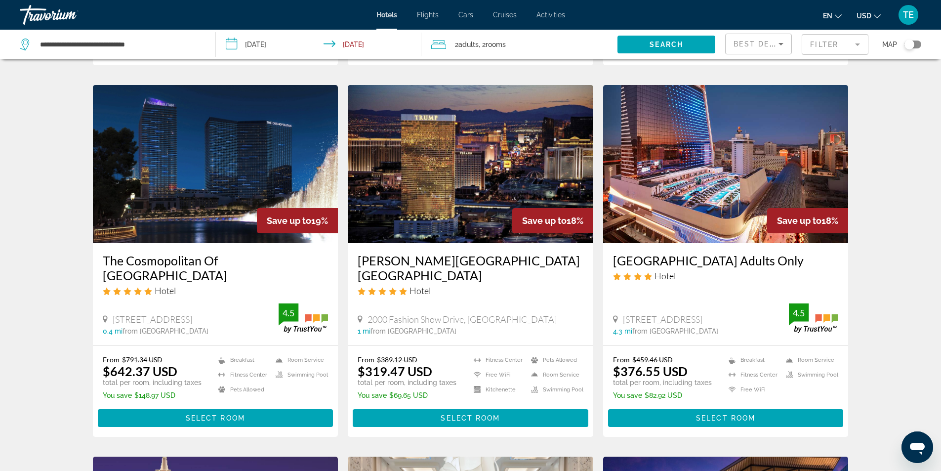
click at [217, 181] on img "Main content" at bounding box center [216, 164] width 246 height 158
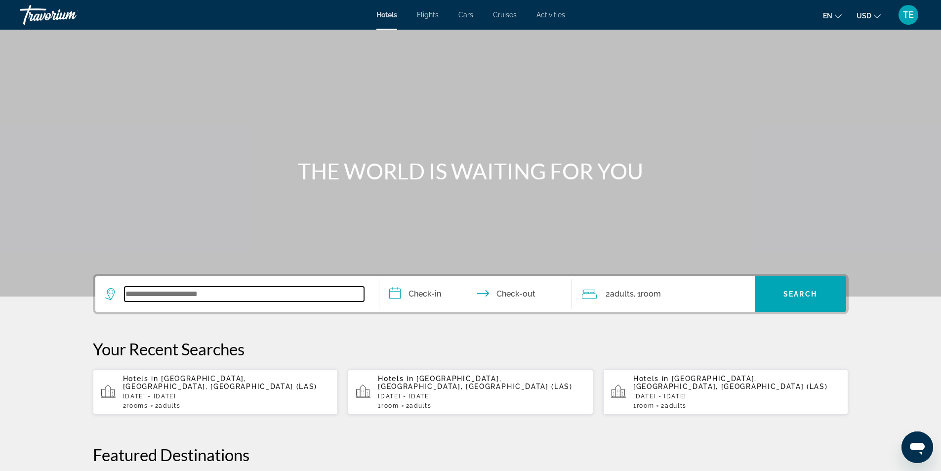
click at [161, 300] on input "Search widget" at bounding box center [245, 294] width 240 height 15
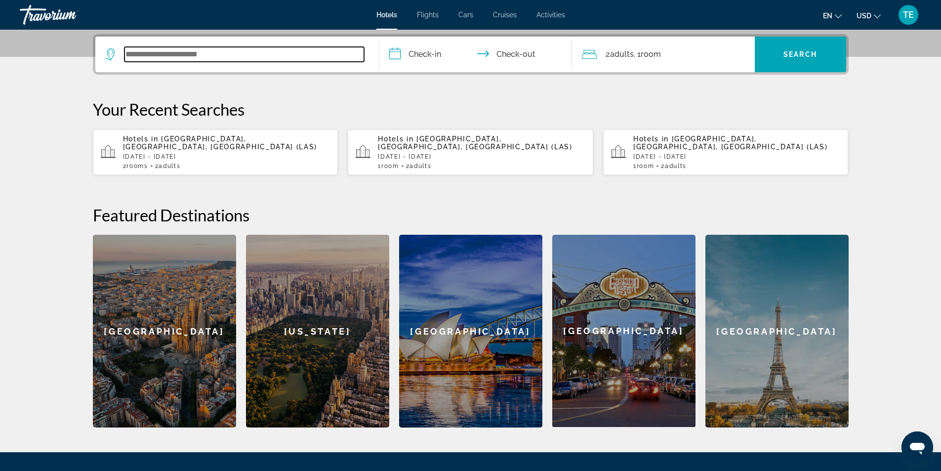
scroll to position [242, 0]
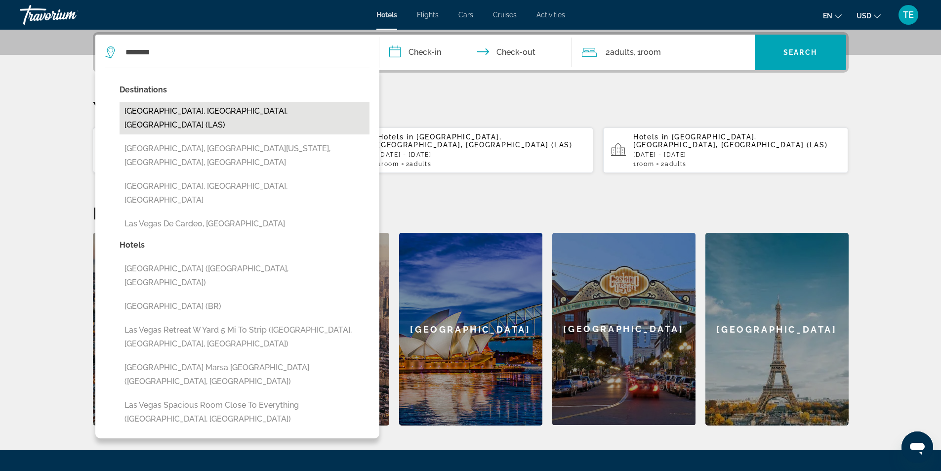
click at [202, 111] on button "[GEOGRAPHIC_DATA], [GEOGRAPHIC_DATA], [GEOGRAPHIC_DATA] (LAS)" at bounding box center [245, 118] width 250 height 33
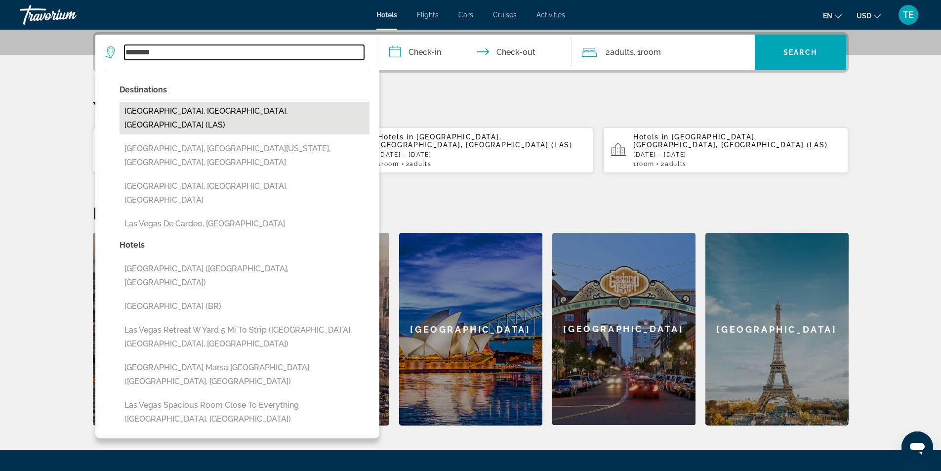
type input "**********"
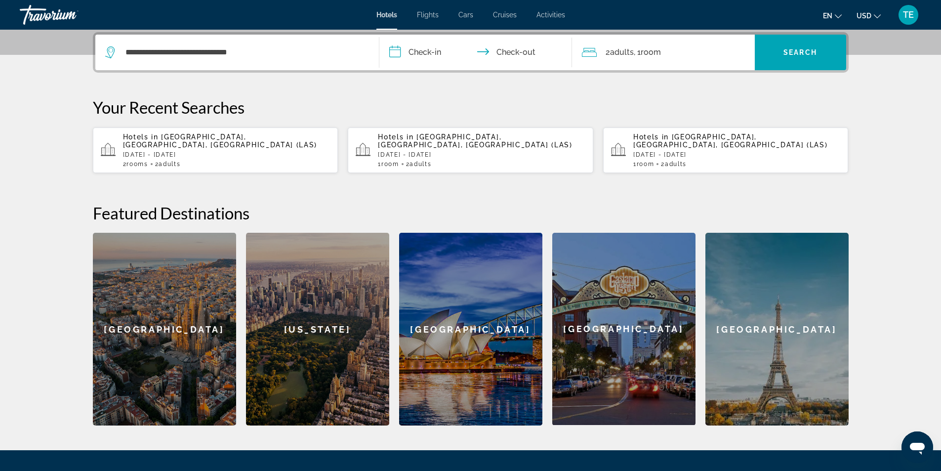
click at [412, 48] on input "**********" at bounding box center [478, 54] width 197 height 39
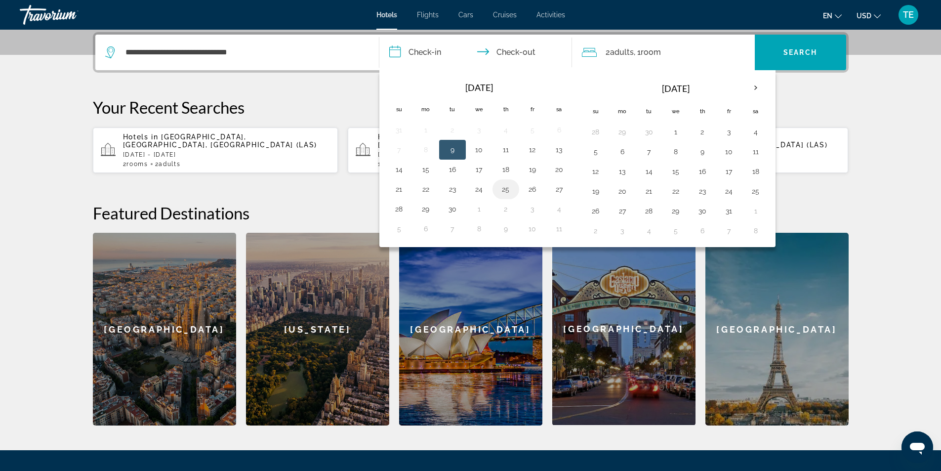
click at [503, 193] on button "25" at bounding box center [506, 189] width 16 height 14
click at [554, 187] on button "27" at bounding box center [560, 189] width 16 height 14
type input "**********"
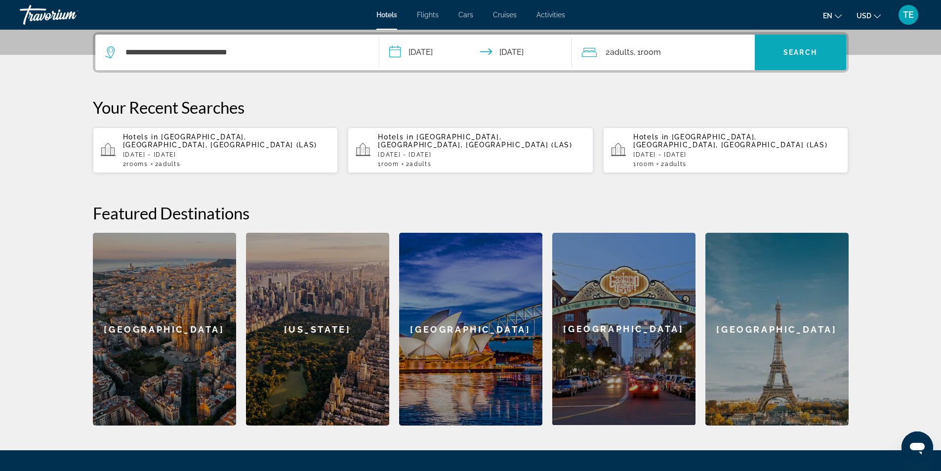
click at [755, 51] on span "Search widget" at bounding box center [800, 53] width 91 height 24
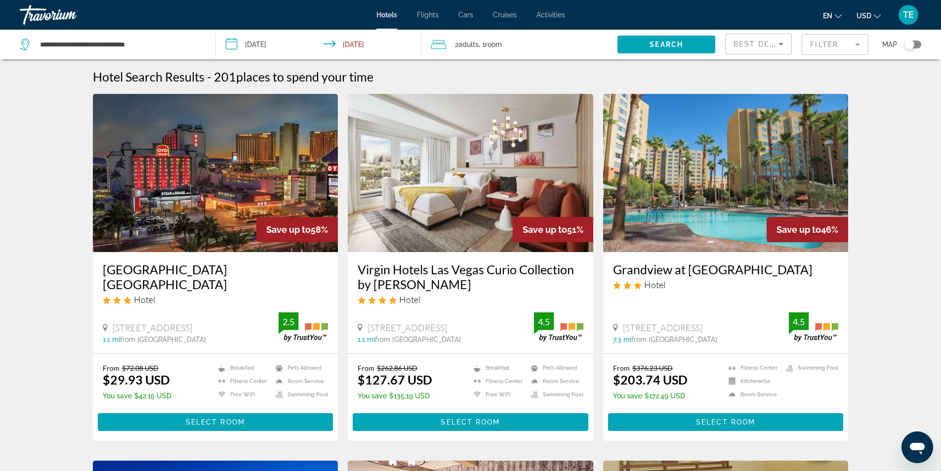
click at [855, 43] on mat-form-field "Filter" at bounding box center [835, 44] width 67 height 21
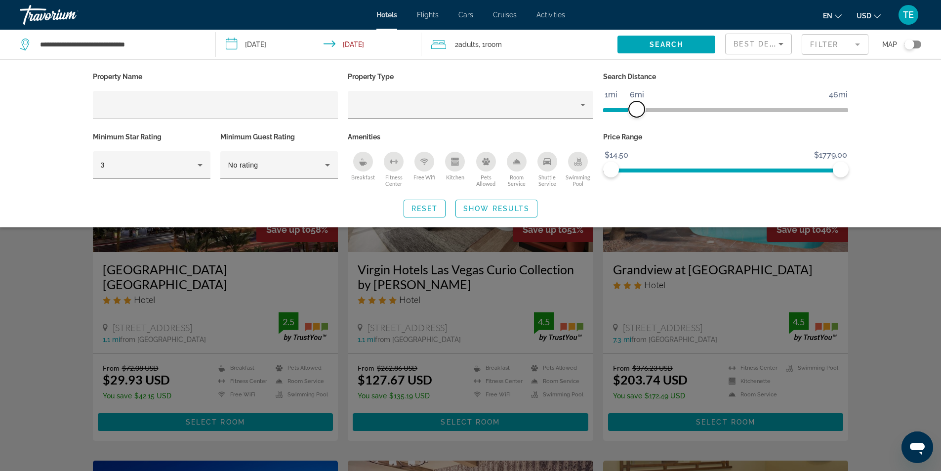
drag, startPoint x: 755, startPoint y: 110, endPoint x: 635, endPoint y: 118, distance: 120.3
click at [635, 118] on div "Search Distance 1mi 46mi 6mi" at bounding box center [727, 100] width 256 height 60
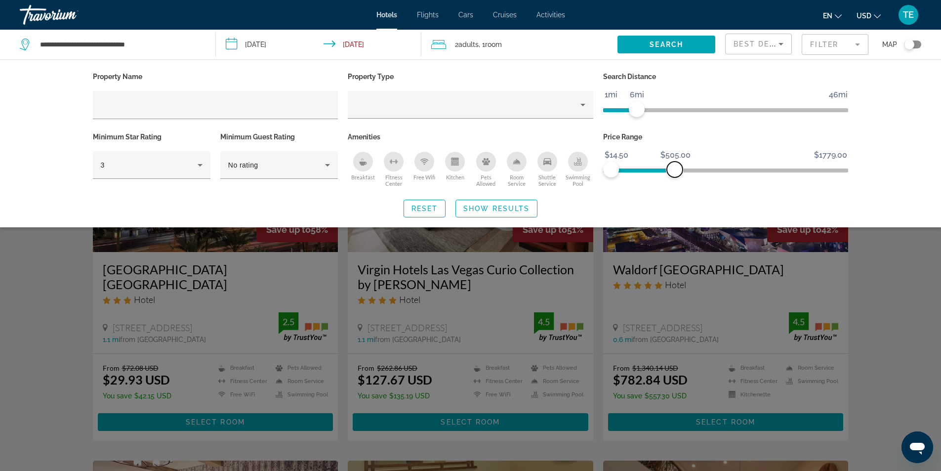
drag, startPoint x: 840, startPoint y: 170, endPoint x: 675, endPoint y: 169, distance: 165.1
click at [675, 169] on span "ngx-slider-max" at bounding box center [675, 170] width 16 height 16
click at [202, 165] on icon "Hotel Filters" at bounding box center [200, 165] width 12 height 12
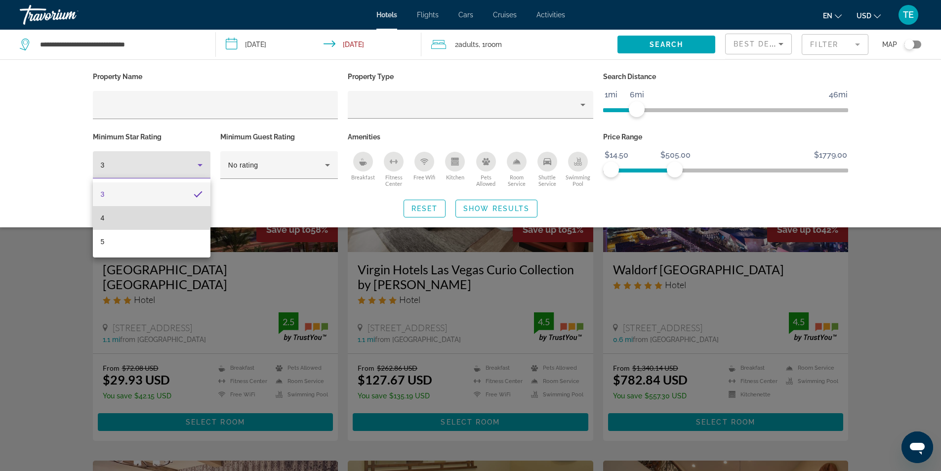
click at [118, 221] on mat-option "4" at bounding box center [152, 218] width 118 height 24
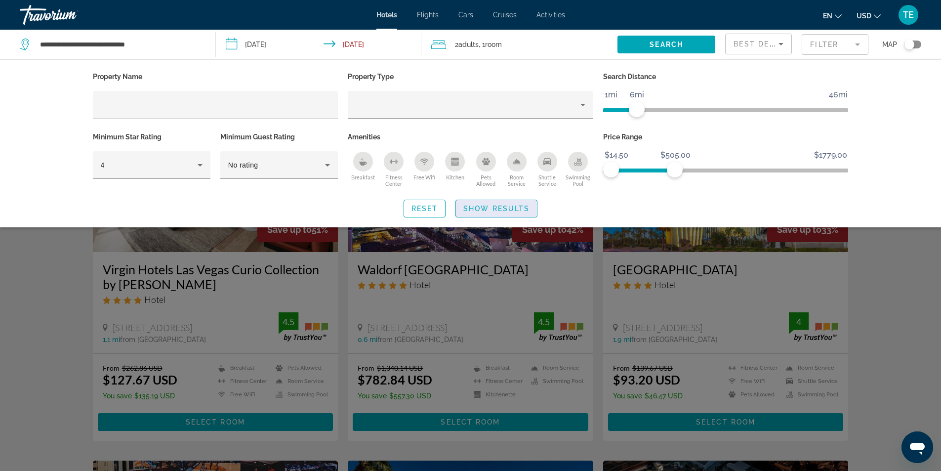
click at [489, 202] on span "Search widget" at bounding box center [496, 209] width 81 height 24
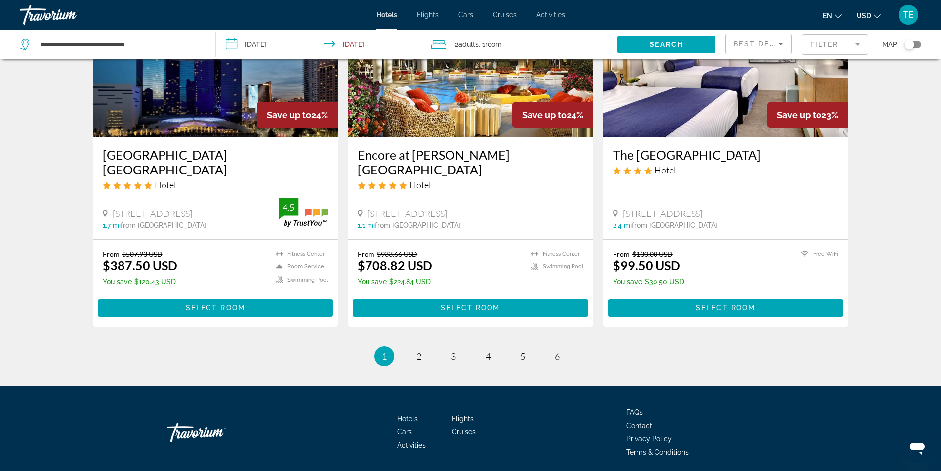
scroll to position [1222, 0]
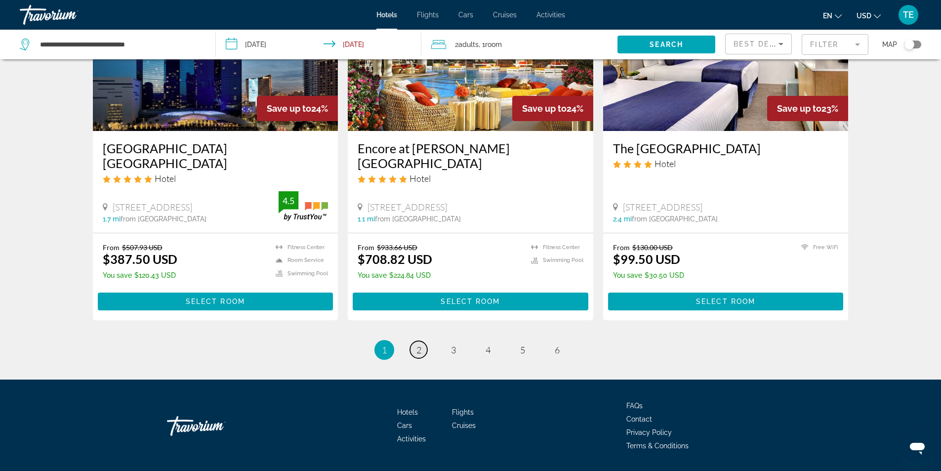
click at [412, 341] on link "page 2" at bounding box center [418, 349] width 17 height 17
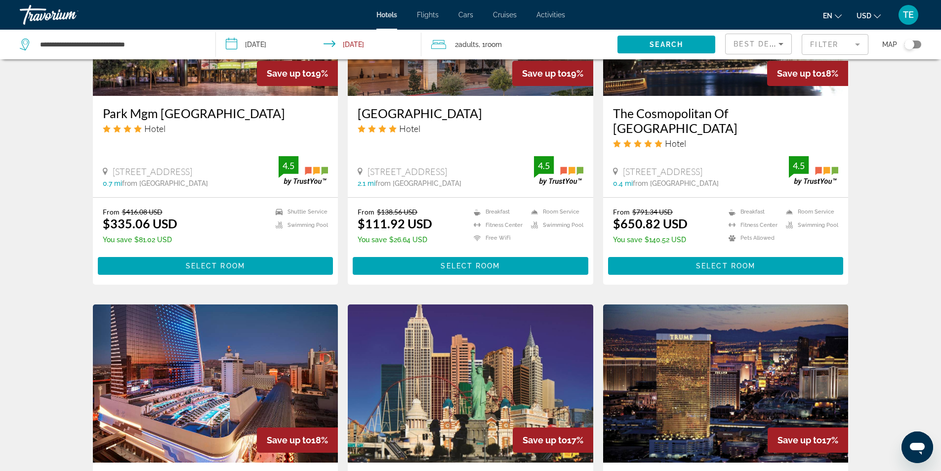
scroll to position [890, 0]
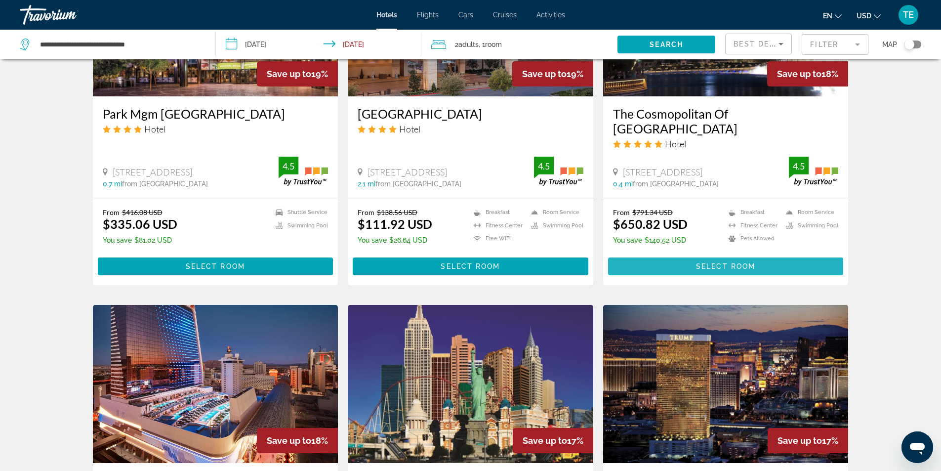
click at [732, 262] on span "Select Room" at bounding box center [725, 266] width 59 height 8
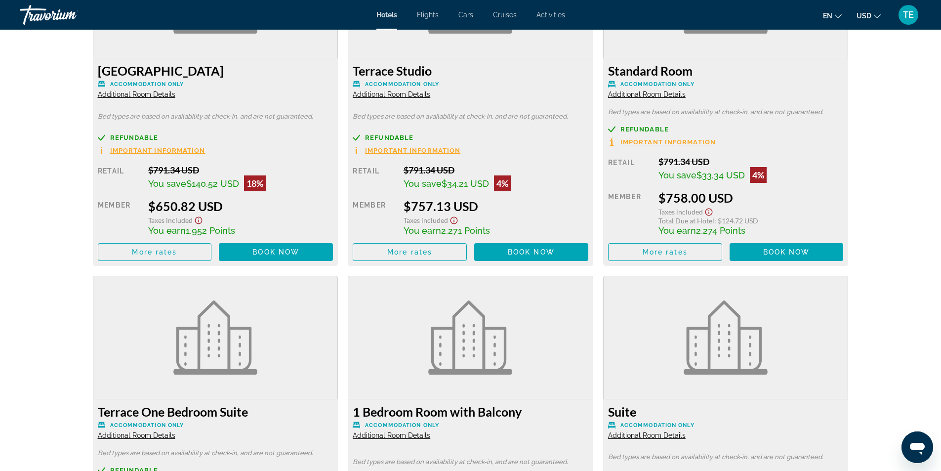
scroll to position [1434, 0]
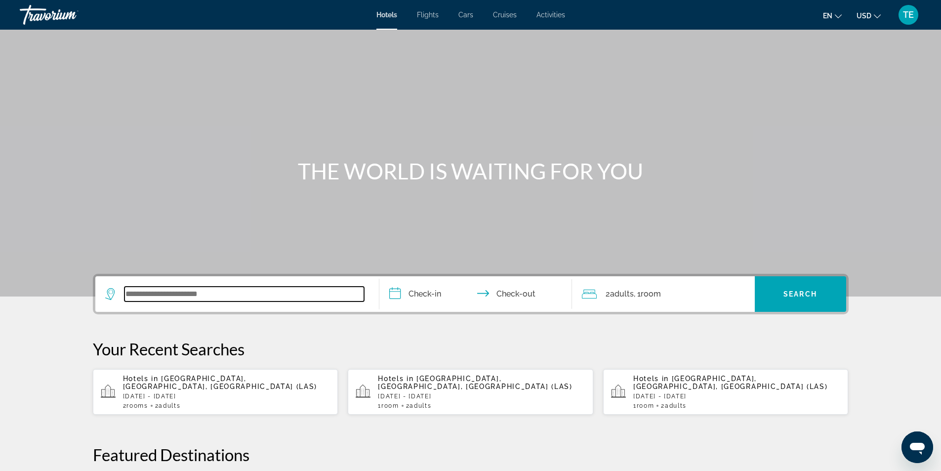
click at [156, 293] on input "Search widget" at bounding box center [245, 294] width 240 height 15
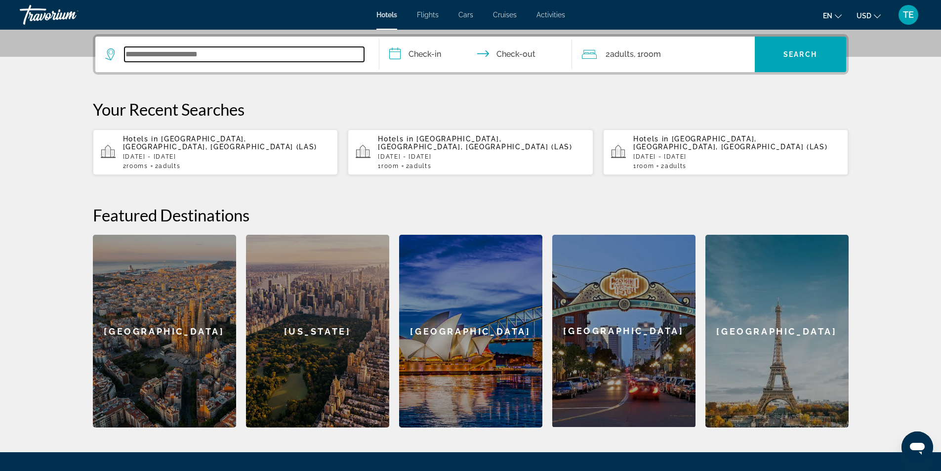
scroll to position [242, 0]
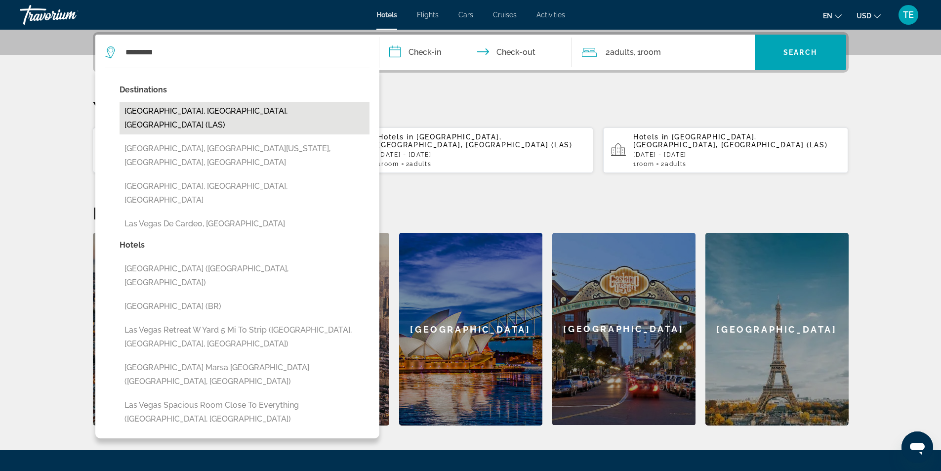
click at [190, 108] on button "[GEOGRAPHIC_DATA], [GEOGRAPHIC_DATA], [GEOGRAPHIC_DATA] (LAS)" at bounding box center [245, 118] width 250 height 33
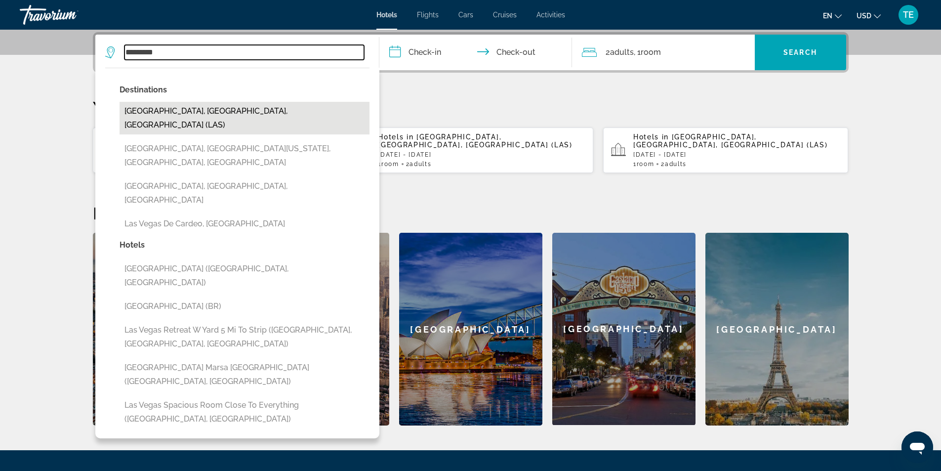
type input "**********"
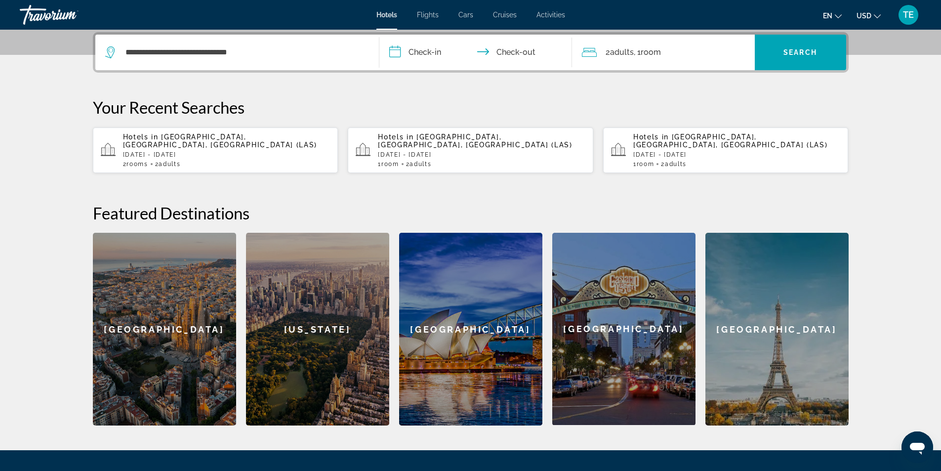
click at [429, 49] on input "**********" at bounding box center [478, 54] width 197 height 39
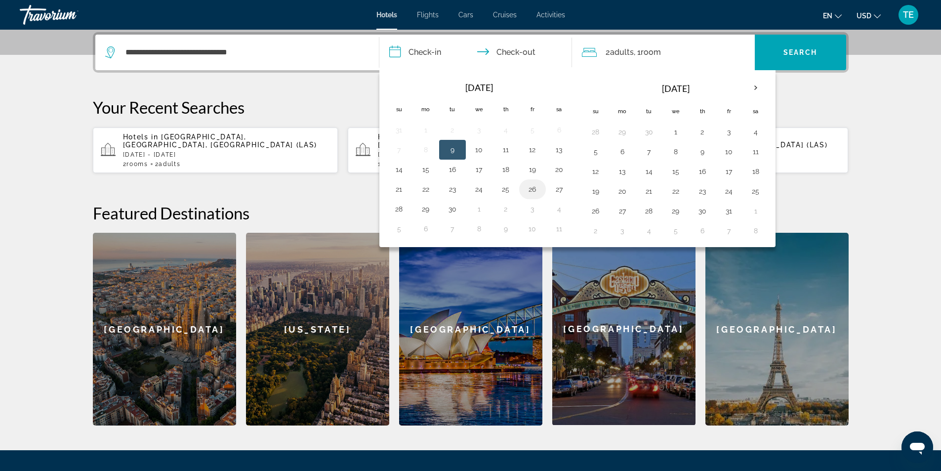
click at [537, 191] on button "26" at bounding box center [533, 189] width 16 height 14
click at [559, 190] on button "27" at bounding box center [560, 189] width 16 height 14
type input "**********"
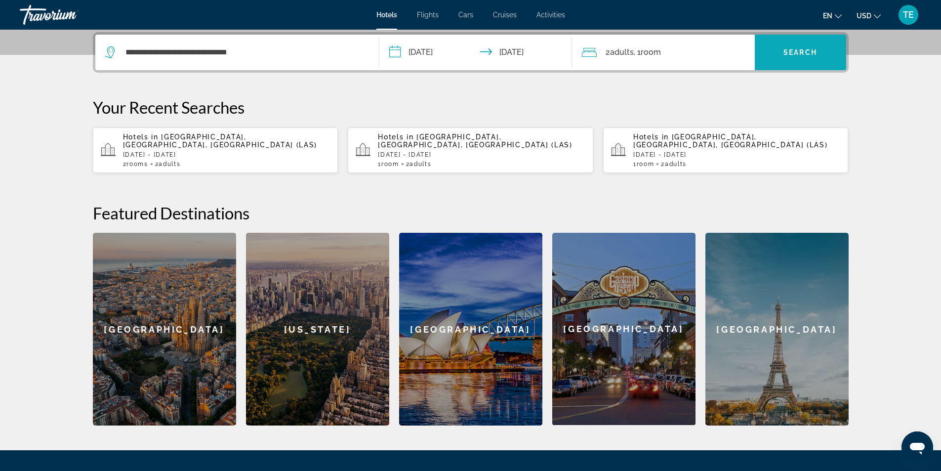
click at [805, 53] on span "Search" at bounding box center [801, 52] width 34 height 8
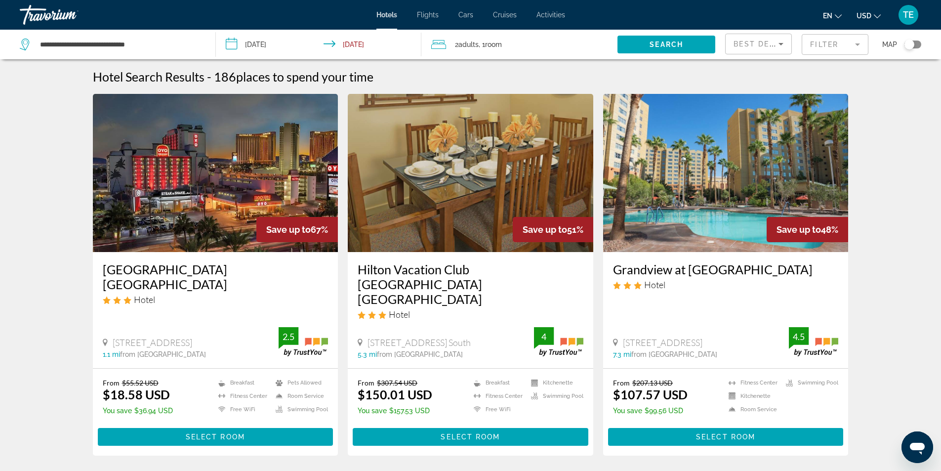
click at [857, 46] on mat-form-field "Filter" at bounding box center [835, 44] width 67 height 21
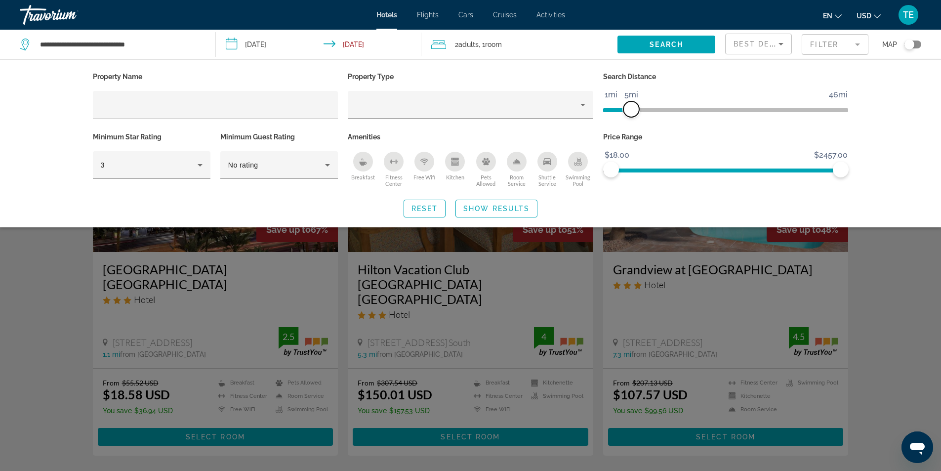
drag, startPoint x: 755, startPoint y: 110, endPoint x: 631, endPoint y: 117, distance: 124.2
click at [631, 117] on div "Search Distance 1mi 46mi 5mi" at bounding box center [727, 100] width 256 height 60
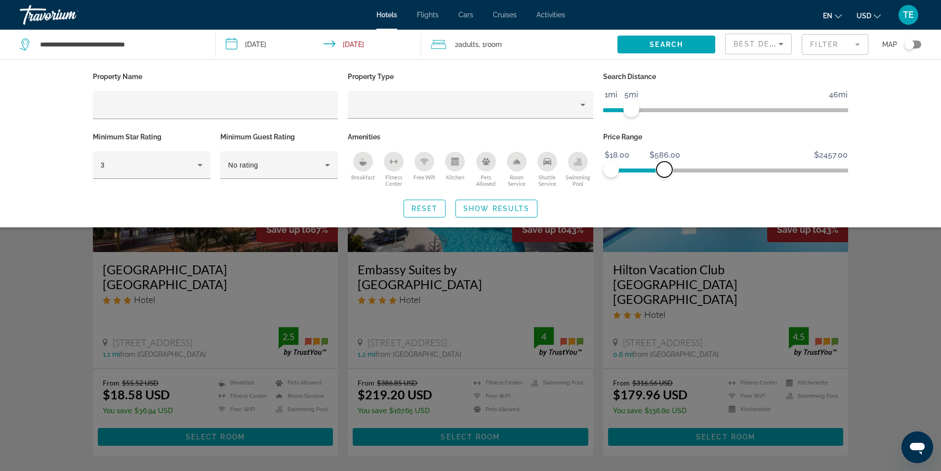
drag, startPoint x: 842, startPoint y: 169, endPoint x: 665, endPoint y: 174, distance: 177.0
click at [665, 174] on span "ngx-slider-max" at bounding box center [665, 170] width 16 height 16
click at [200, 165] on icon "Hotel Filters" at bounding box center [200, 165] width 5 height 2
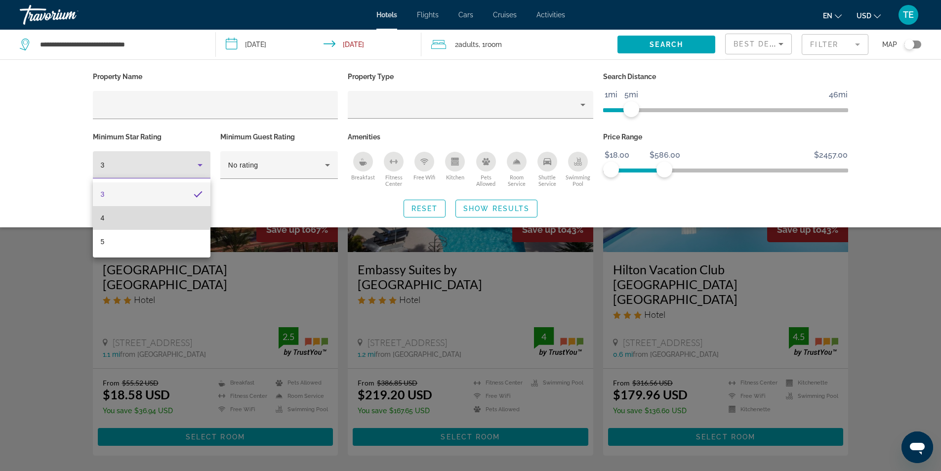
click at [118, 215] on mat-option "4" at bounding box center [152, 218] width 118 height 24
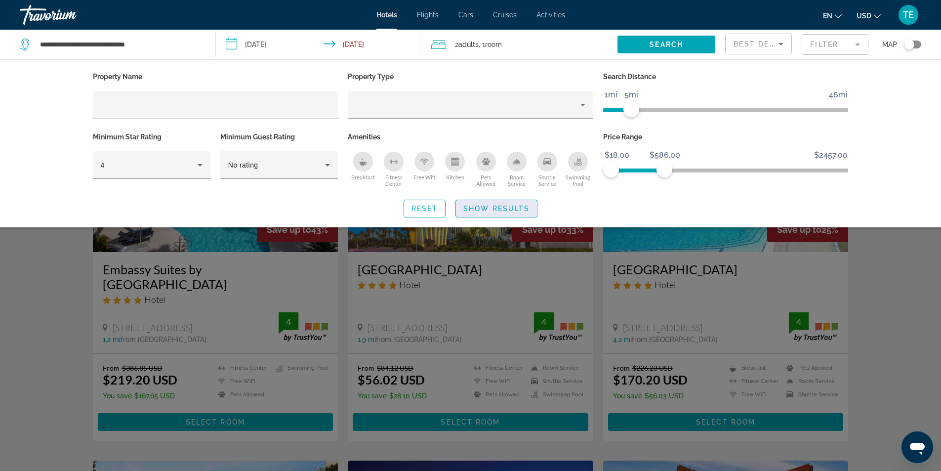
click at [486, 208] on span "Show Results" at bounding box center [497, 209] width 66 height 8
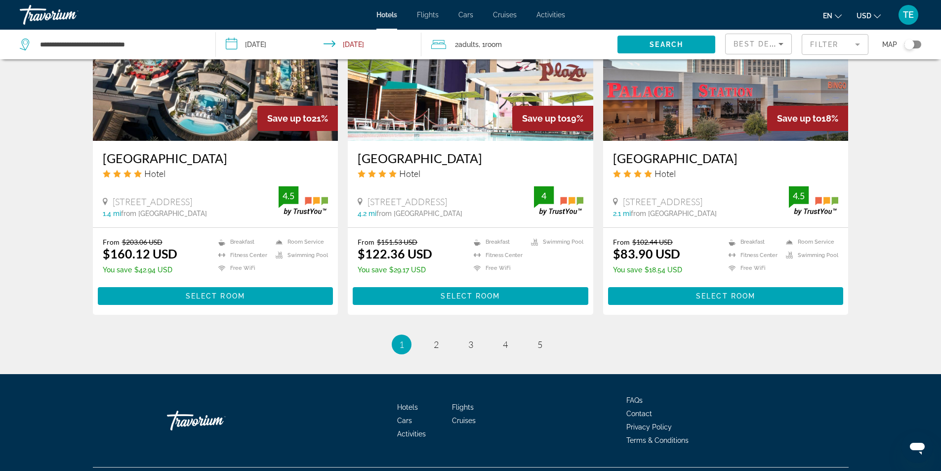
scroll to position [1207, 0]
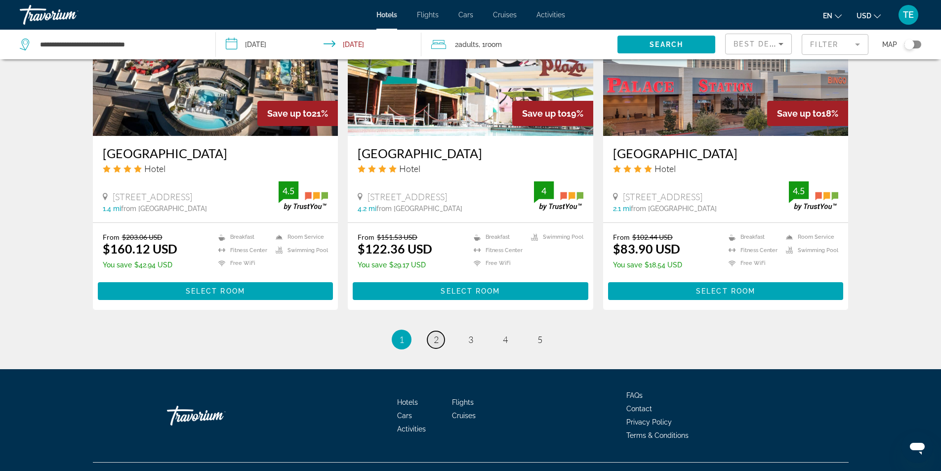
click at [433, 331] on link "page 2" at bounding box center [436, 339] width 17 height 17
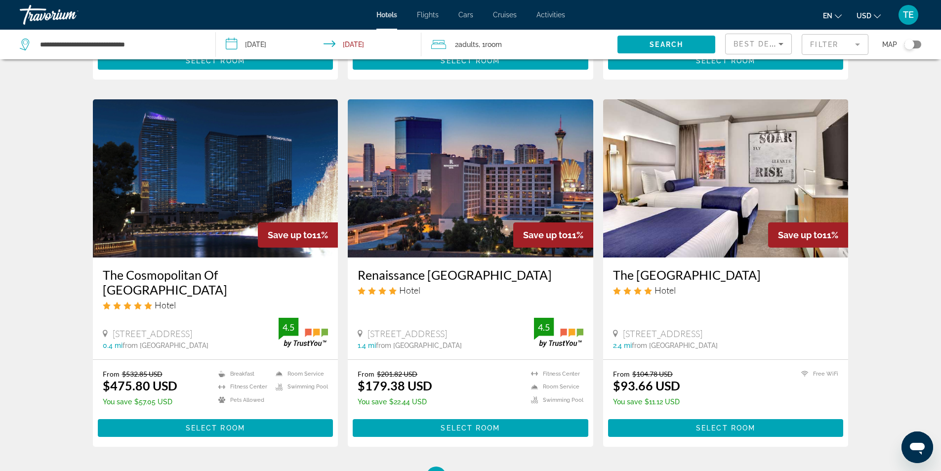
scroll to position [1186, 0]
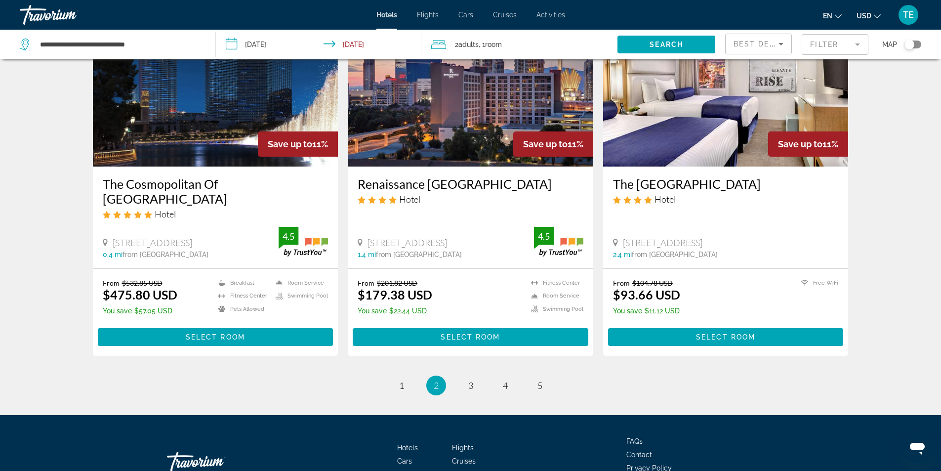
click at [201, 107] on img "Main content" at bounding box center [216, 87] width 246 height 158
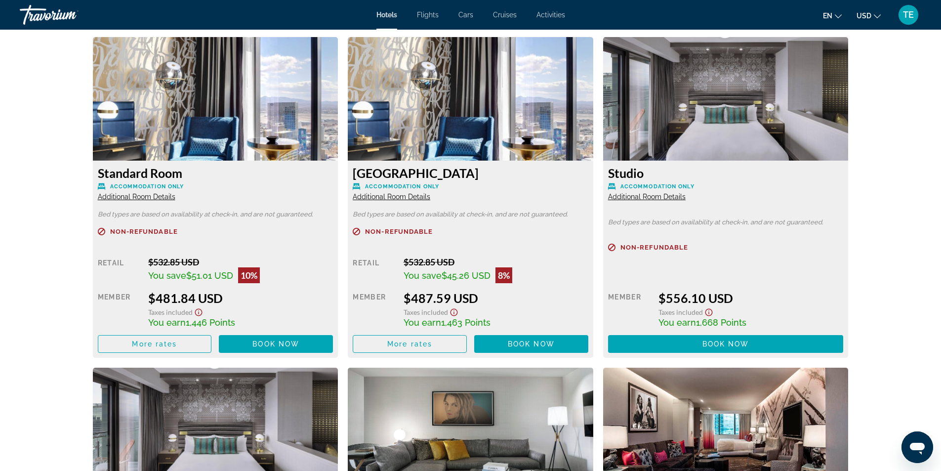
scroll to position [1335, 0]
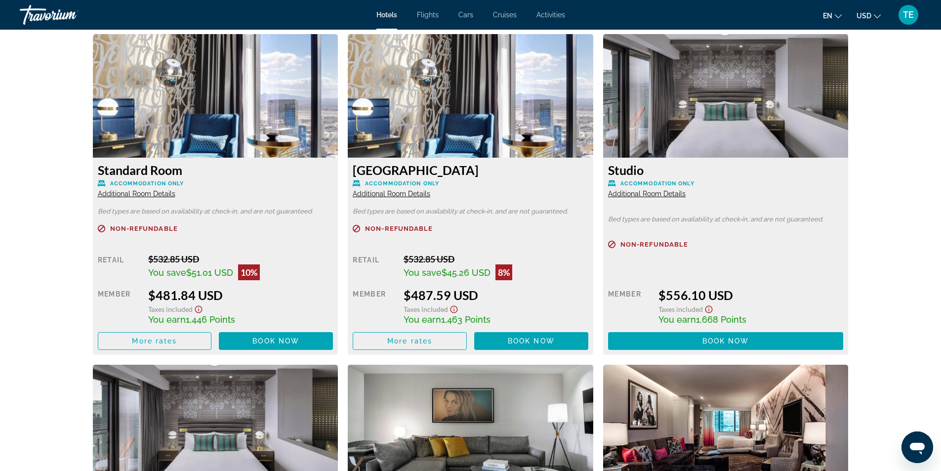
click at [644, 190] on span "Additional Room Details" at bounding box center [647, 194] width 78 height 8
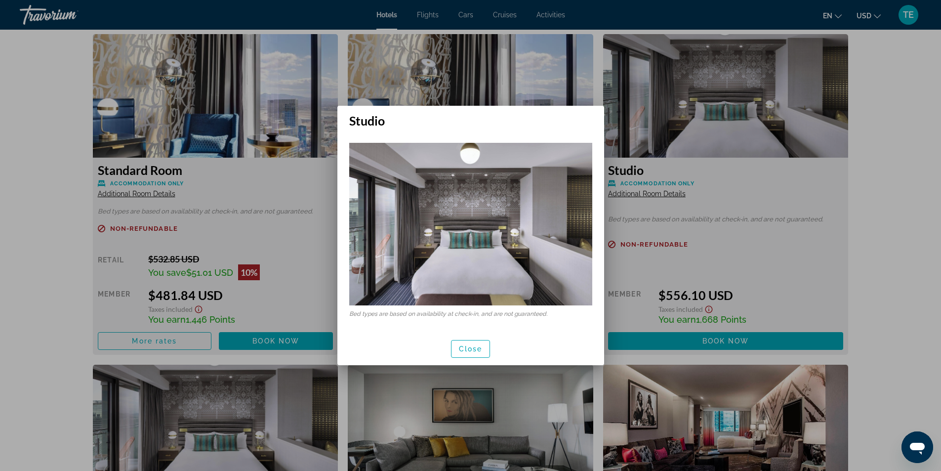
scroll to position [0, 0]
click at [276, 181] on div at bounding box center [470, 235] width 941 height 471
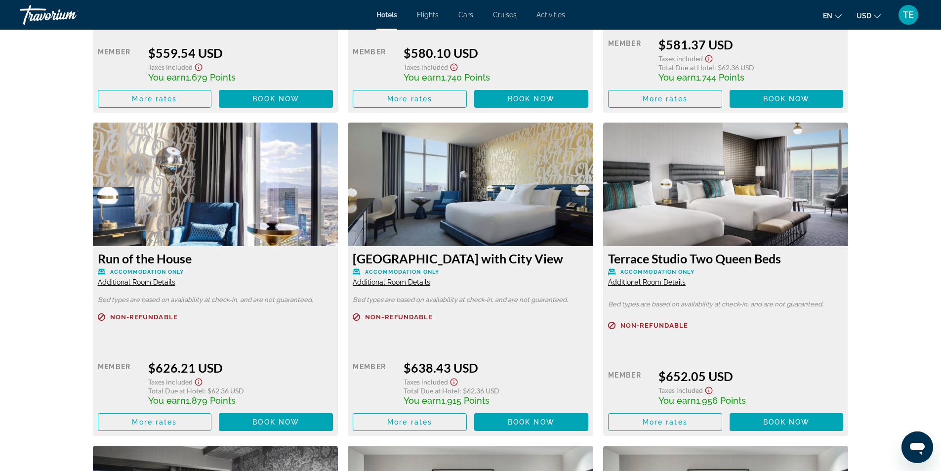
scroll to position [1928, 0]
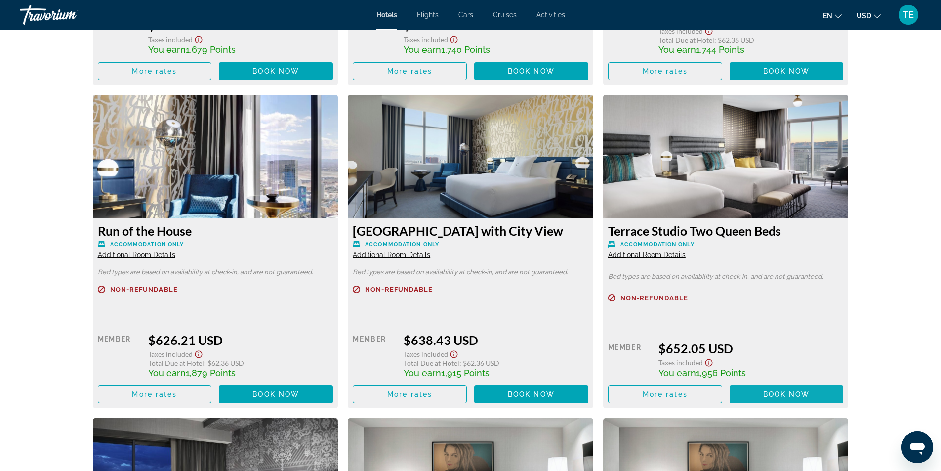
click at [775, 390] on span "Book now" at bounding box center [787, 394] width 47 height 8
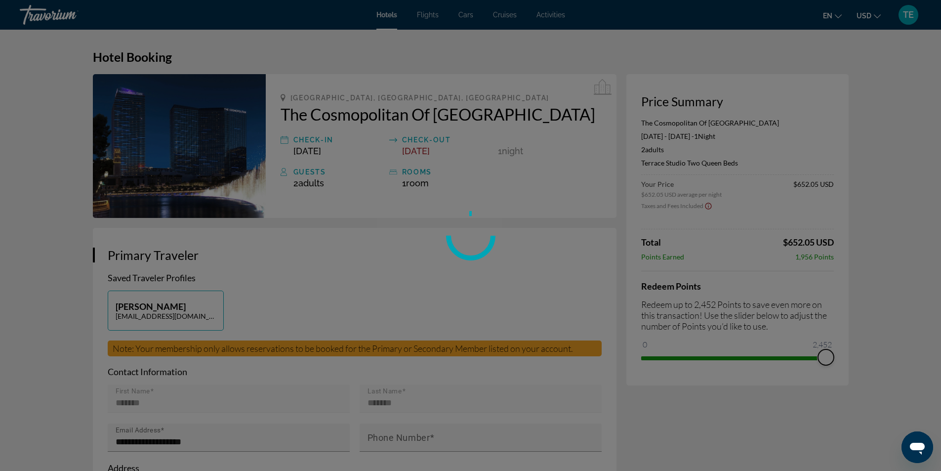
drag, startPoint x: 644, startPoint y: 342, endPoint x: 835, endPoint y: 342, distance: 190.8
click at [835, 342] on div "Skip to main content Hotels Flights Cars Cruises Activities Hotels Flights Cars…" at bounding box center [470, 235] width 941 height 471
